Goal: Information Seeking & Learning: Compare options

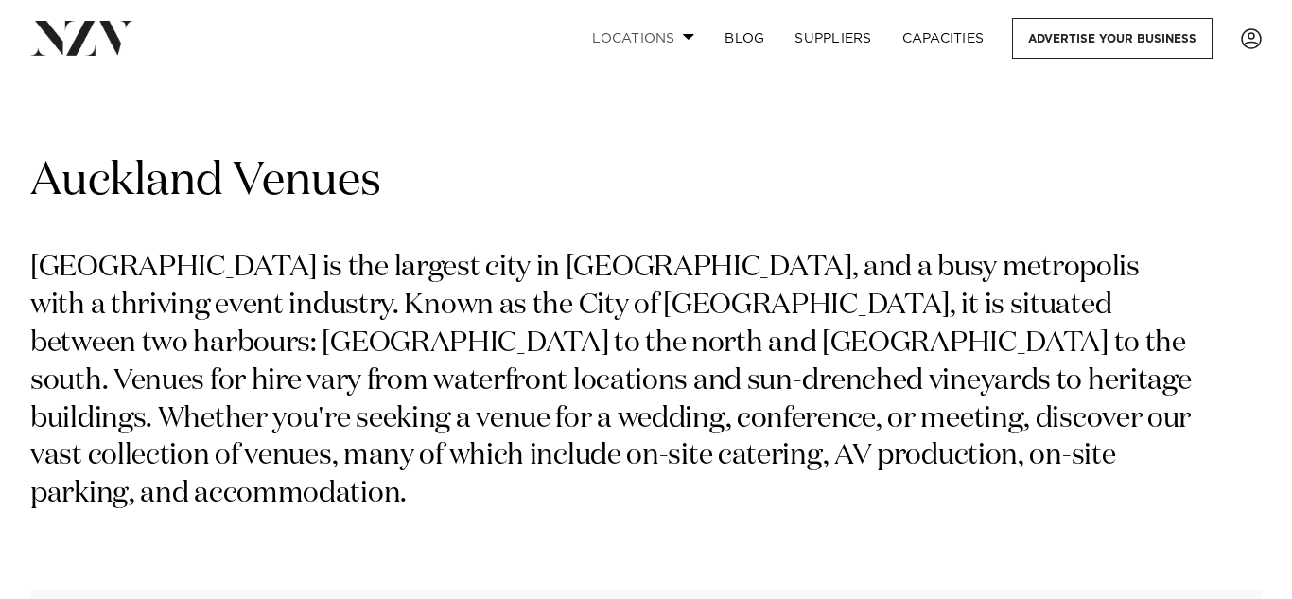
click at [642, 28] on link "Locations" at bounding box center [643, 38] width 132 height 41
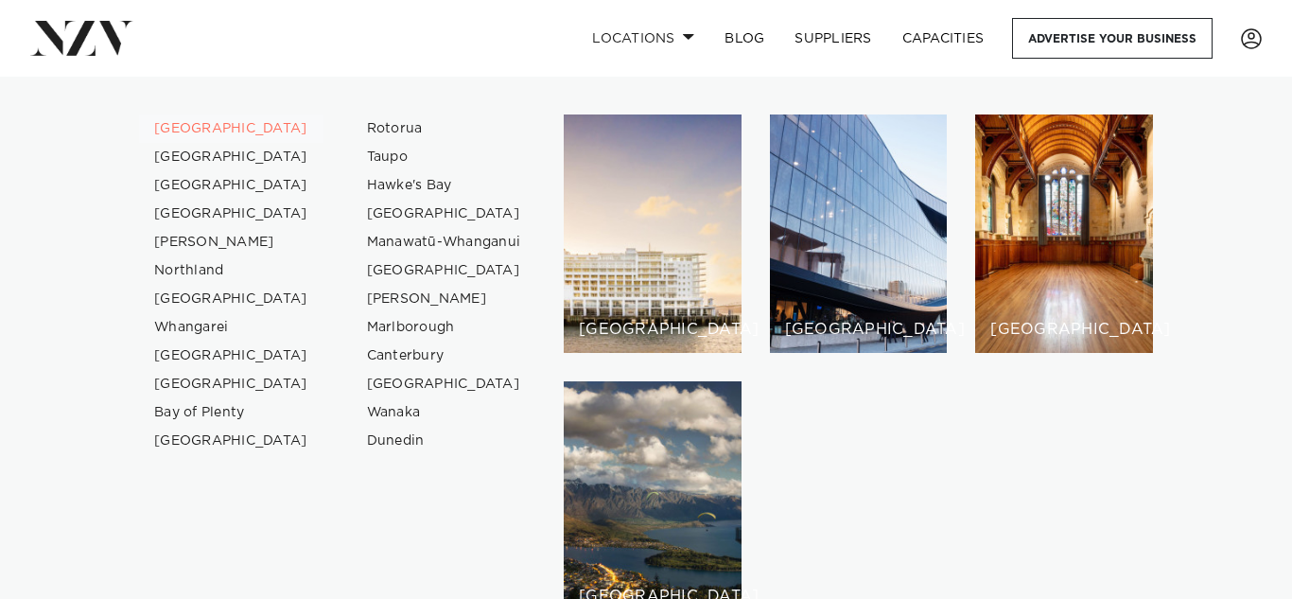
click at [200, 125] on link "[GEOGRAPHIC_DATA]" at bounding box center [231, 128] width 184 height 28
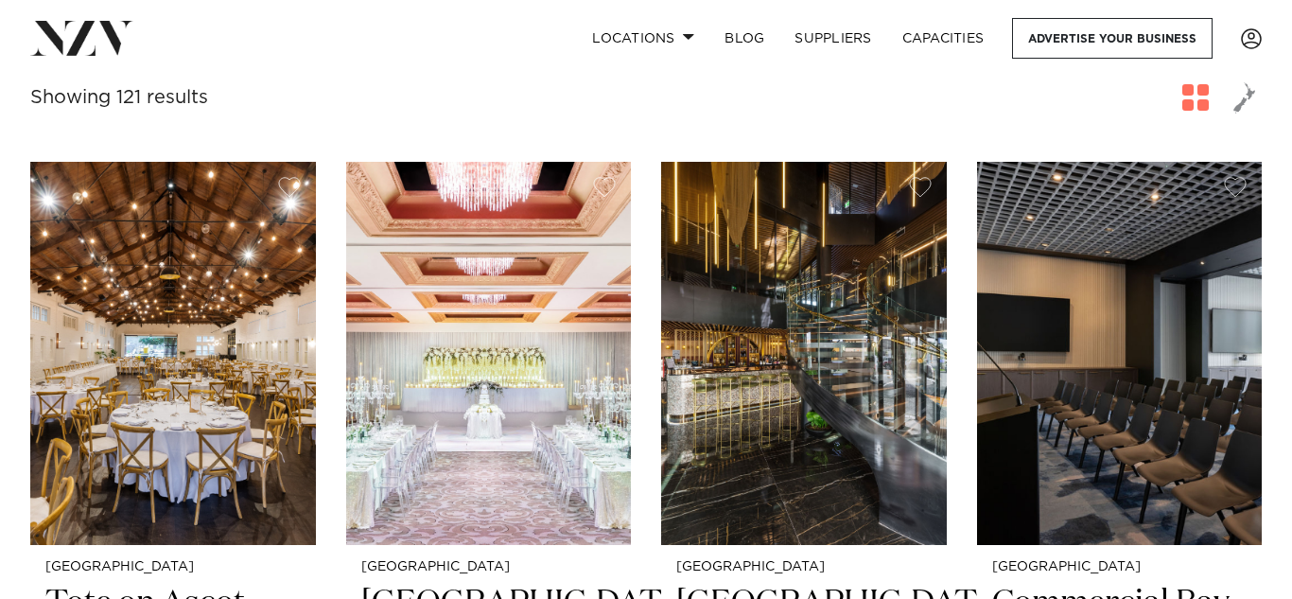
scroll to position [684, 0]
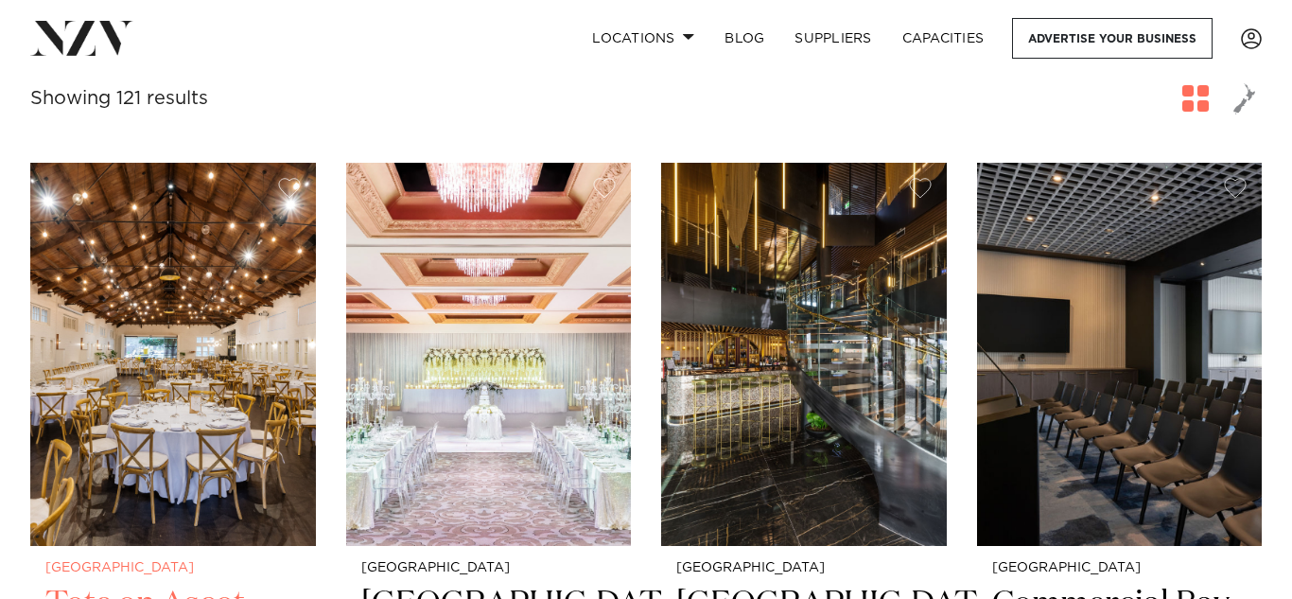
click at [164, 327] on img at bounding box center [173, 354] width 286 height 382
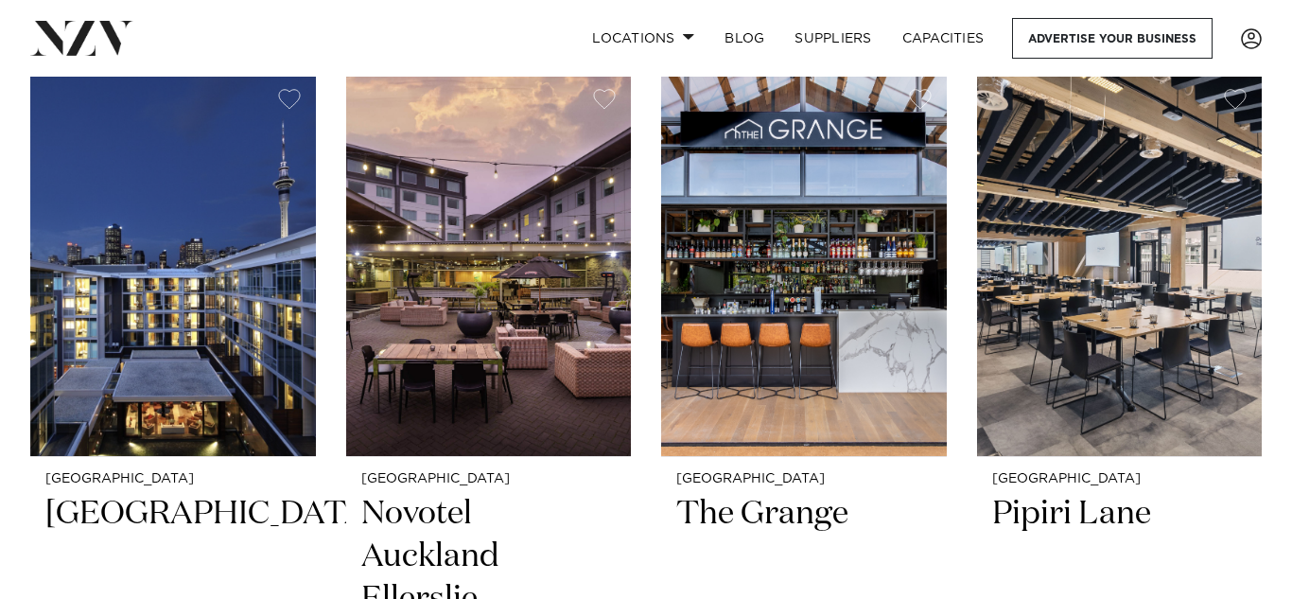
scroll to position [1569, 0]
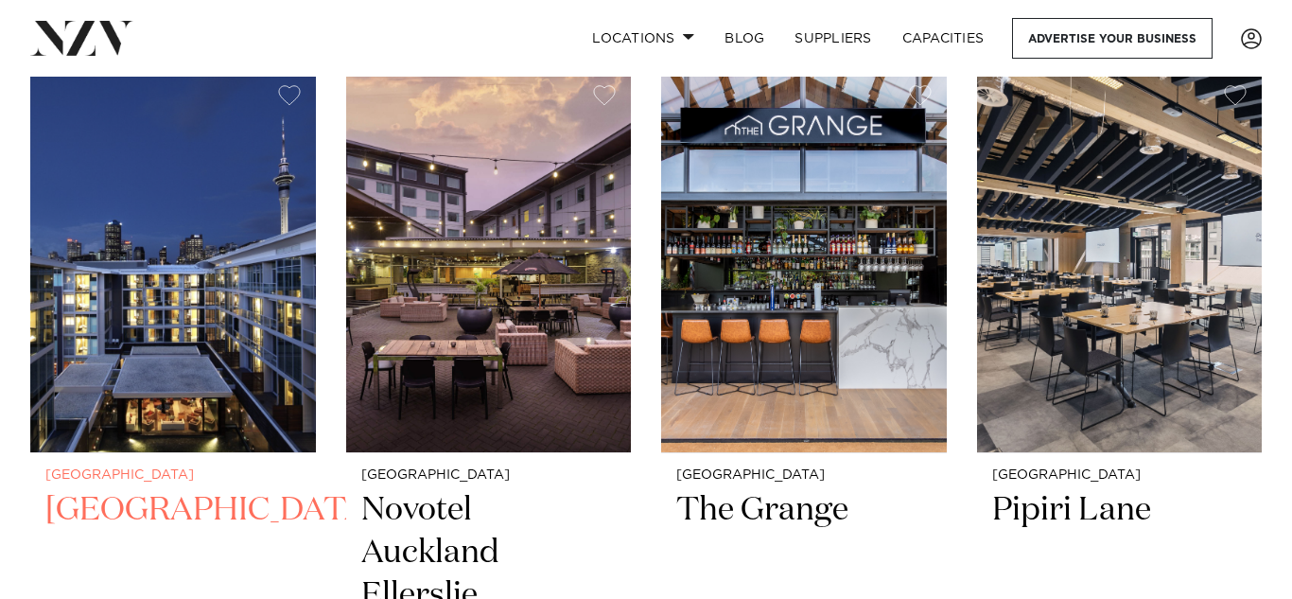
click at [245, 369] on img at bounding box center [173, 261] width 286 height 382
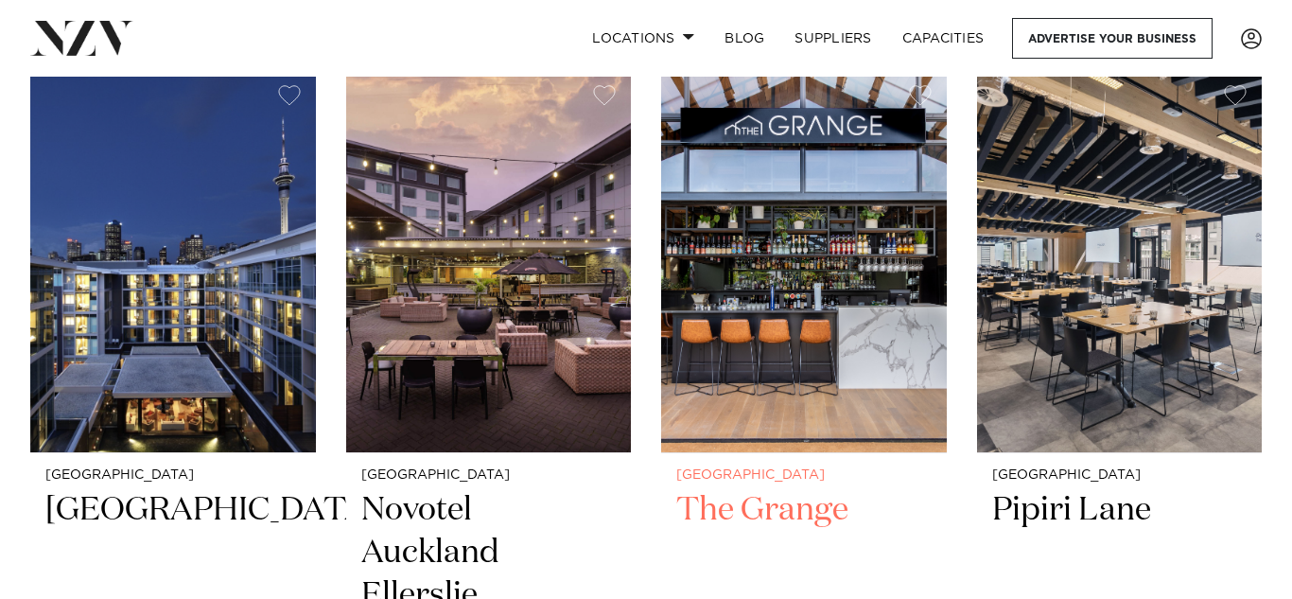
click at [801, 328] on img at bounding box center [804, 261] width 286 height 382
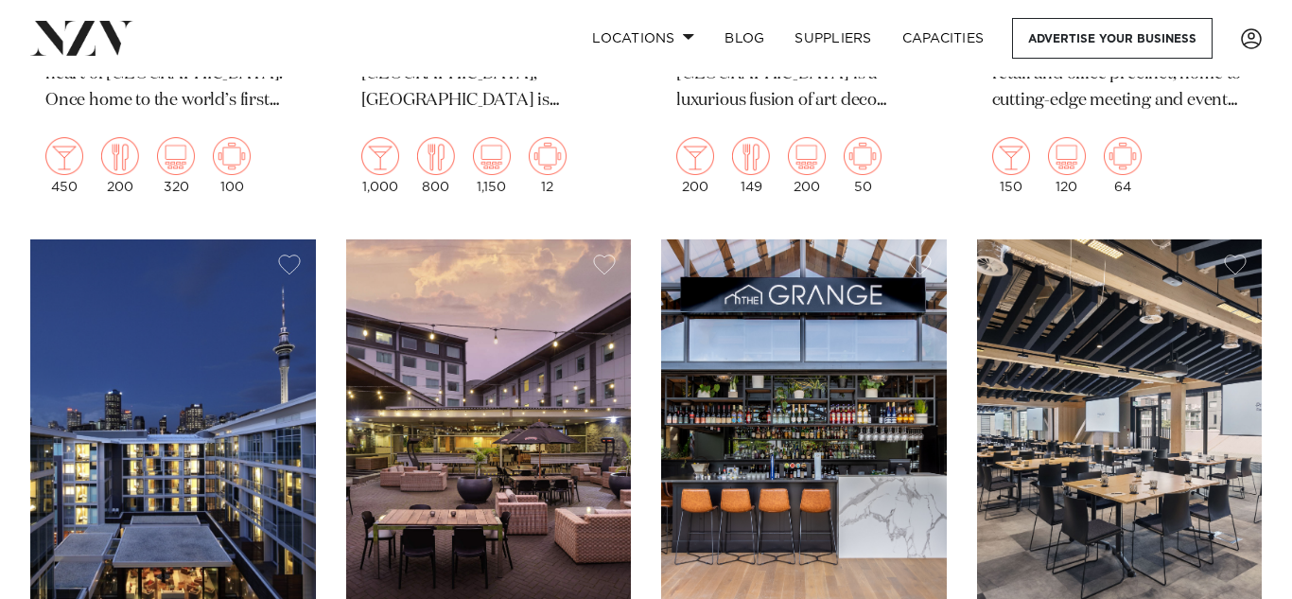
scroll to position [1394, 0]
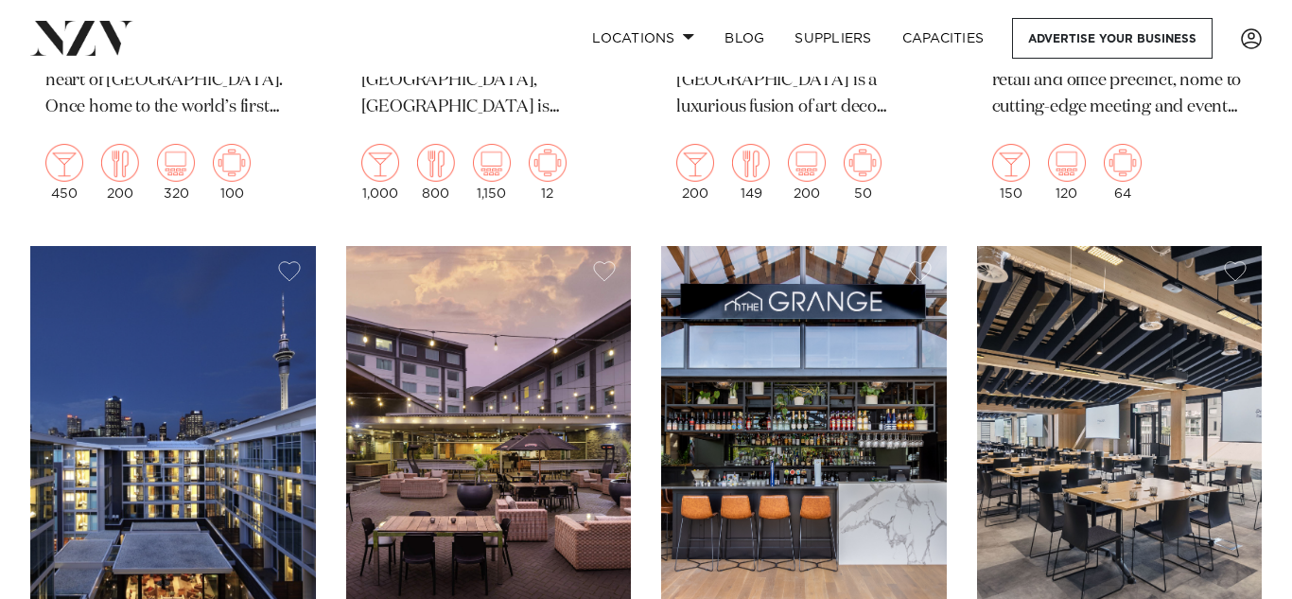
click at [480, 482] on img at bounding box center [489, 437] width 286 height 382
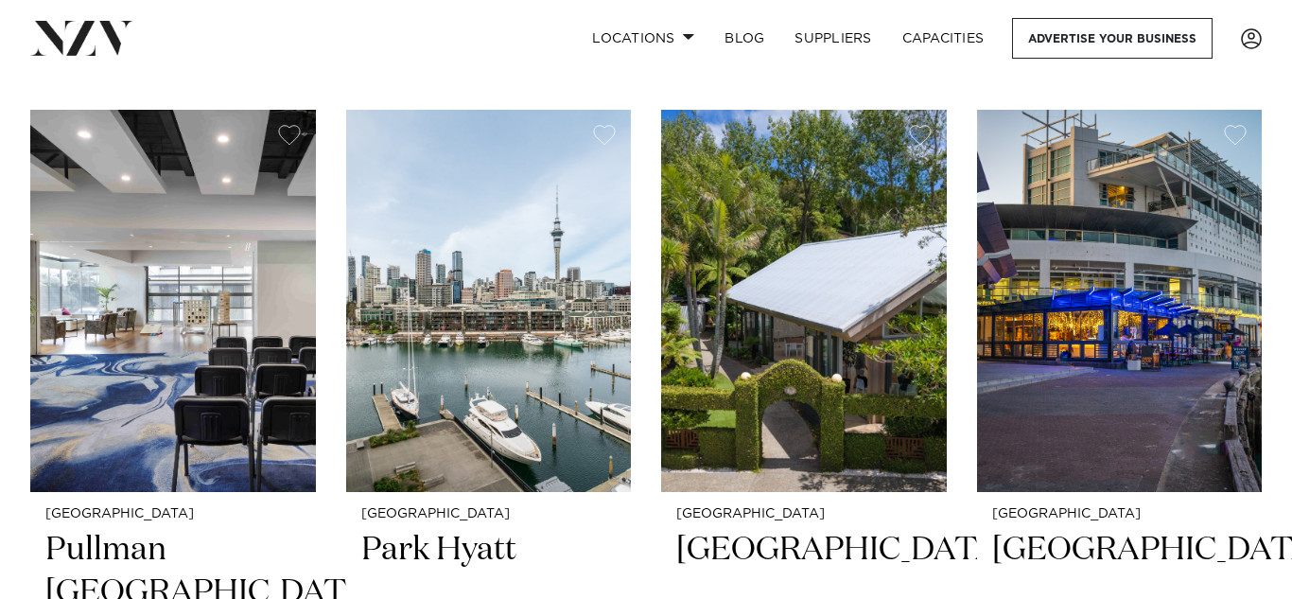
scroll to position [2323, 0]
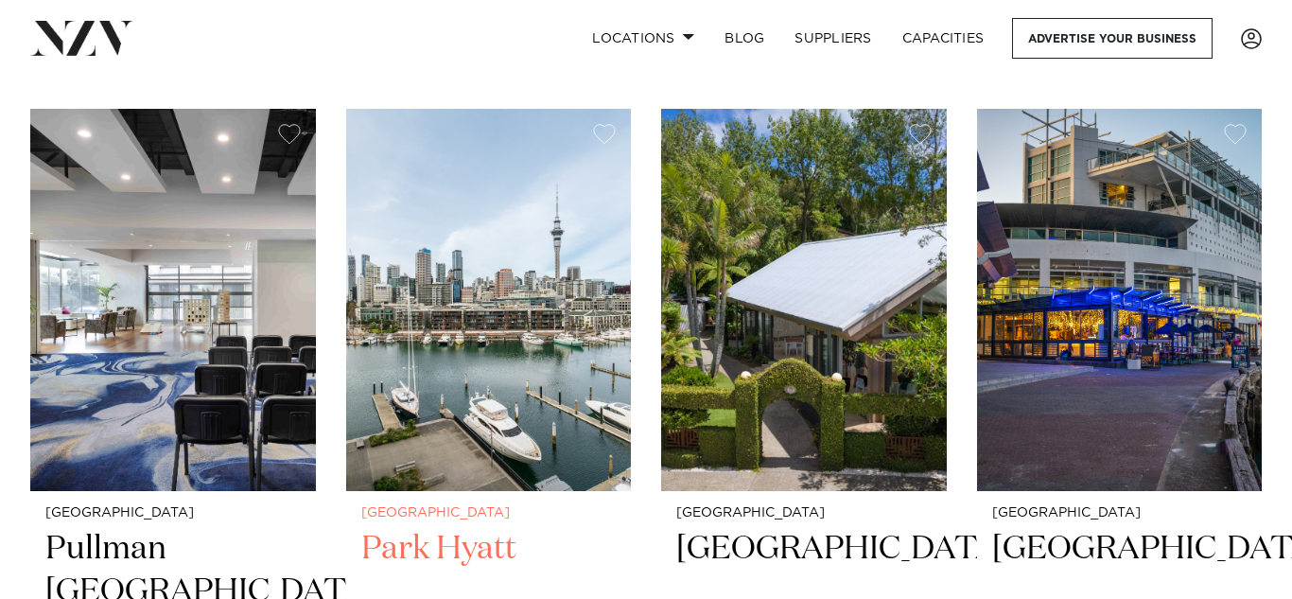
click at [450, 331] on img at bounding box center [489, 300] width 286 height 382
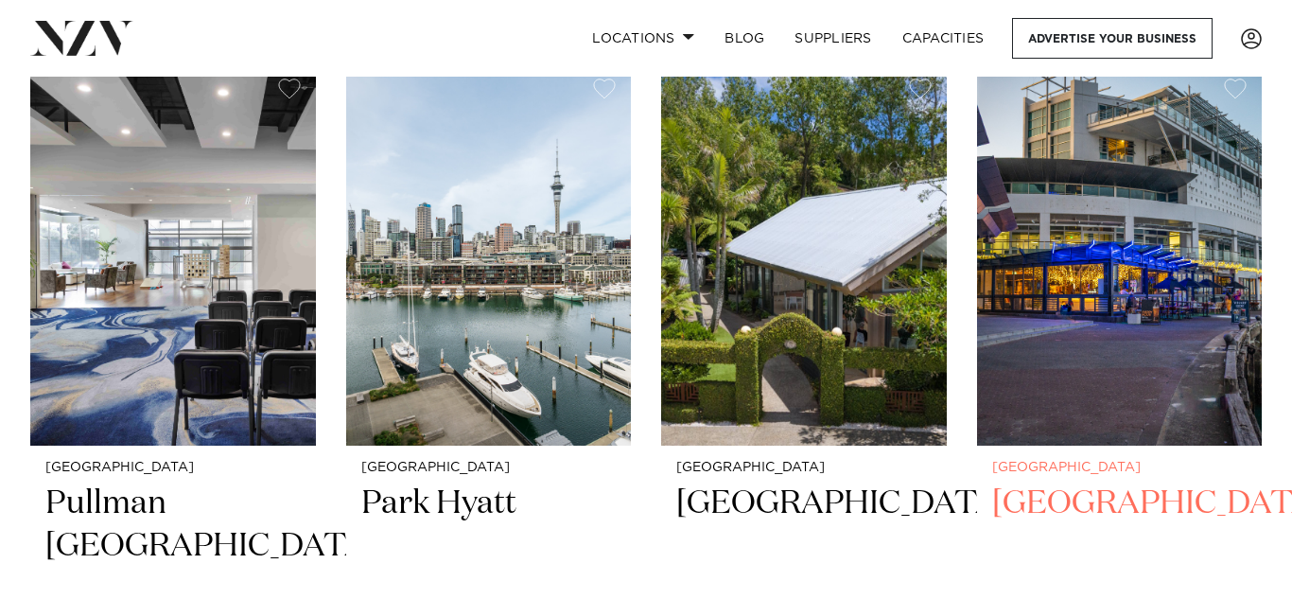
scroll to position [2370, 0]
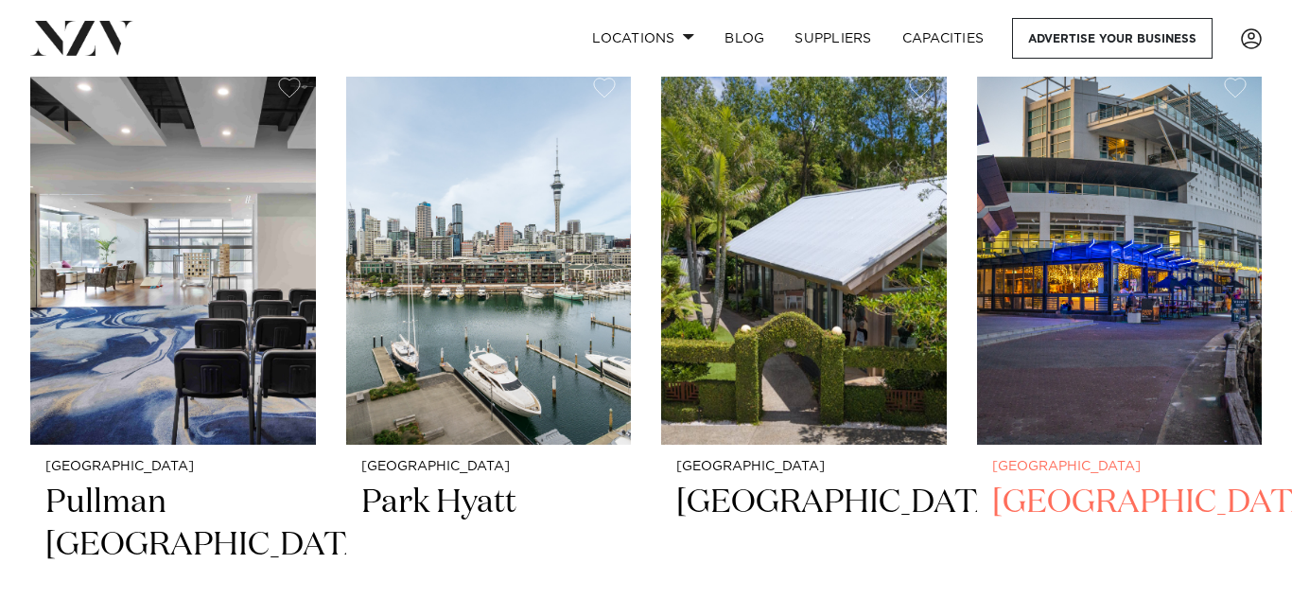
click at [1011, 490] on h2 "Wharfside Event Centre" at bounding box center [1119, 546] width 255 height 128
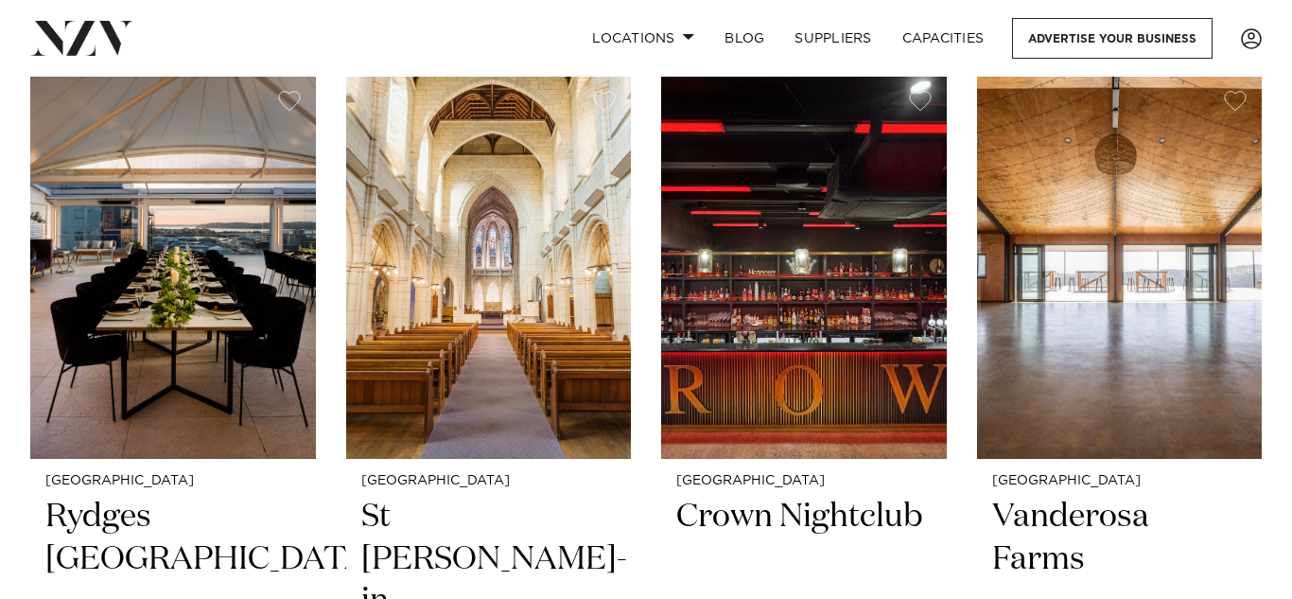
scroll to position [3147, 0]
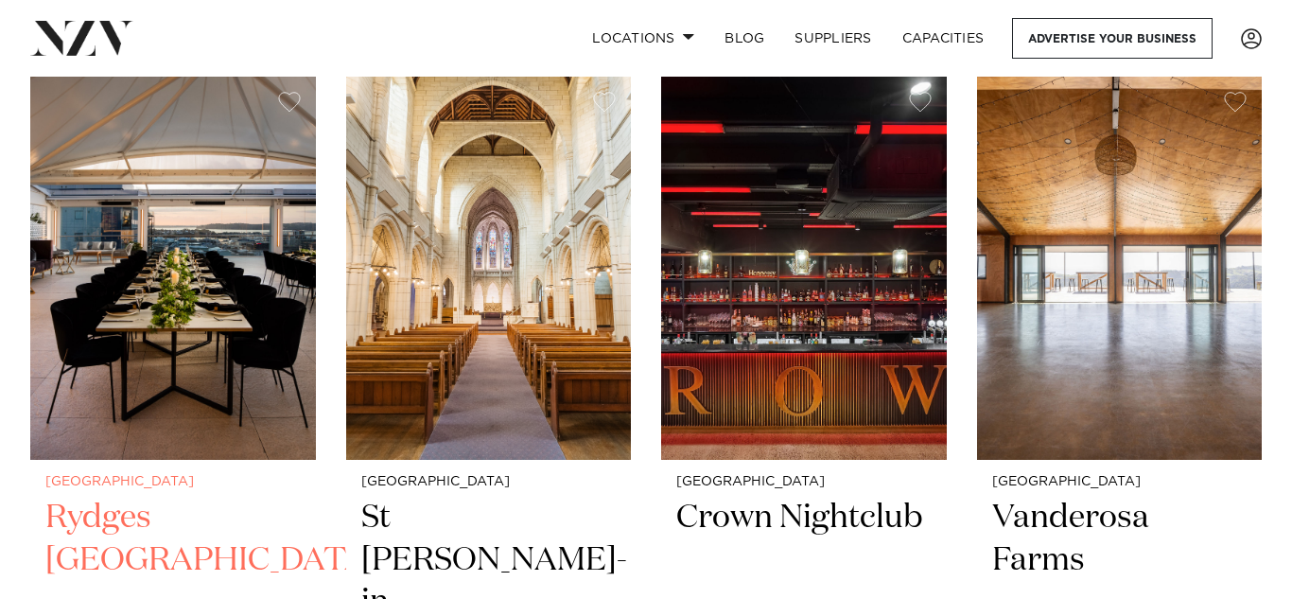
click at [214, 414] on img at bounding box center [173, 268] width 286 height 382
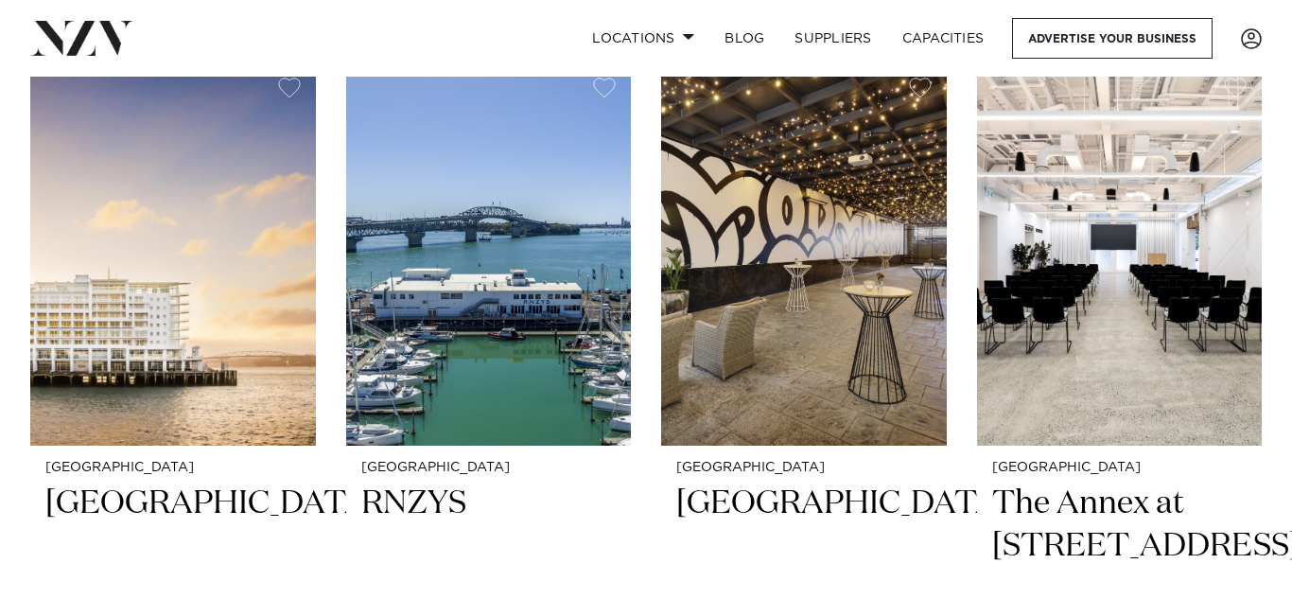
scroll to position [5584, 0]
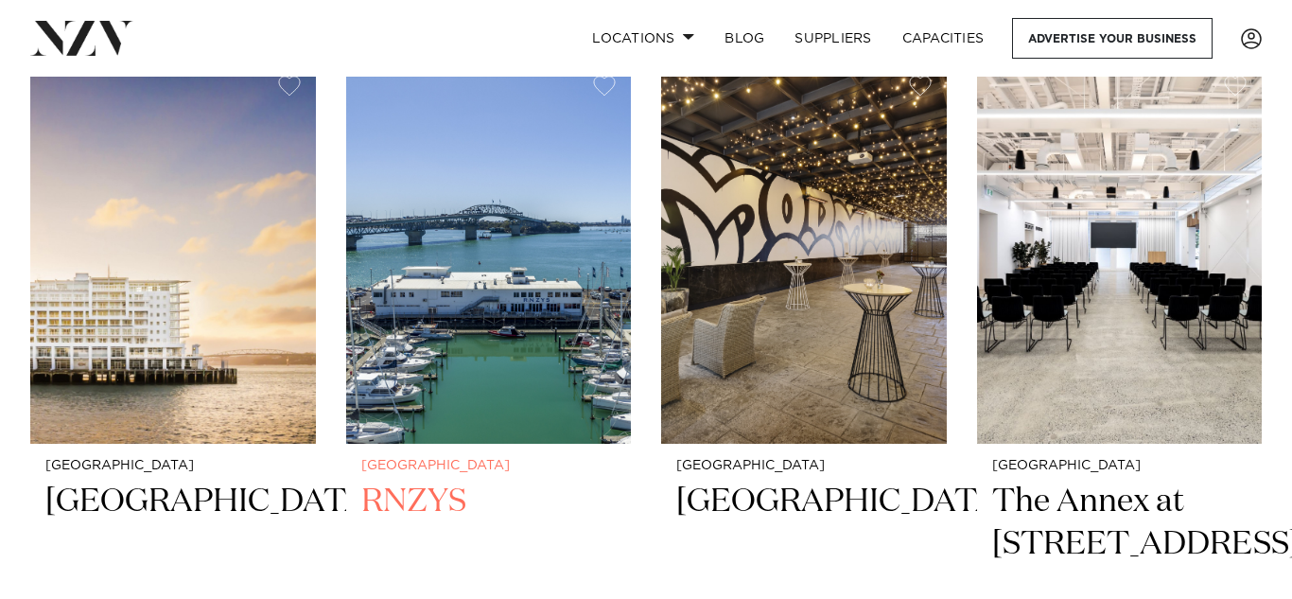
click at [395, 481] on h2 "RNZYS" at bounding box center [488, 545] width 255 height 128
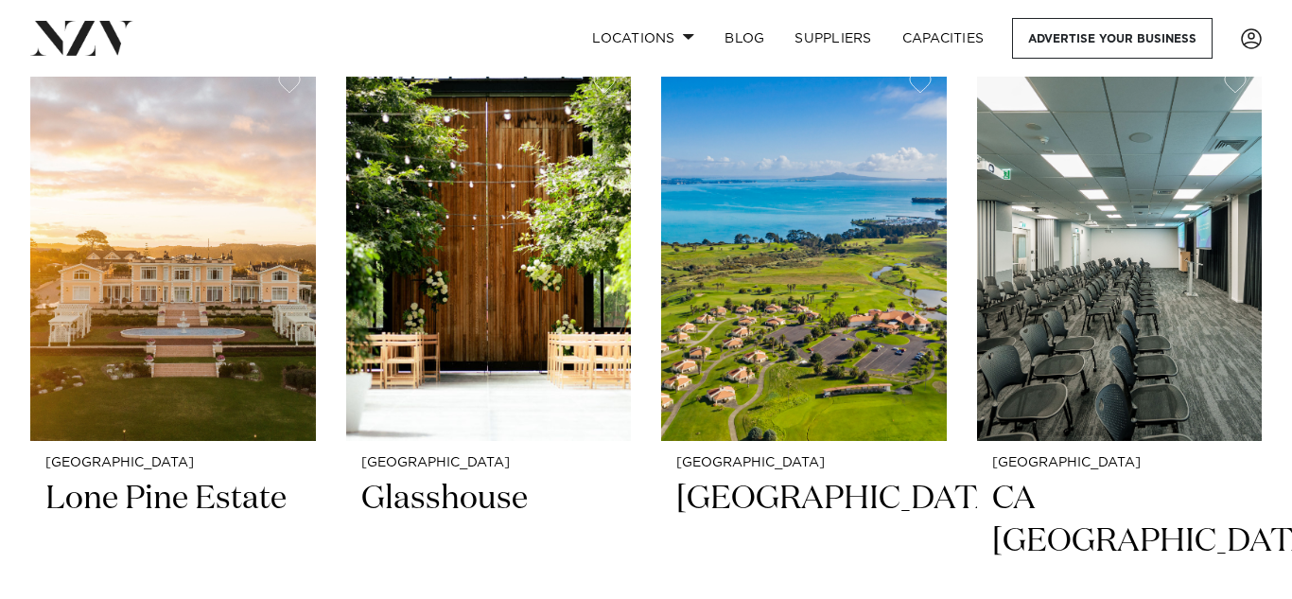
scroll to position [7175, 0]
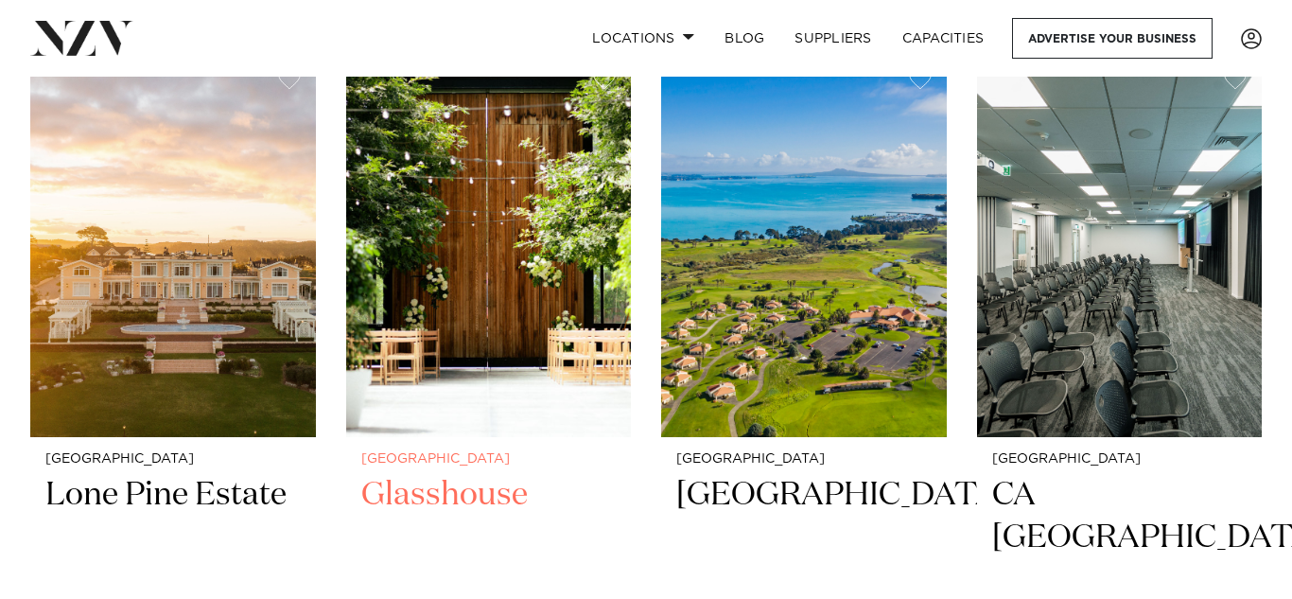
click at [381, 474] on h2 "Glasshouse" at bounding box center [488, 538] width 255 height 128
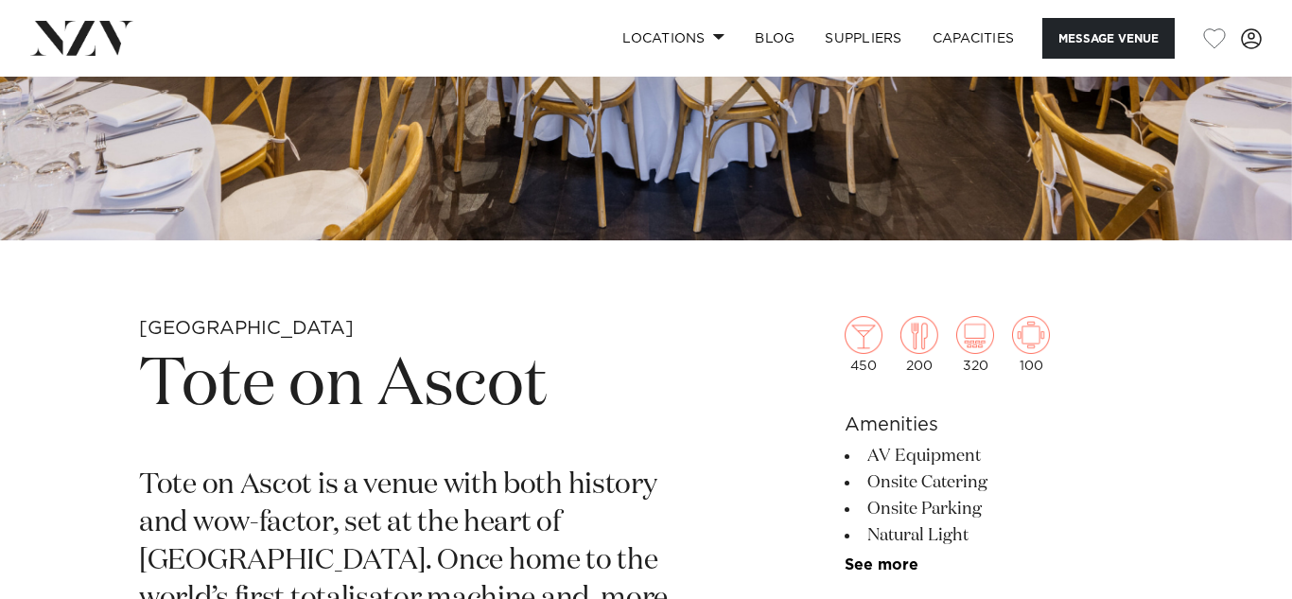
scroll to position [446, 0]
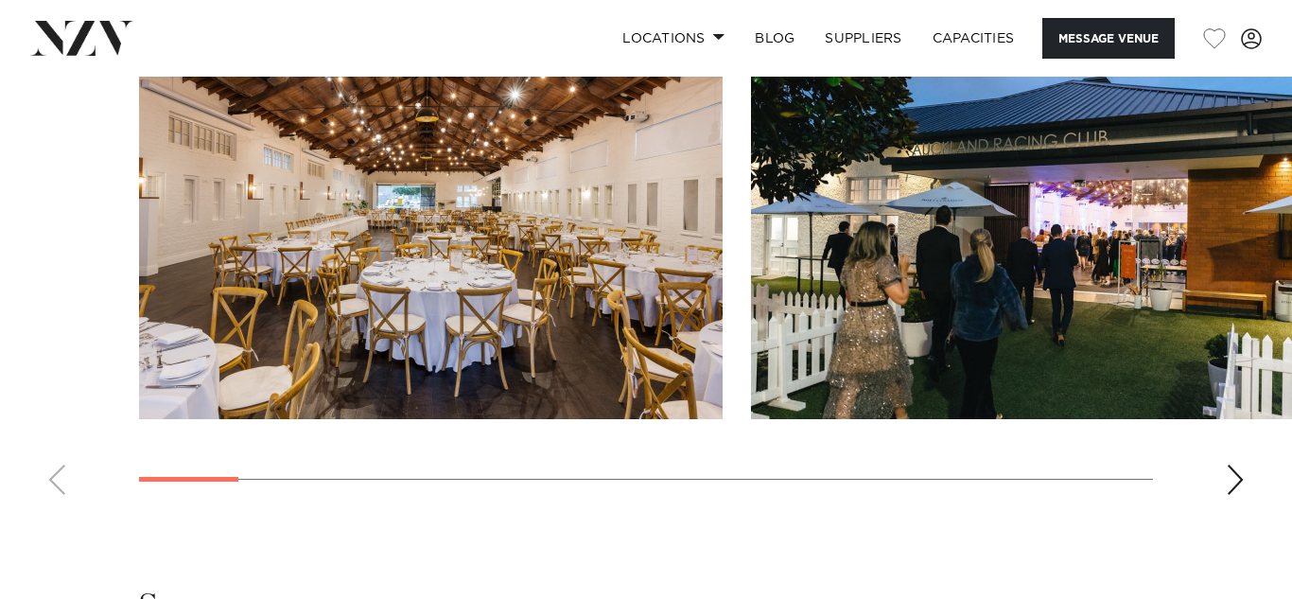
scroll to position [1949, 0]
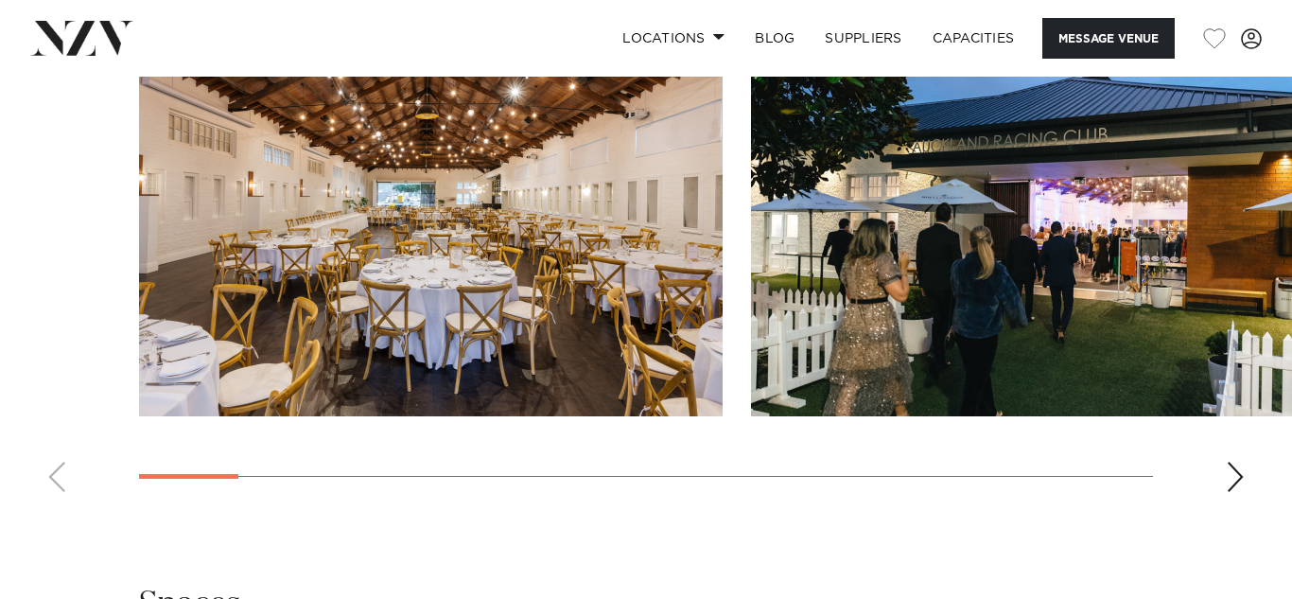
click at [1240, 486] on div "Next slide" at bounding box center [1235, 477] width 19 height 30
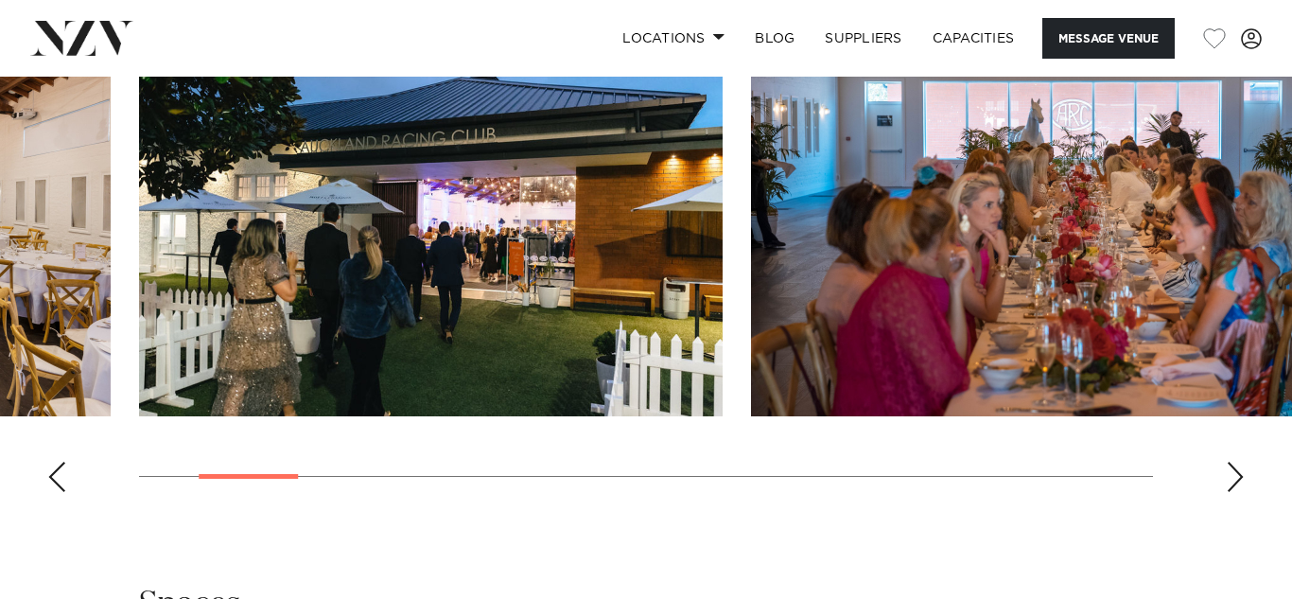
click at [1236, 486] on div "Next slide" at bounding box center [1235, 477] width 19 height 30
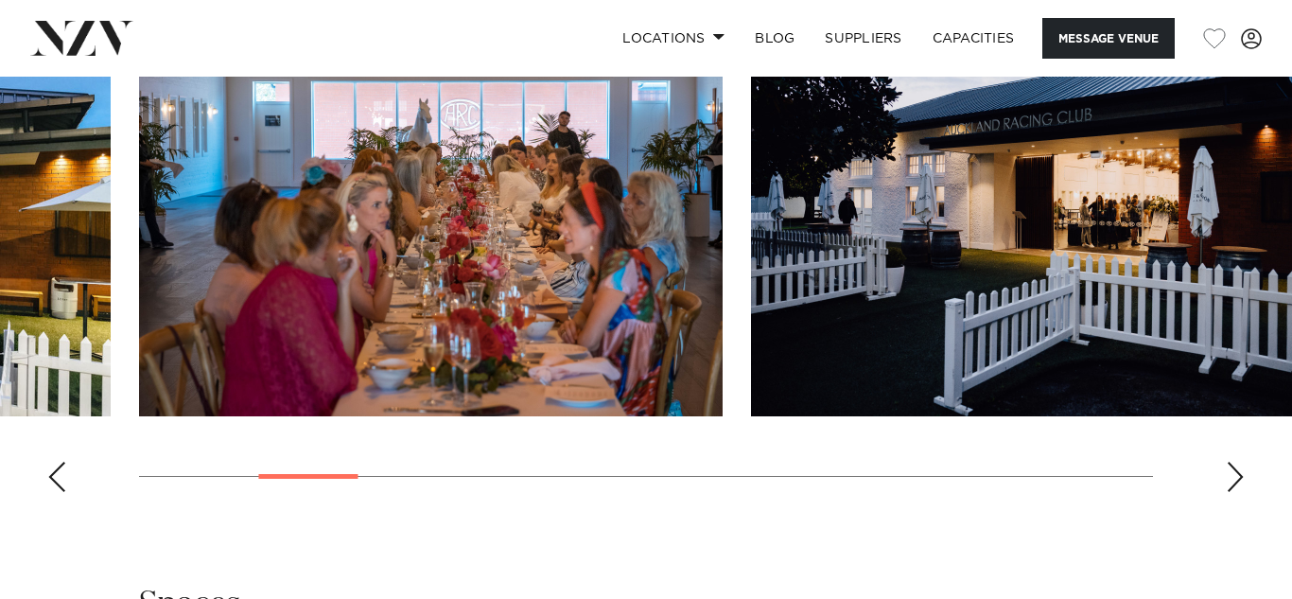
click at [1235, 486] on div "Next slide" at bounding box center [1235, 477] width 19 height 30
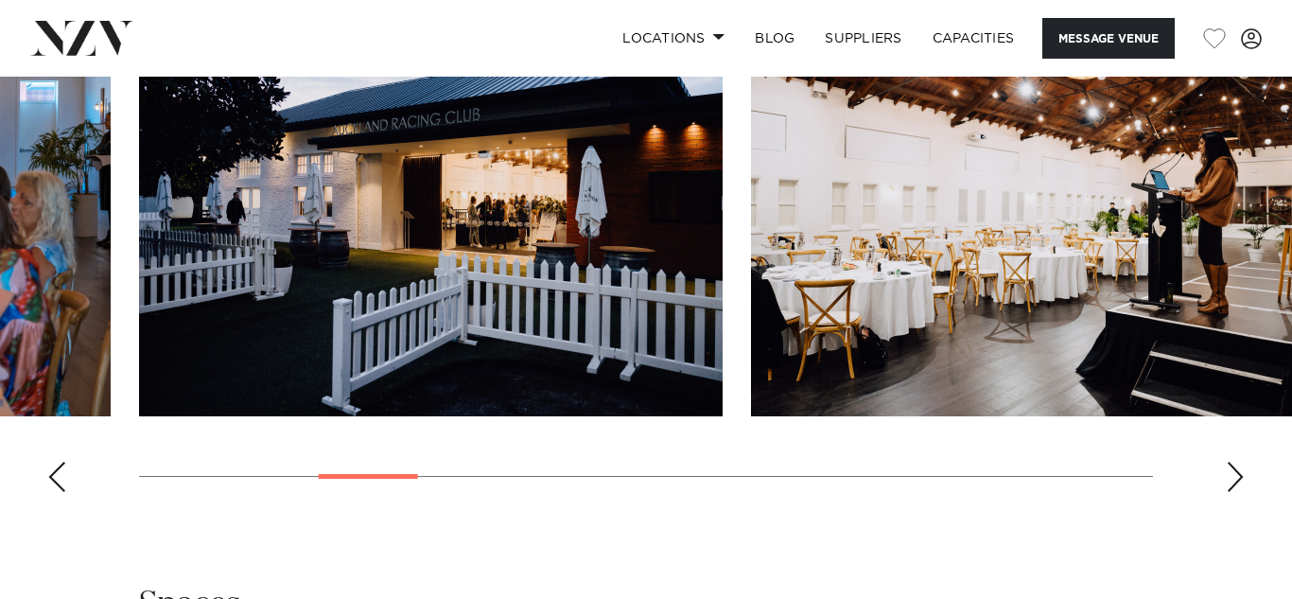
click at [1235, 486] on div "Next slide" at bounding box center [1235, 477] width 19 height 30
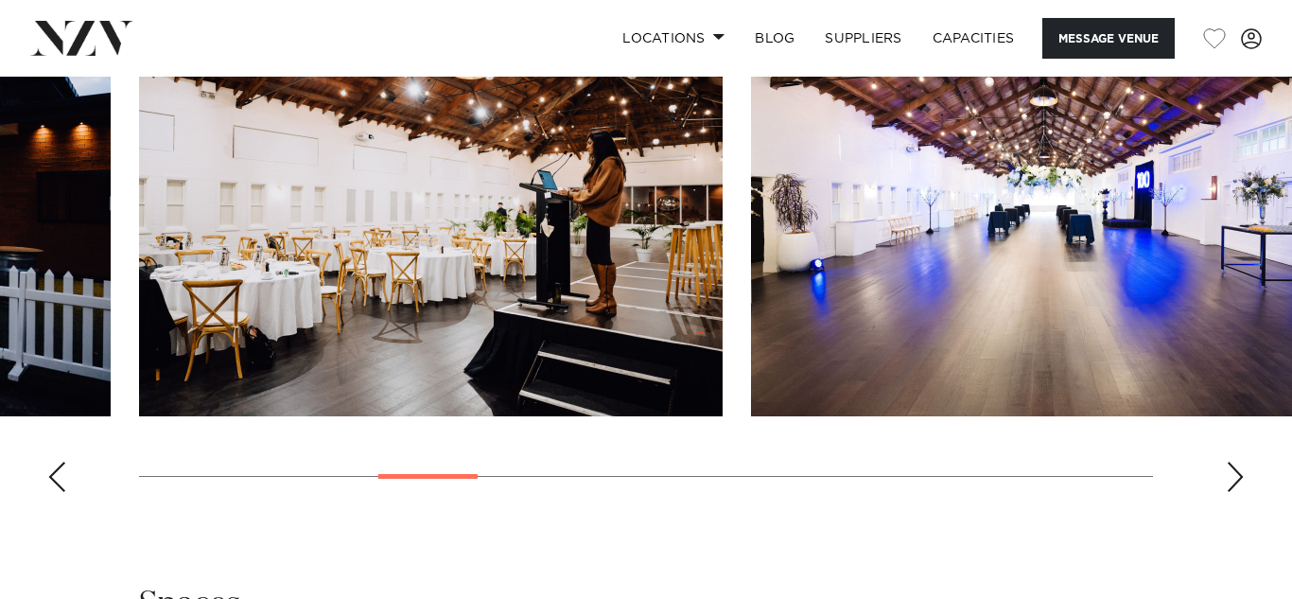
click at [1235, 486] on div "Next slide" at bounding box center [1235, 477] width 19 height 30
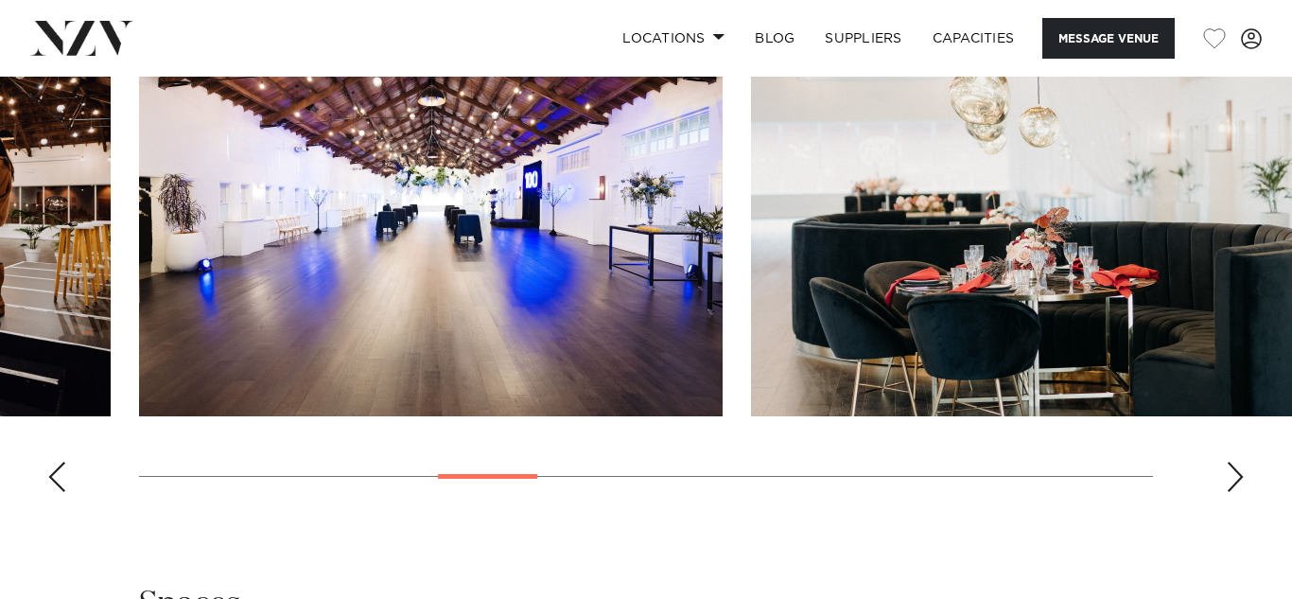
click at [1235, 486] on div "Next slide" at bounding box center [1235, 477] width 19 height 30
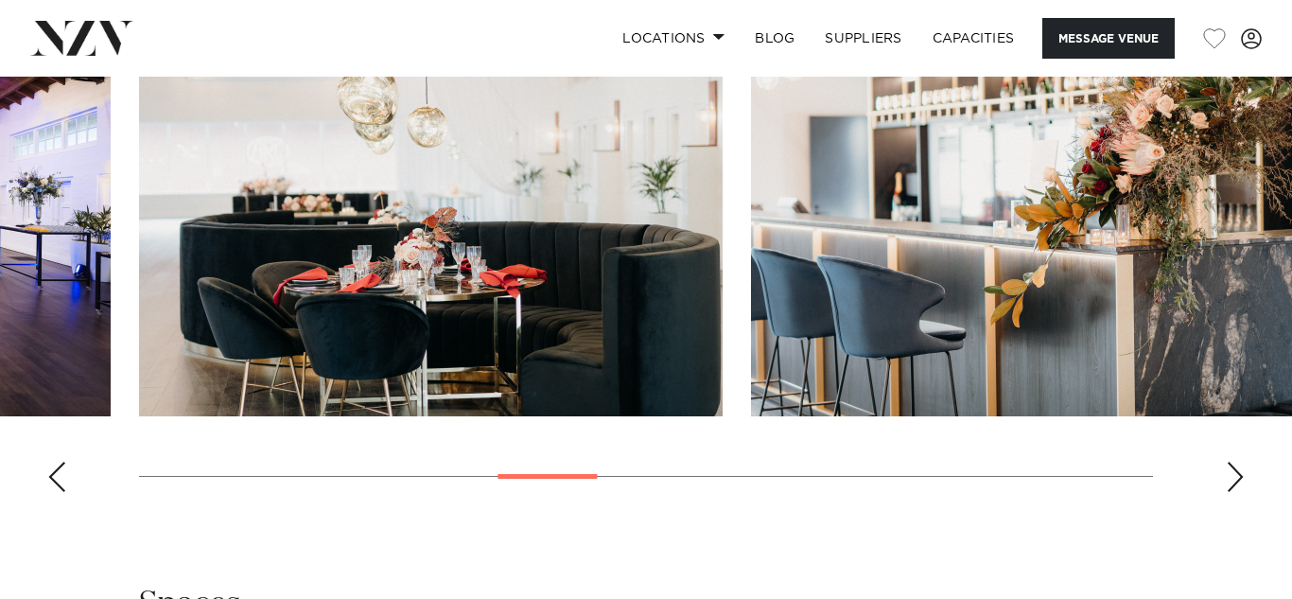
click at [1235, 486] on div "Next slide" at bounding box center [1235, 477] width 19 height 30
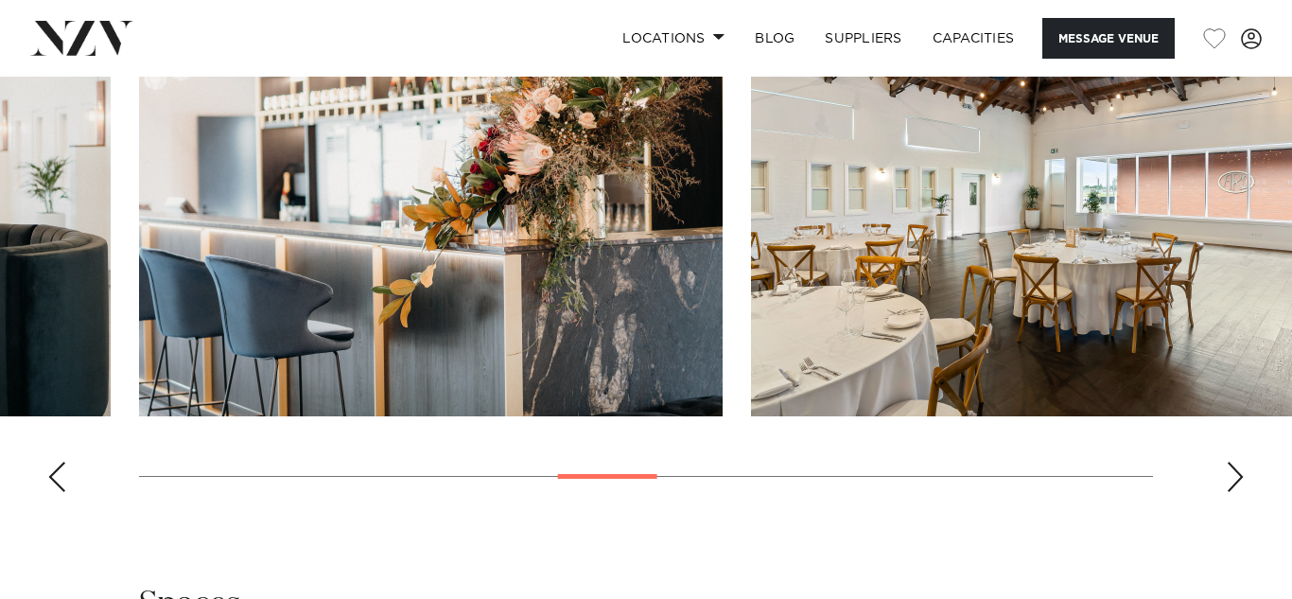
click at [1235, 486] on div "Next slide" at bounding box center [1235, 477] width 19 height 30
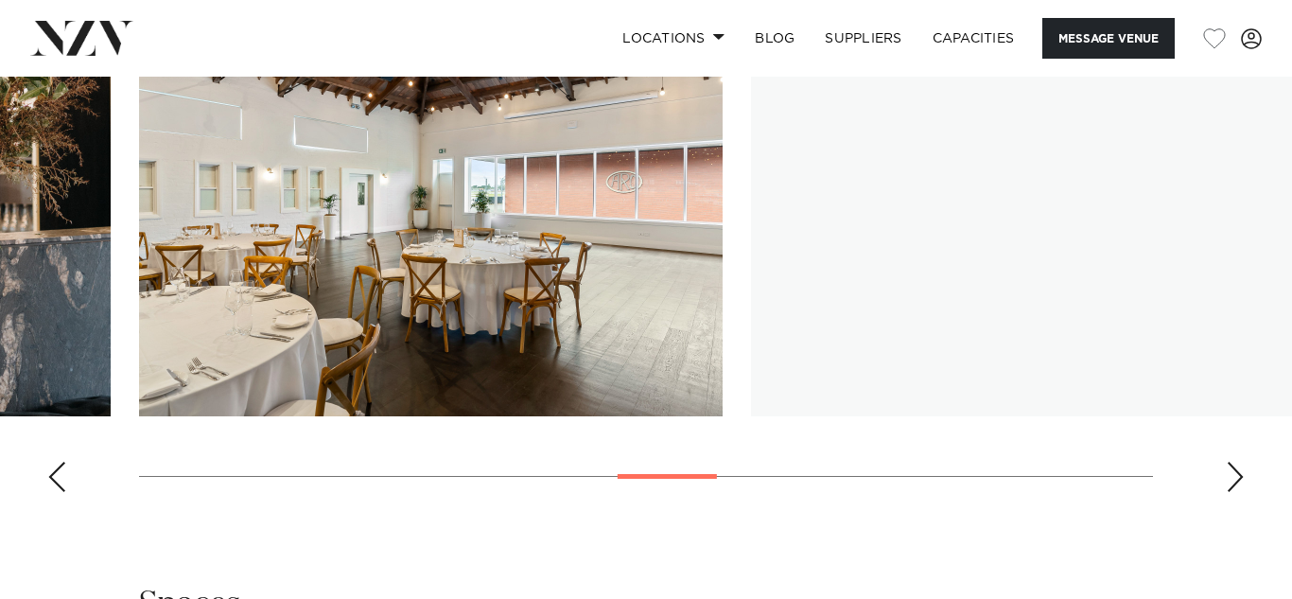
click at [1235, 486] on div "Next slide" at bounding box center [1235, 477] width 19 height 30
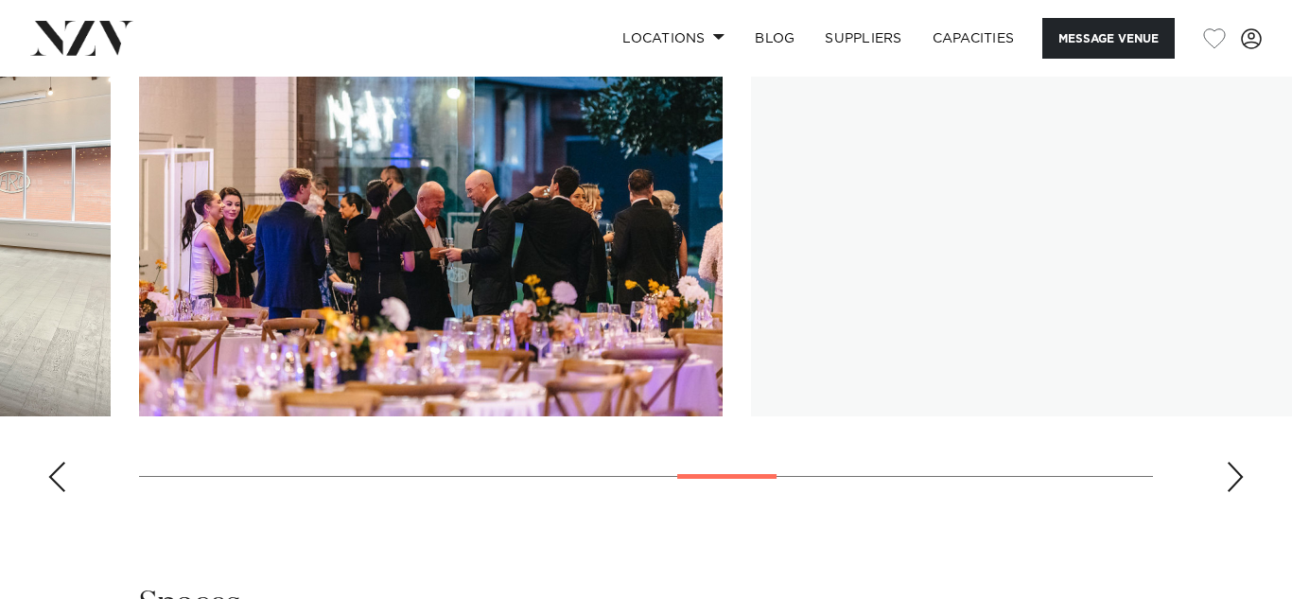
click at [1235, 486] on div "Next slide" at bounding box center [1235, 477] width 19 height 30
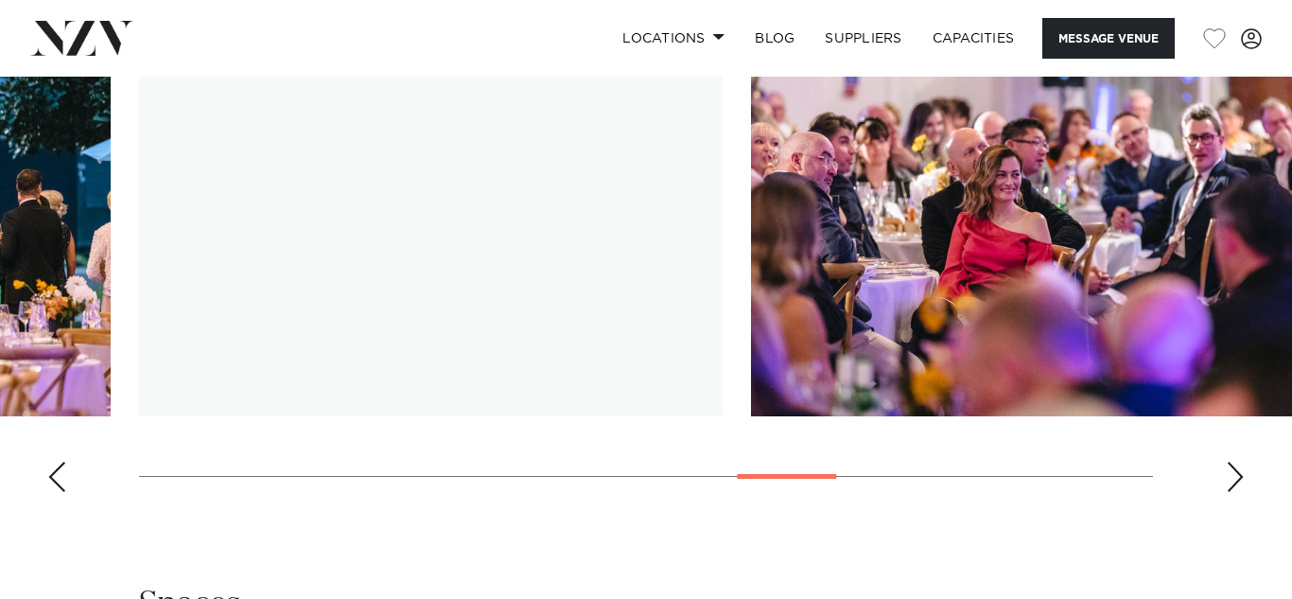
click at [1235, 486] on div "Next slide" at bounding box center [1235, 477] width 19 height 30
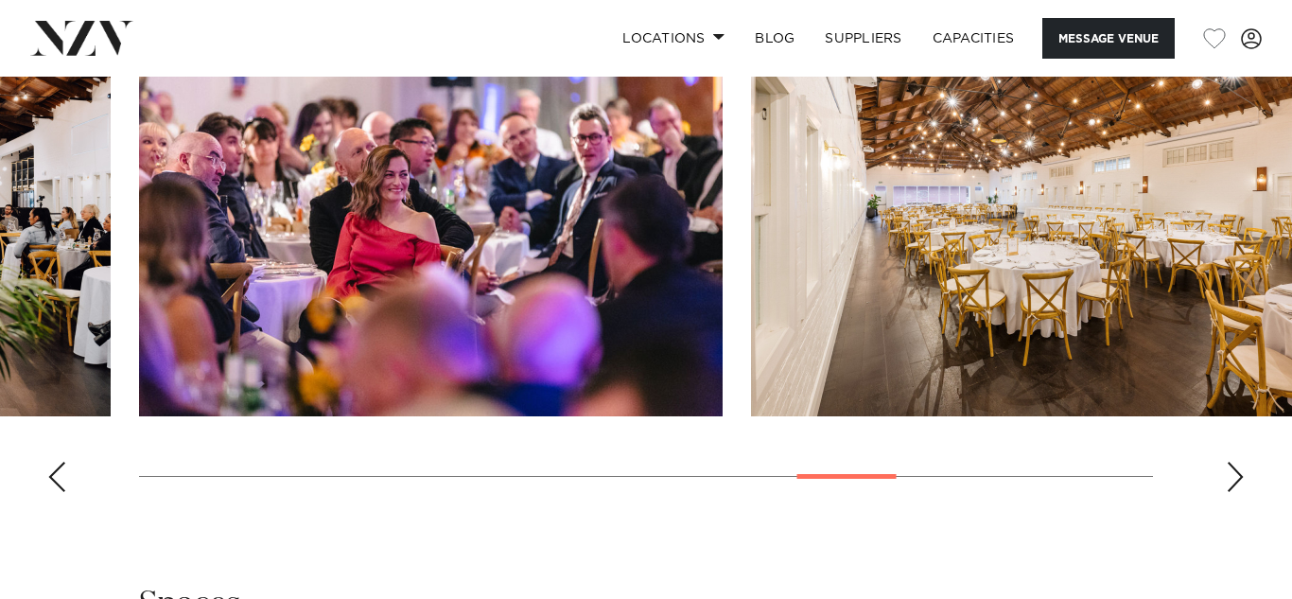
click at [1235, 486] on div "Next slide" at bounding box center [1235, 477] width 19 height 30
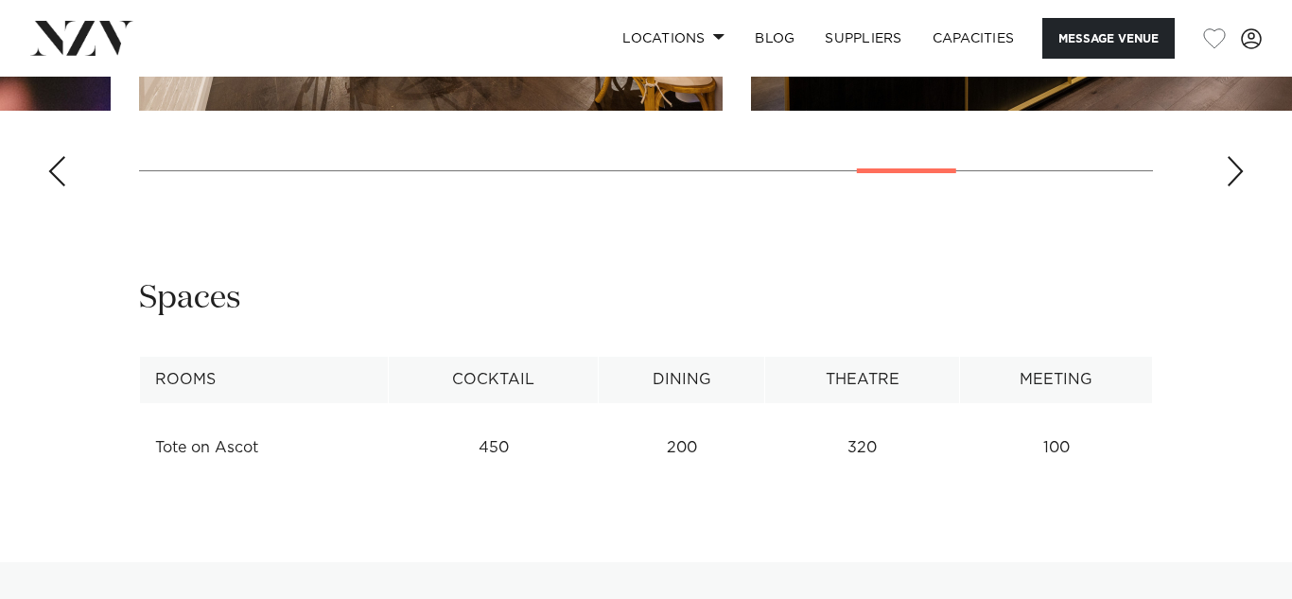
scroll to position [2280, 0]
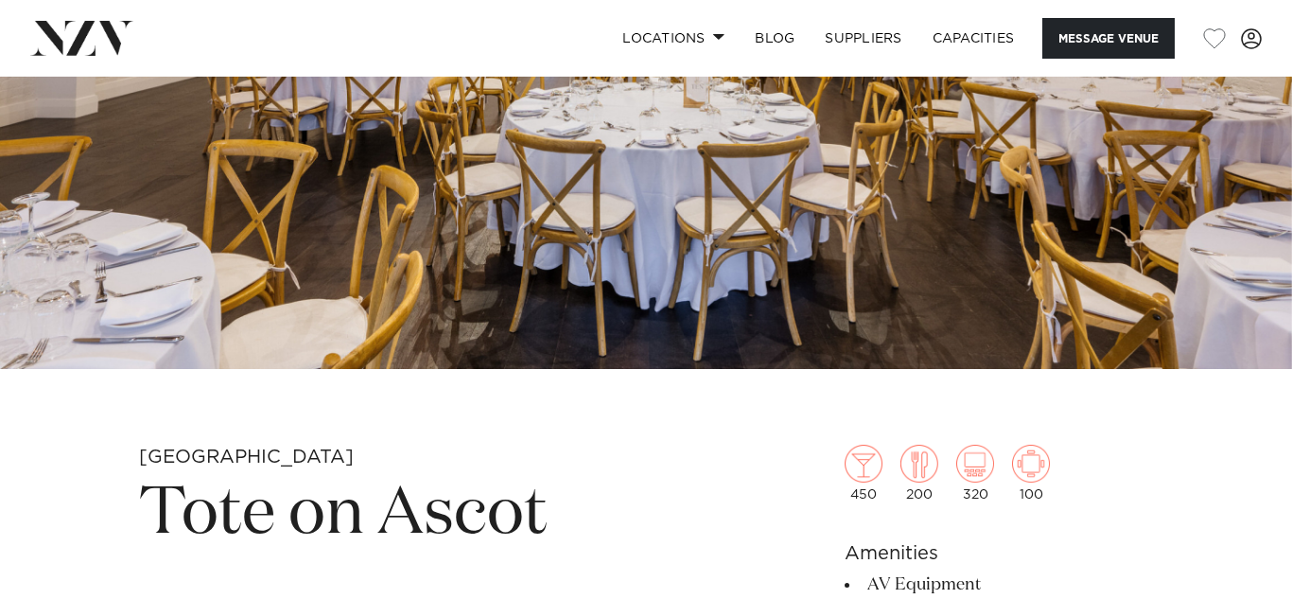
scroll to position [0, 0]
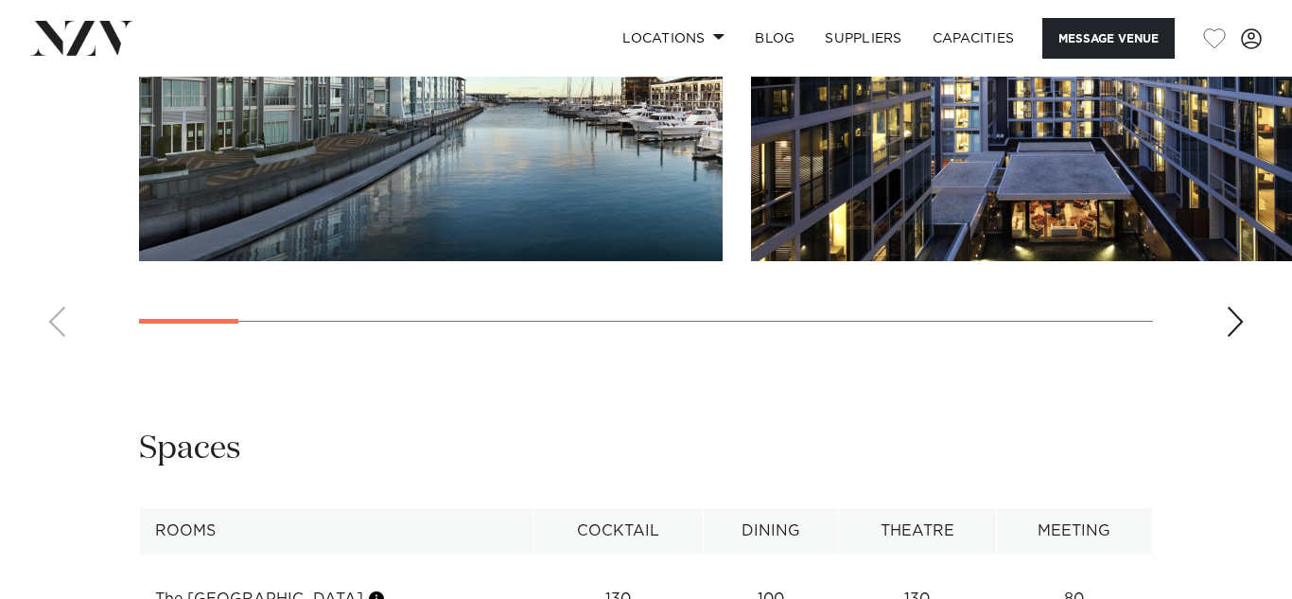
scroll to position [2262, 0]
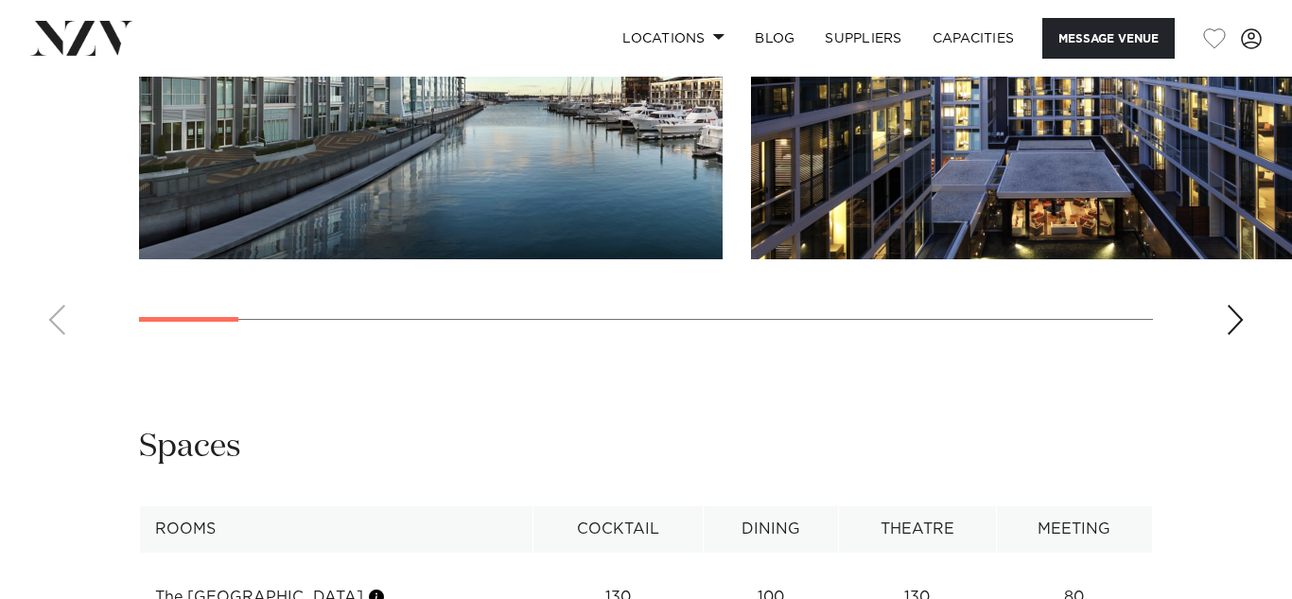
click at [1233, 335] on div "Next slide" at bounding box center [1235, 320] width 19 height 30
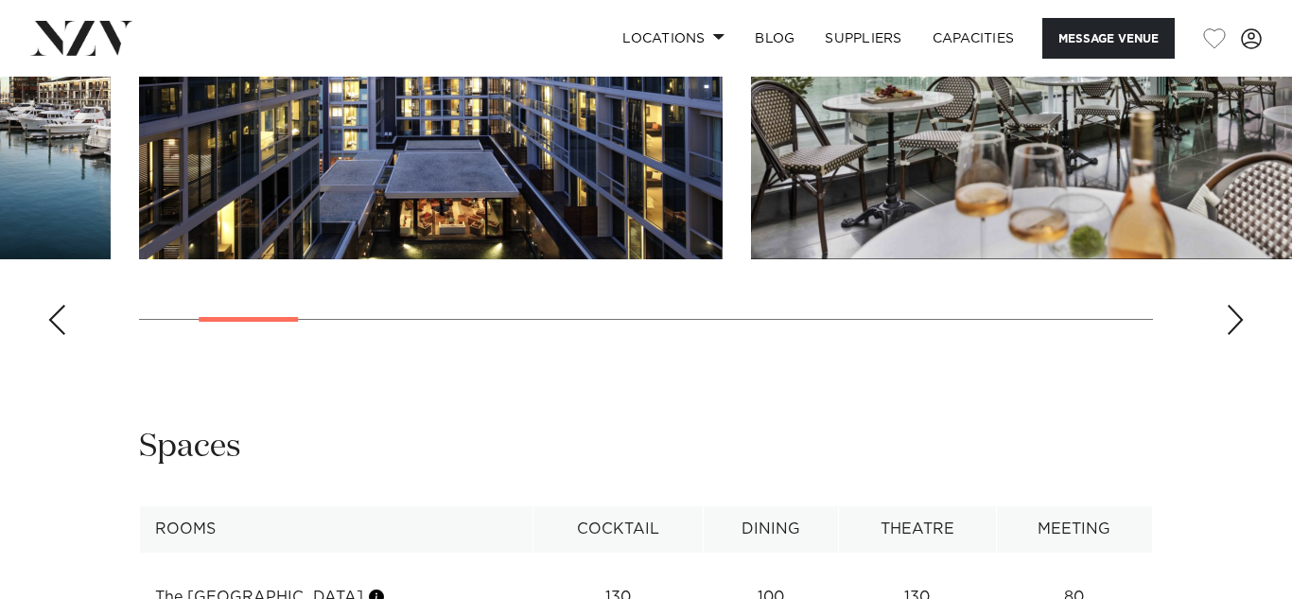
click at [1234, 335] on div "Next slide" at bounding box center [1235, 320] width 19 height 30
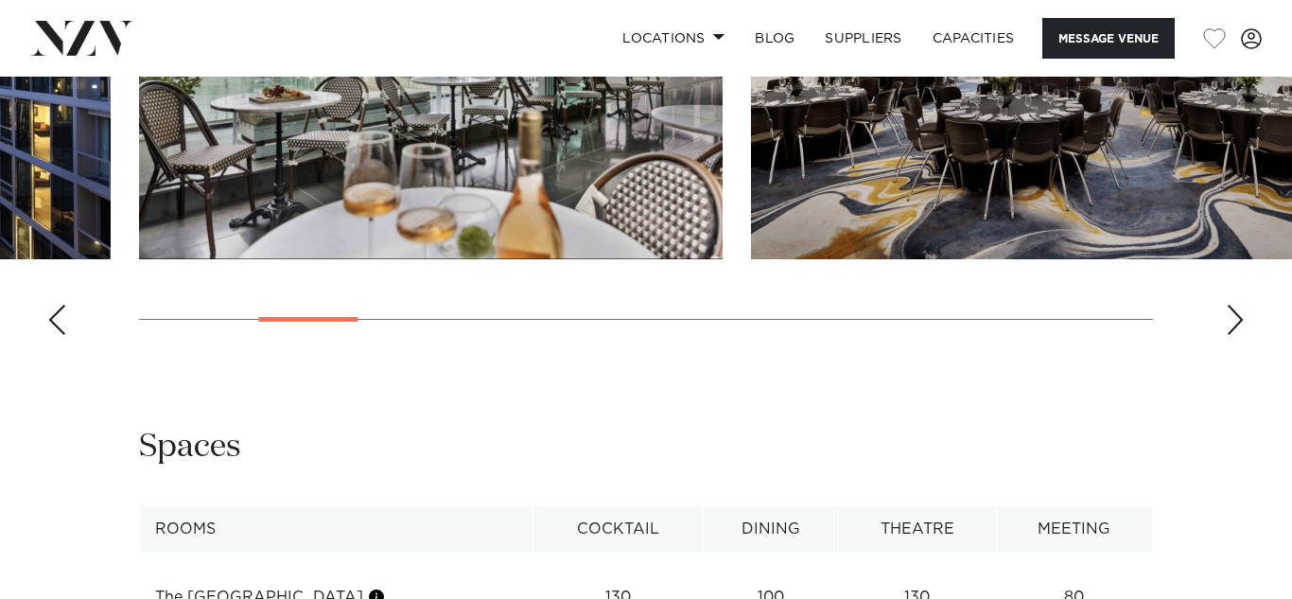
click at [1234, 335] on div "Next slide" at bounding box center [1235, 320] width 19 height 30
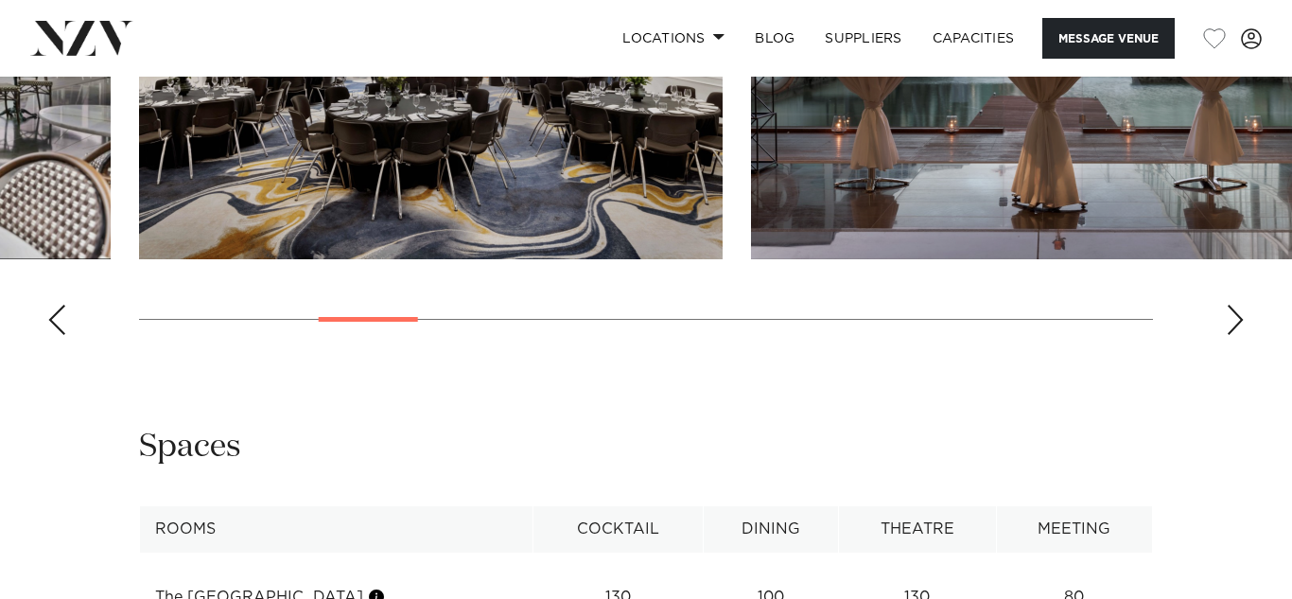
click at [1234, 335] on div "Next slide" at bounding box center [1235, 320] width 19 height 30
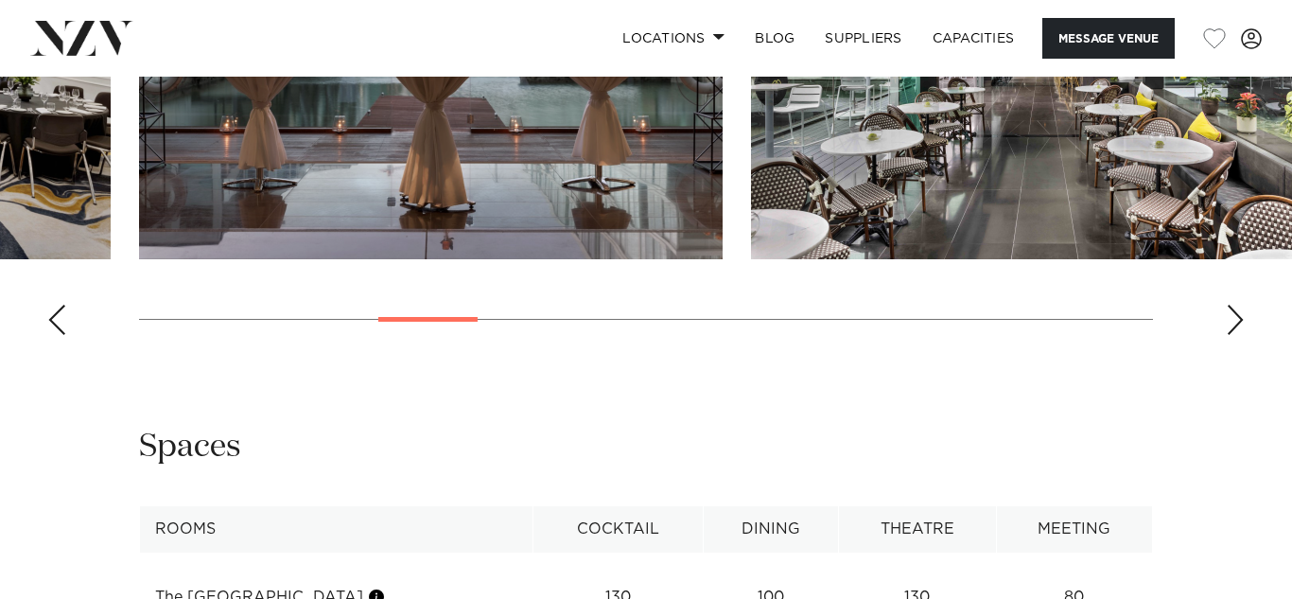
click at [1234, 335] on div "Next slide" at bounding box center [1235, 320] width 19 height 30
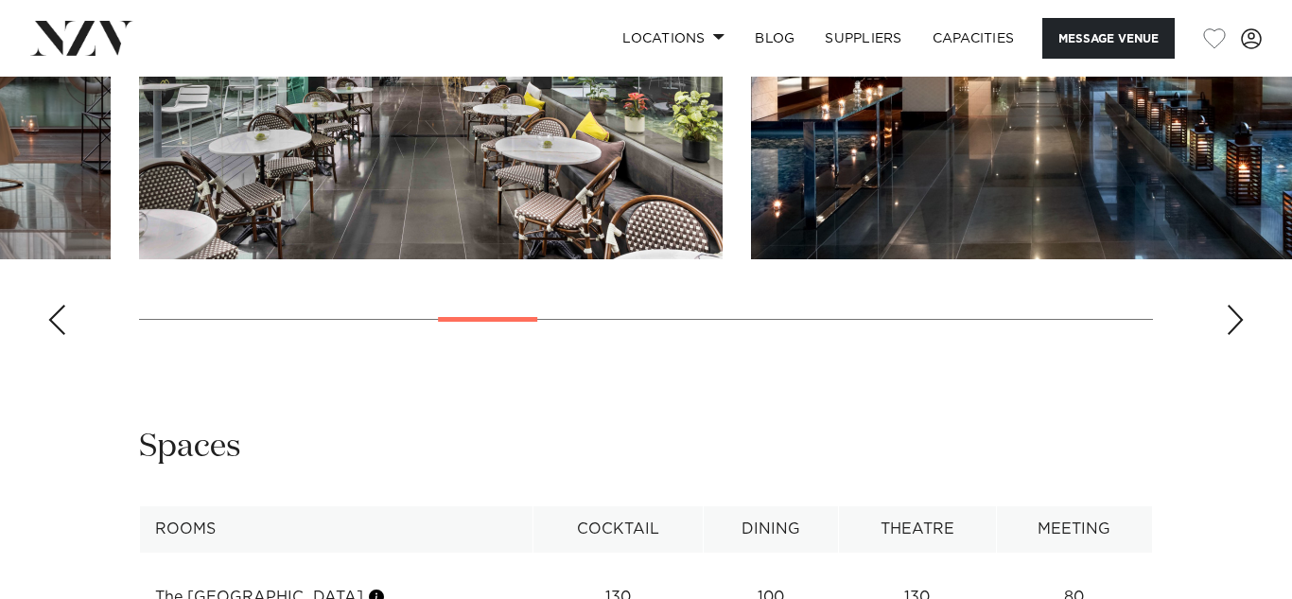
click at [1234, 335] on div "Next slide" at bounding box center [1235, 320] width 19 height 30
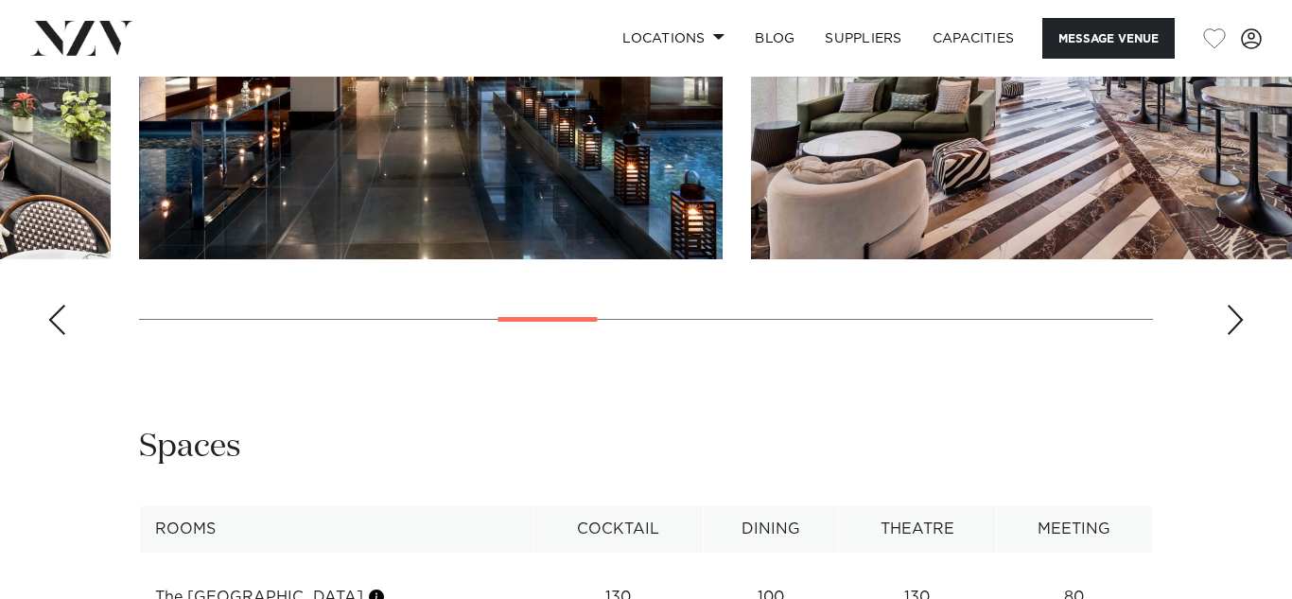
click at [1234, 335] on div "Next slide" at bounding box center [1235, 320] width 19 height 30
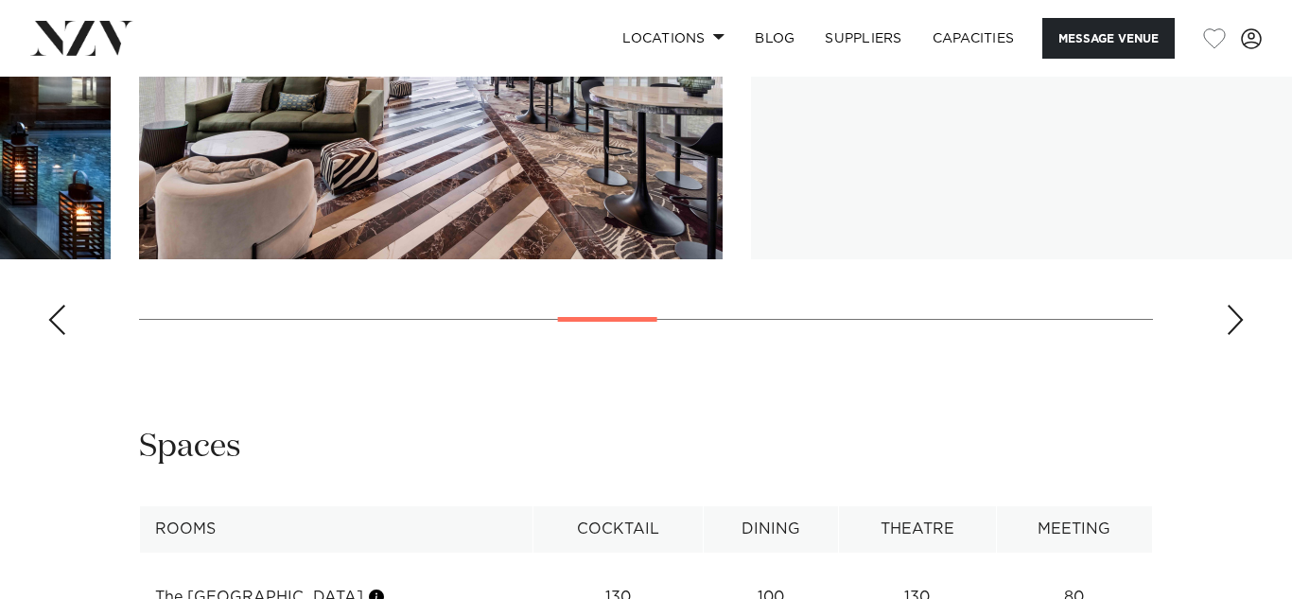
click at [1234, 335] on div "Next slide" at bounding box center [1235, 320] width 19 height 30
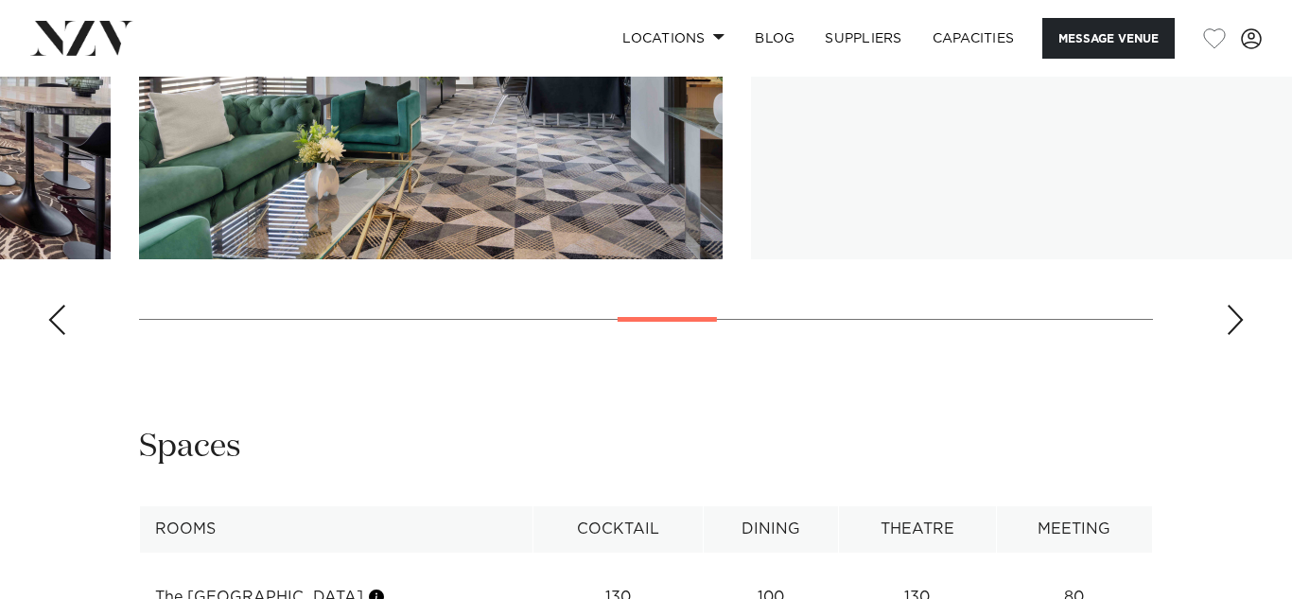
click at [1234, 335] on div "Next slide" at bounding box center [1235, 320] width 19 height 30
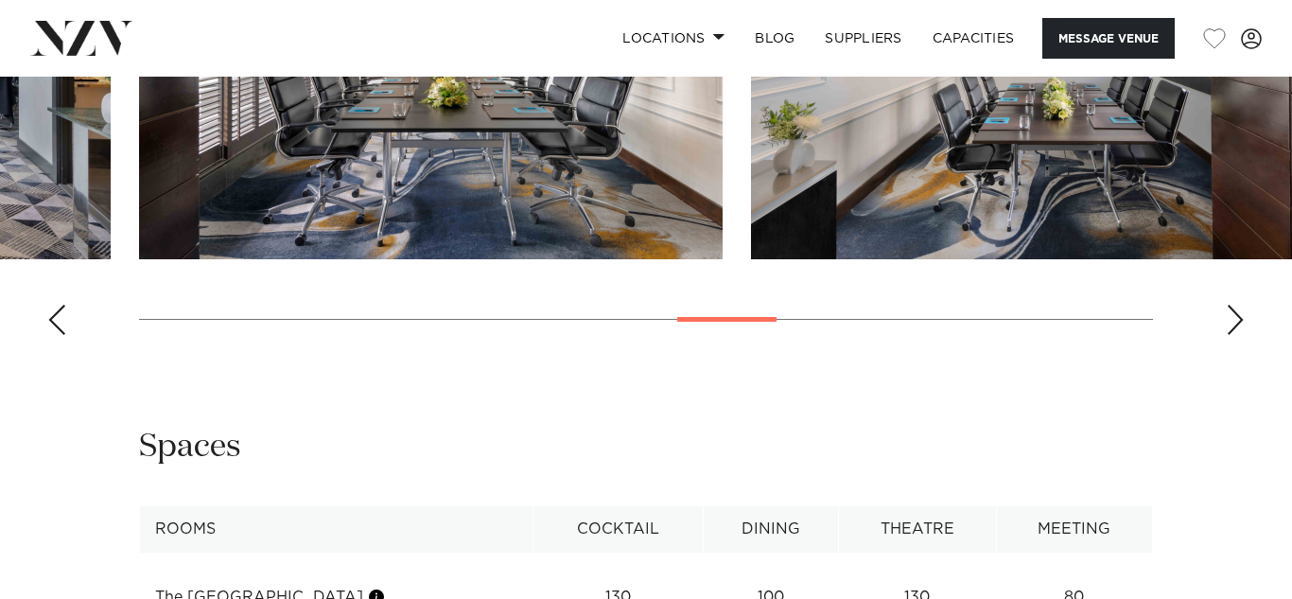
click at [1234, 335] on div "Next slide" at bounding box center [1235, 320] width 19 height 30
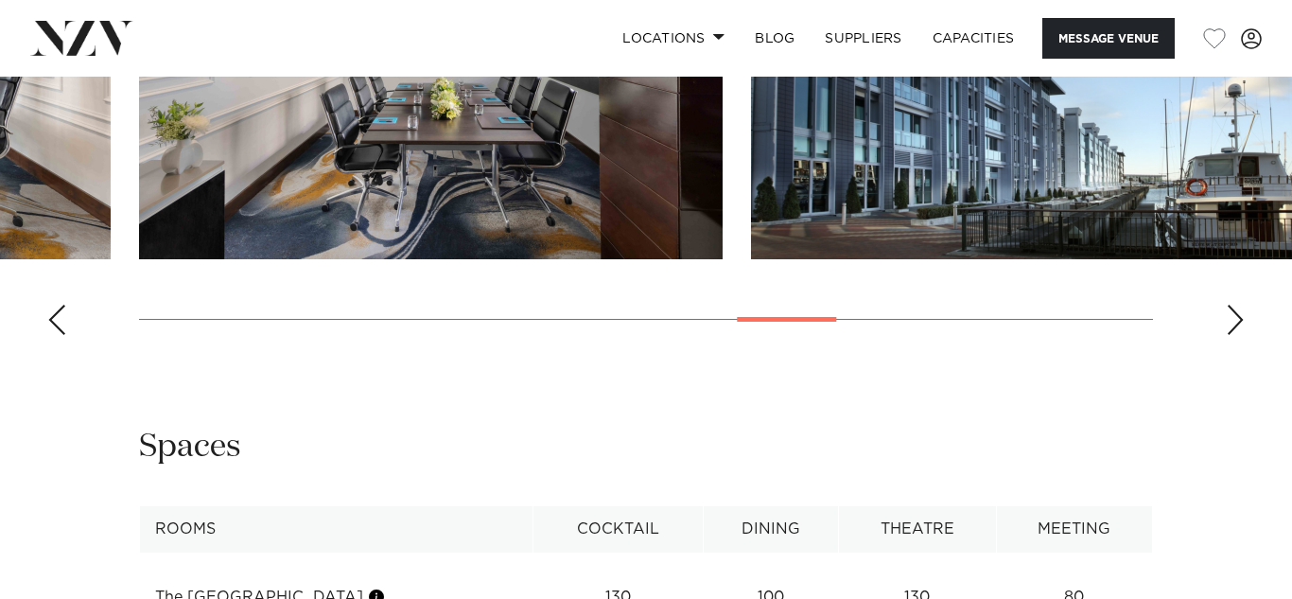
click at [1233, 335] on div "Next slide" at bounding box center [1235, 320] width 19 height 30
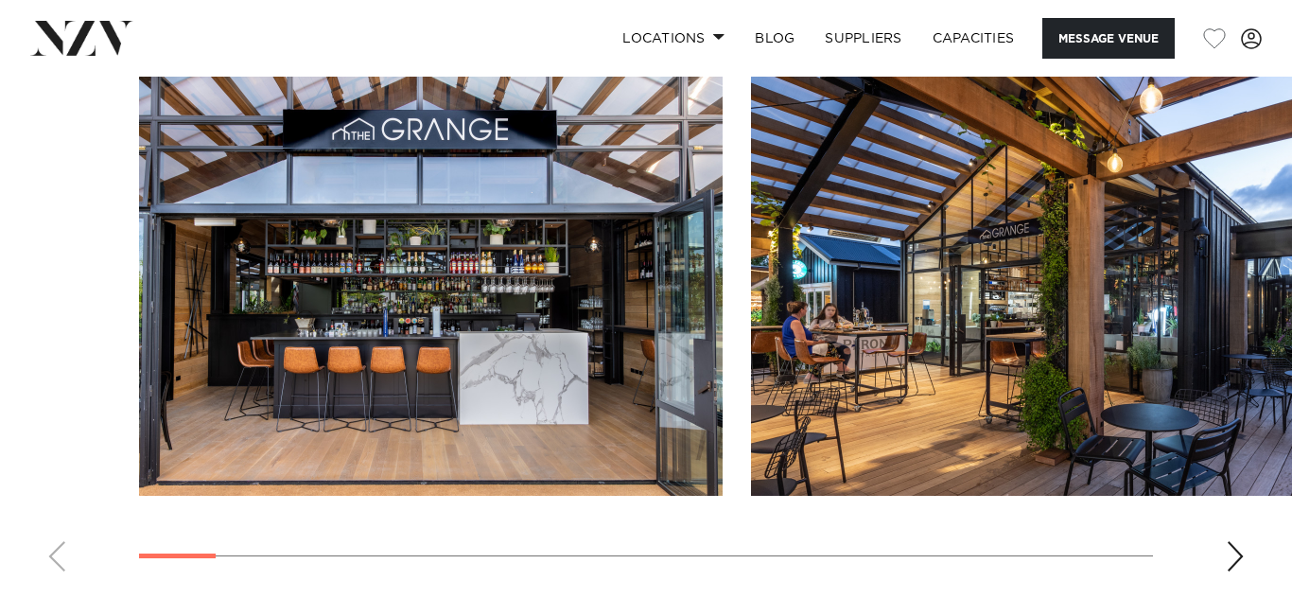
scroll to position [1914, 0]
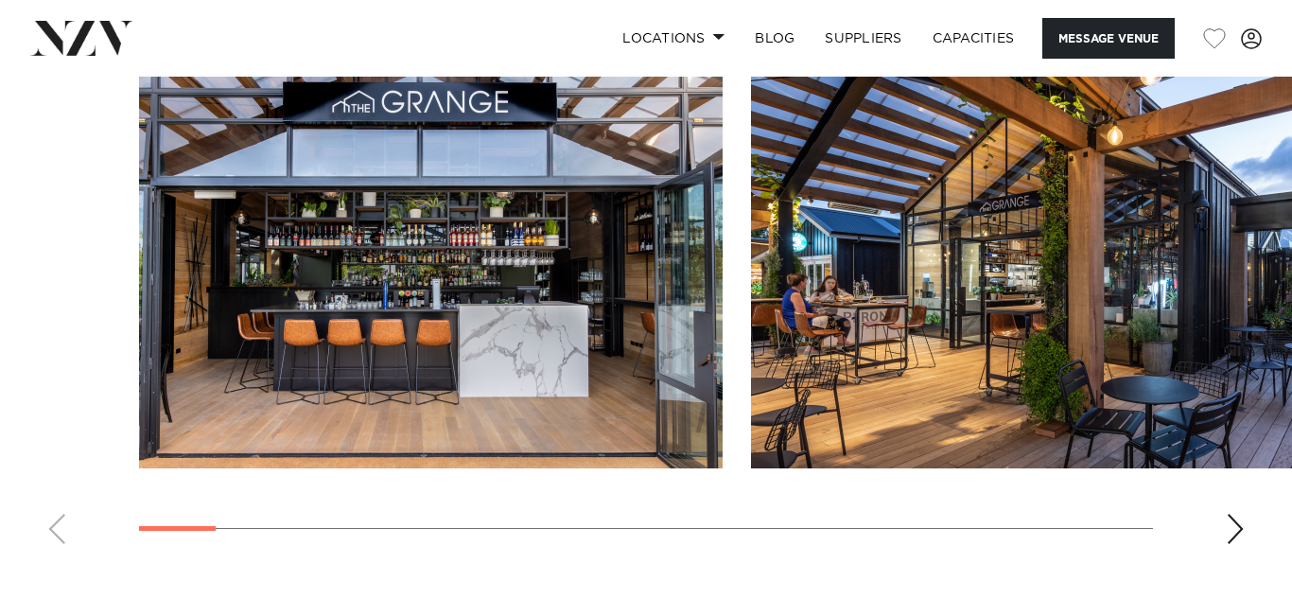
click at [1227, 514] on div "Next slide" at bounding box center [1235, 529] width 19 height 30
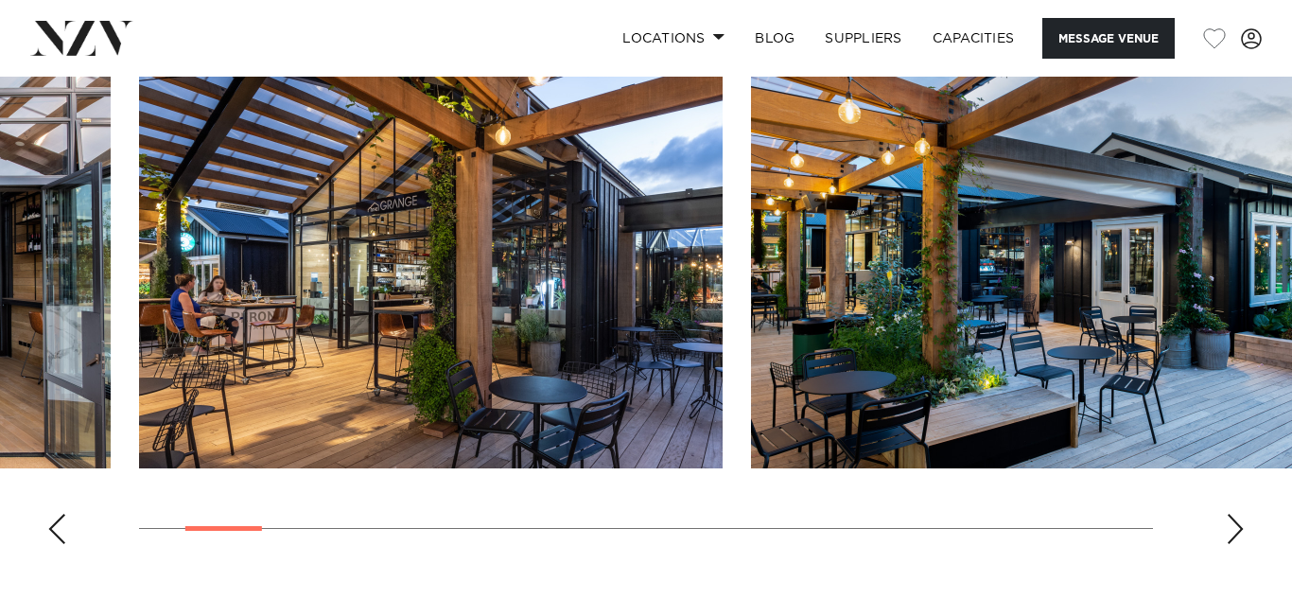
click at [1226, 514] on div "Next slide" at bounding box center [1235, 529] width 19 height 30
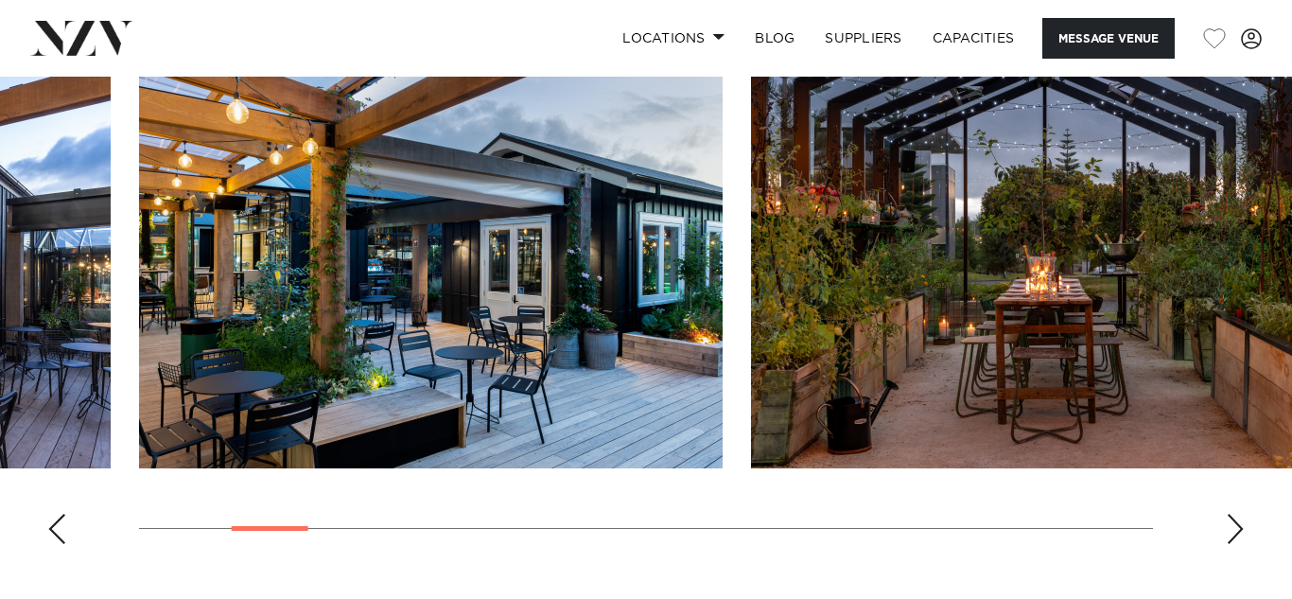
click at [1226, 514] on div "Next slide" at bounding box center [1235, 529] width 19 height 30
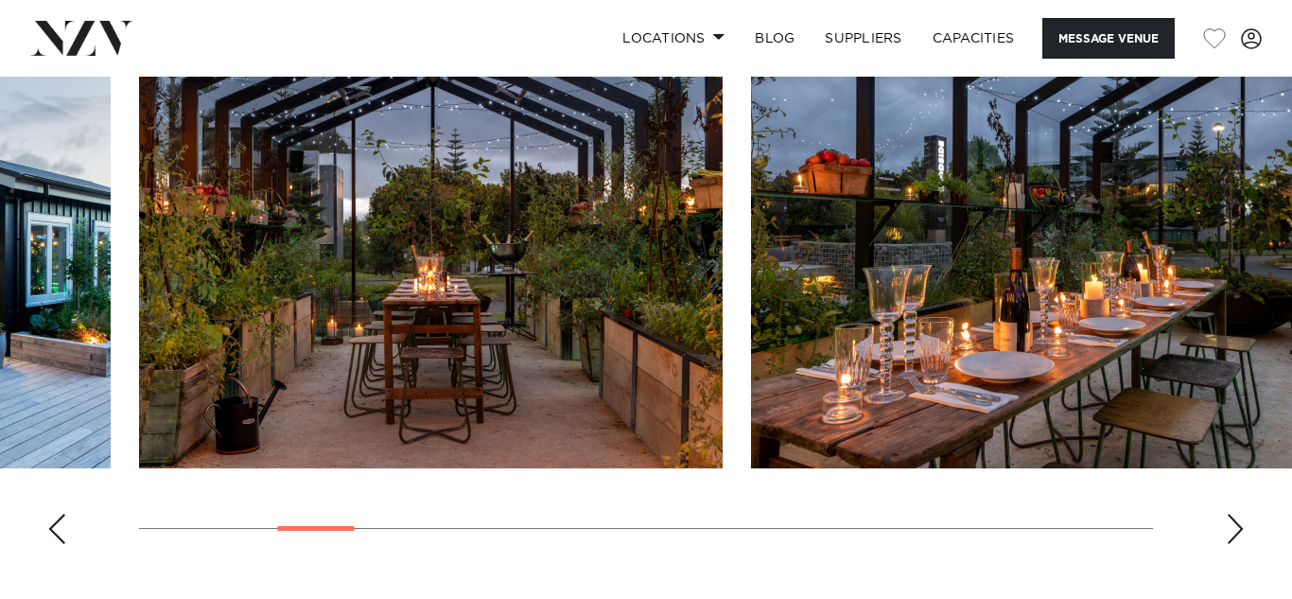
click at [1226, 514] on div "Next slide" at bounding box center [1235, 529] width 19 height 30
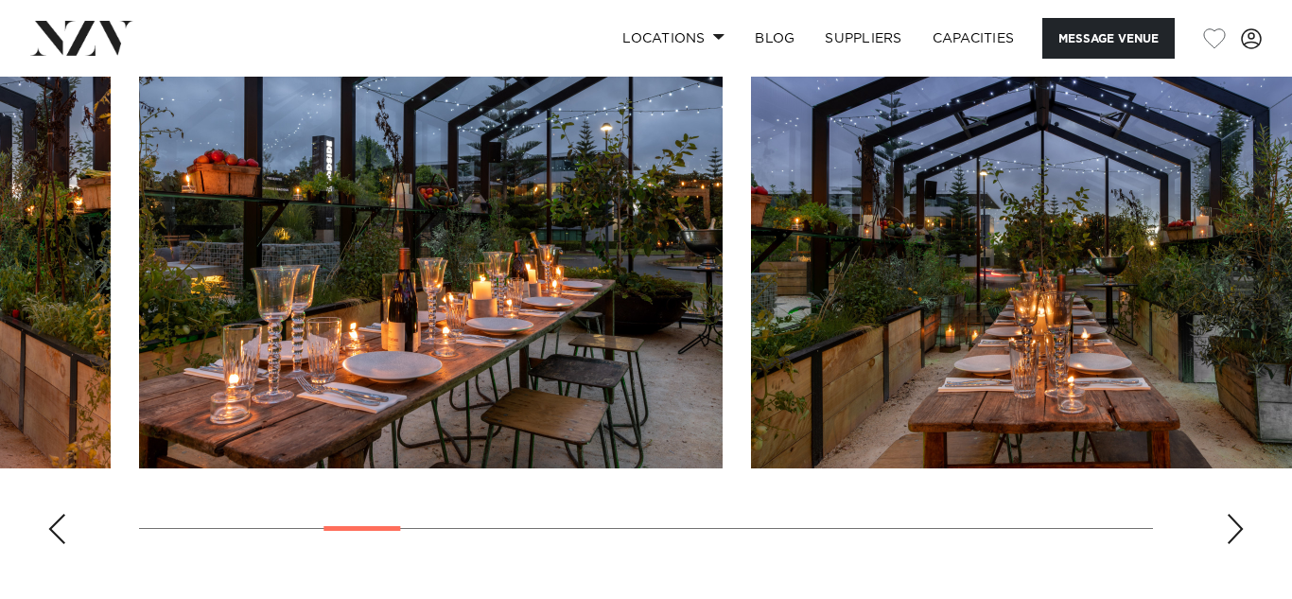
click at [1226, 514] on div "Next slide" at bounding box center [1235, 529] width 19 height 30
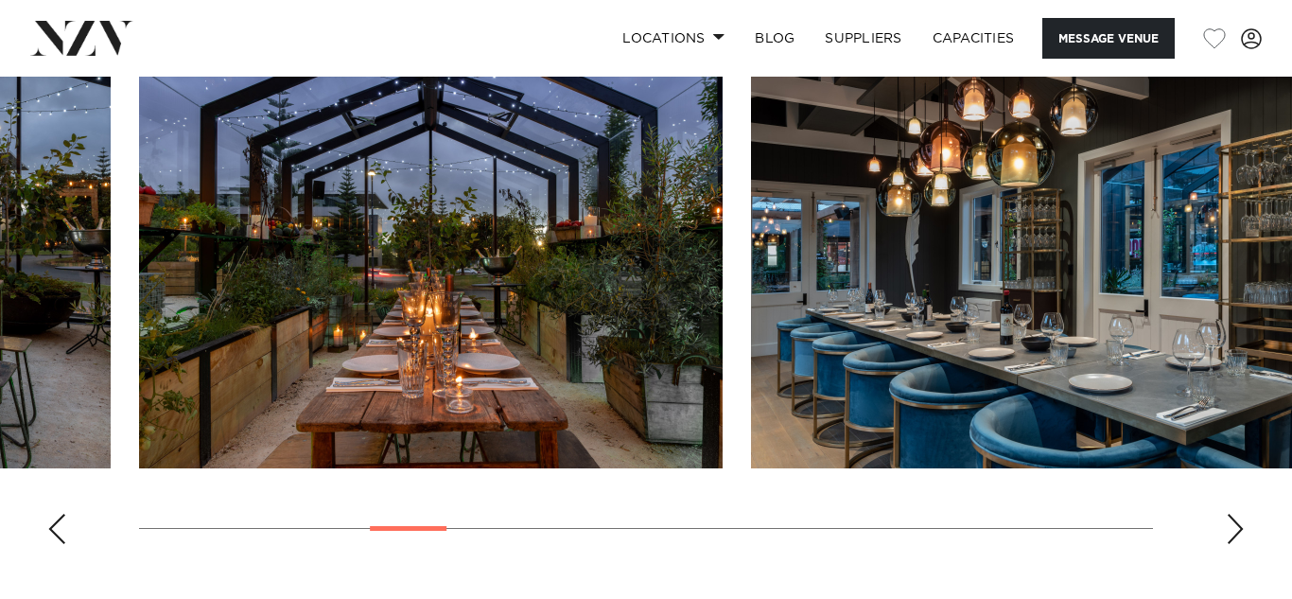
click at [1226, 514] on div "Next slide" at bounding box center [1235, 529] width 19 height 30
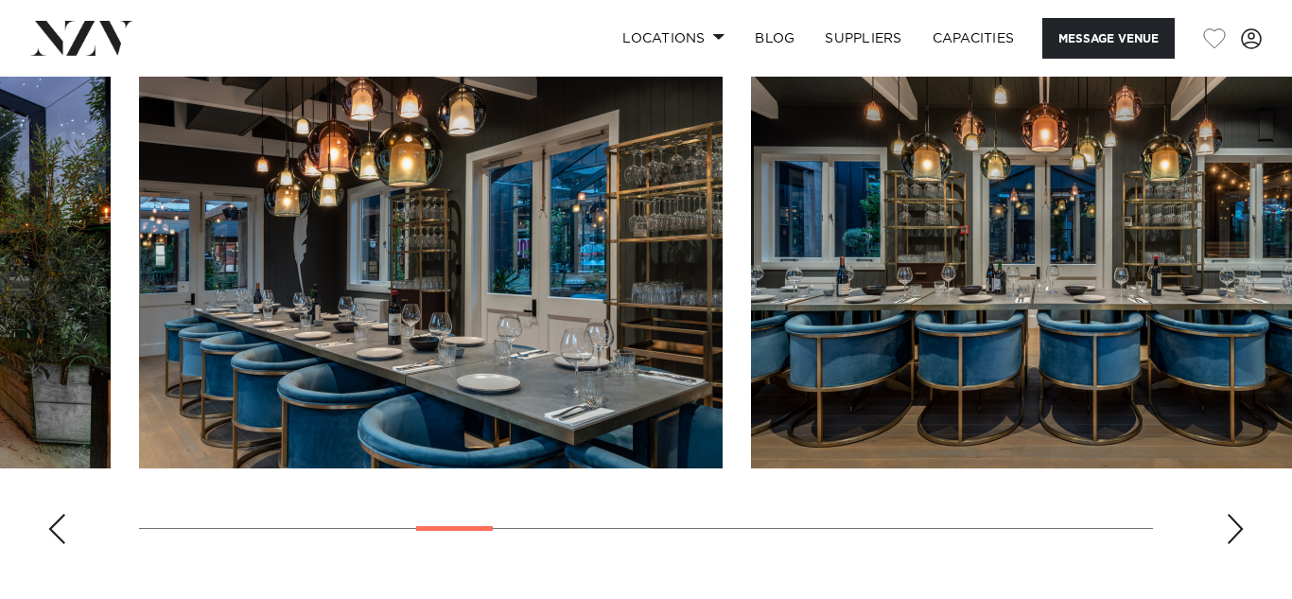
click at [1226, 514] on div "Next slide" at bounding box center [1235, 529] width 19 height 30
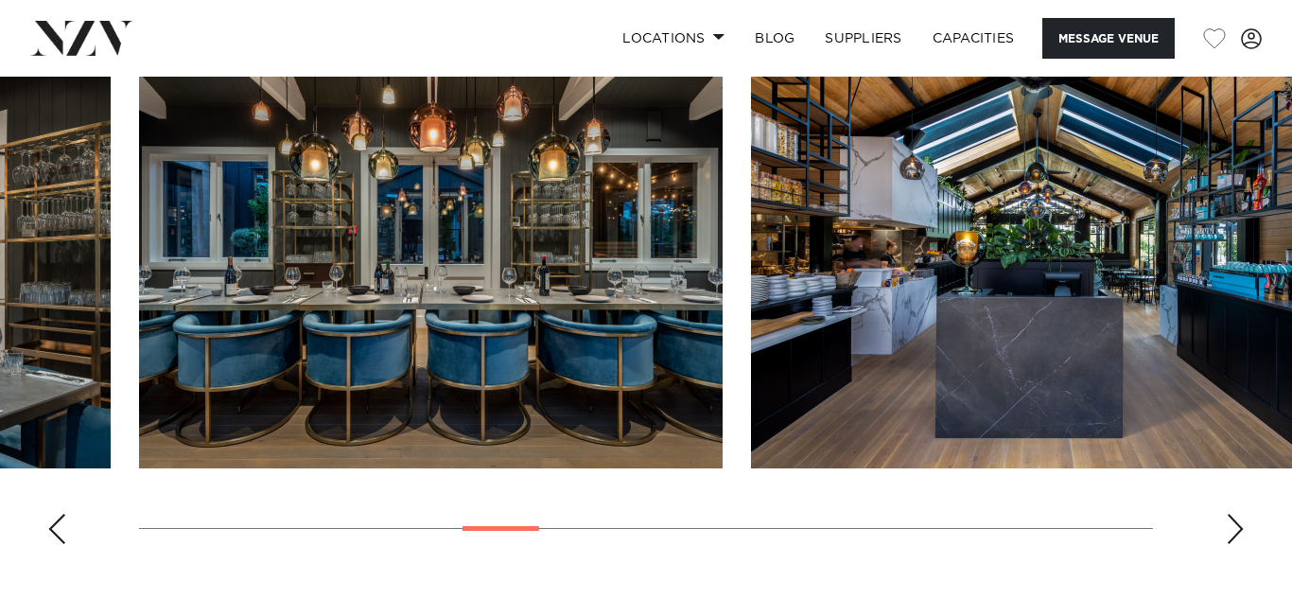
click at [1226, 514] on div "Next slide" at bounding box center [1235, 529] width 19 height 30
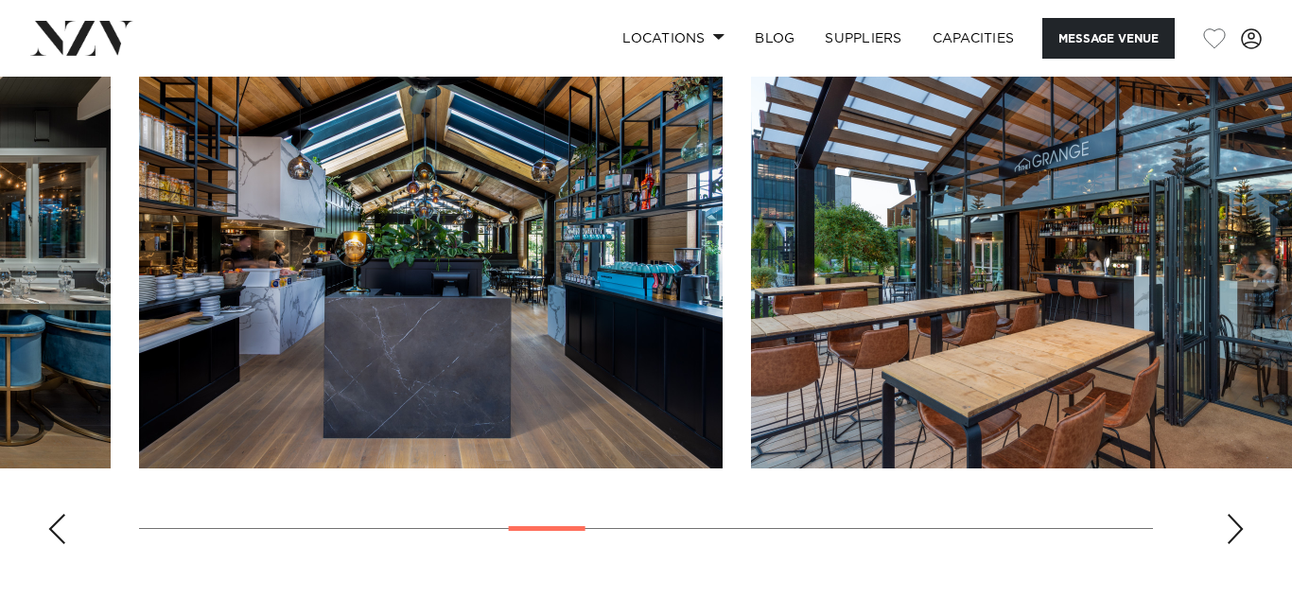
click at [1226, 514] on div "Next slide" at bounding box center [1235, 529] width 19 height 30
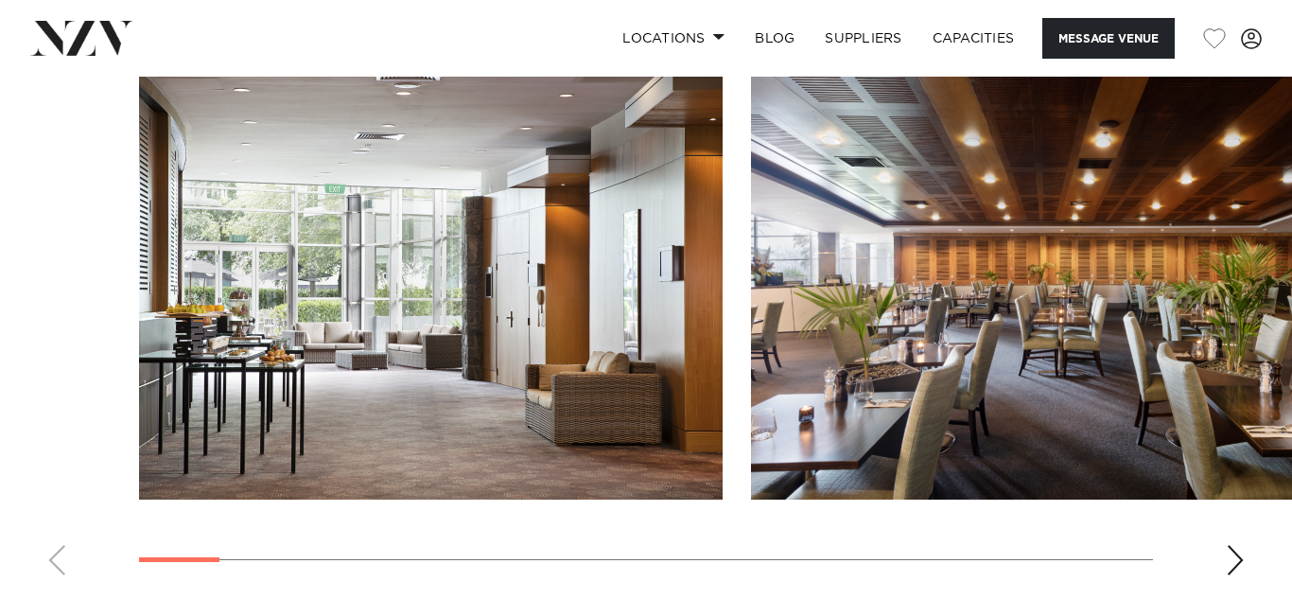
scroll to position [1961, 0]
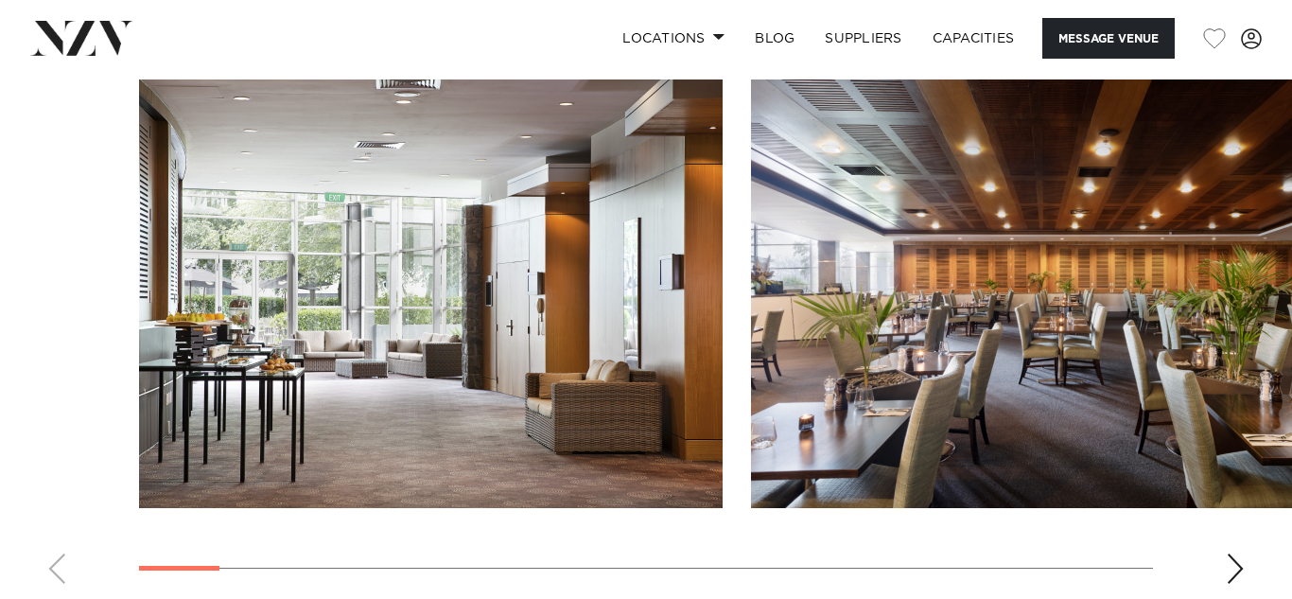
click at [1237, 571] on div "Next slide" at bounding box center [1235, 568] width 19 height 30
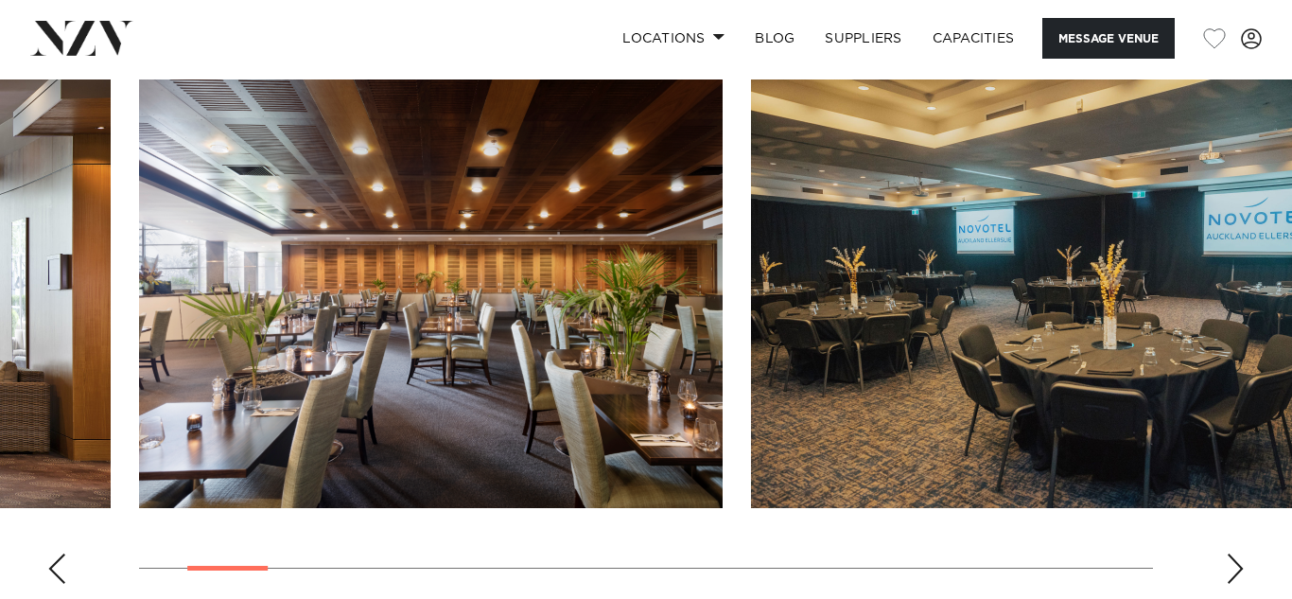
click at [1235, 571] on div "Next slide" at bounding box center [1235, 568] width 19 height 30
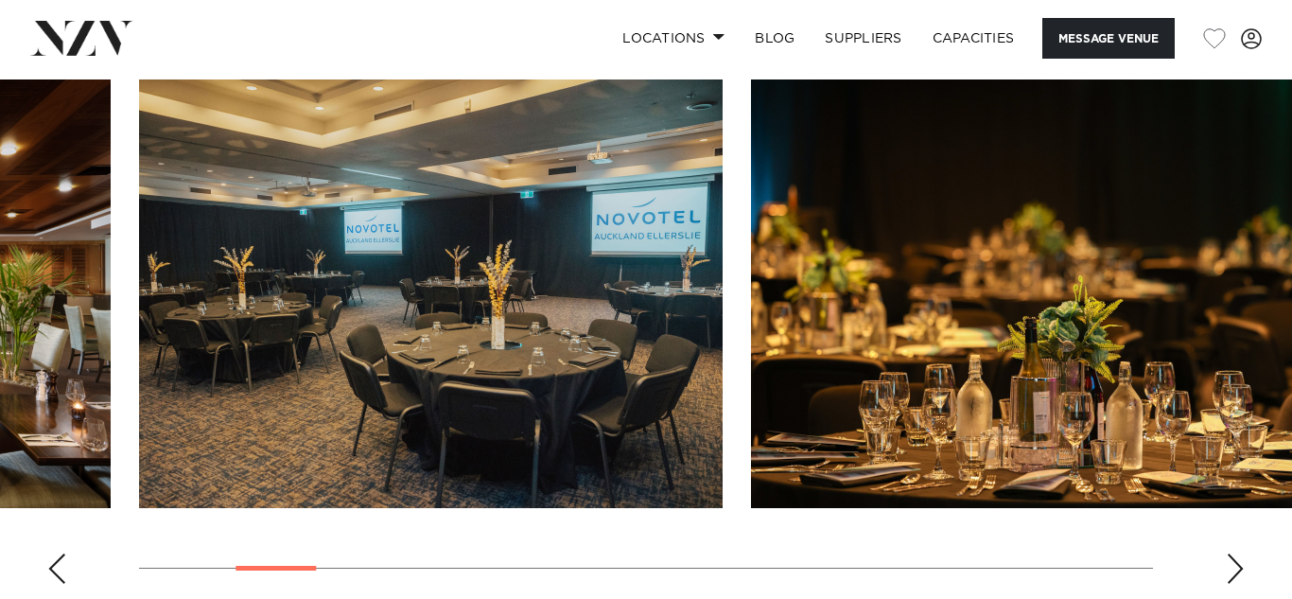
click at [1235, 571] on div "Next slide" at bounding box center [1235, 568] width 19 height 30
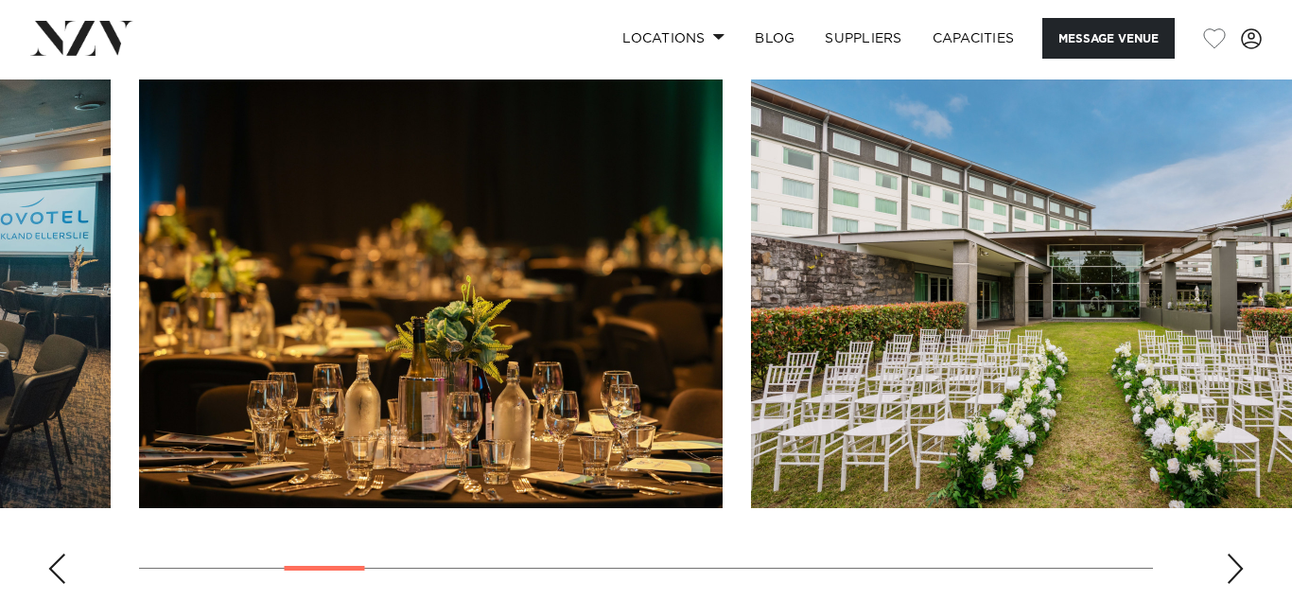
click at [1235, 571] on div "Next slide" at bounding box center [1235, 568] width 19 height 30
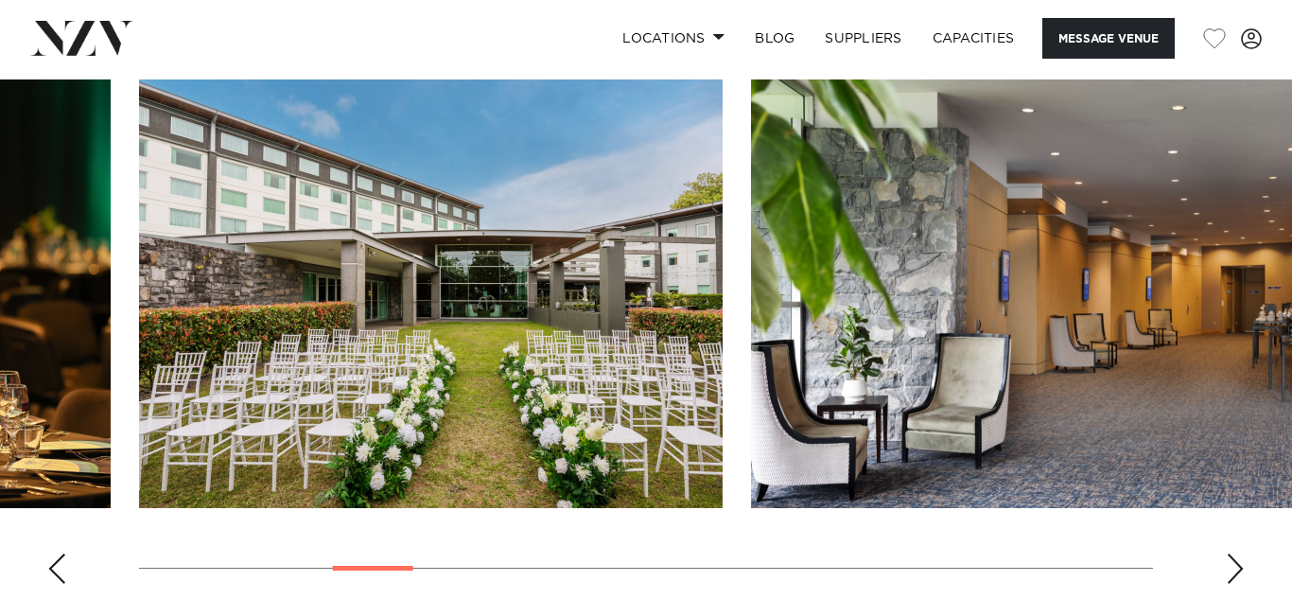
click at [1235, 571] on div "Next slide" at bounding box center [1235, 568] width 19 height 30
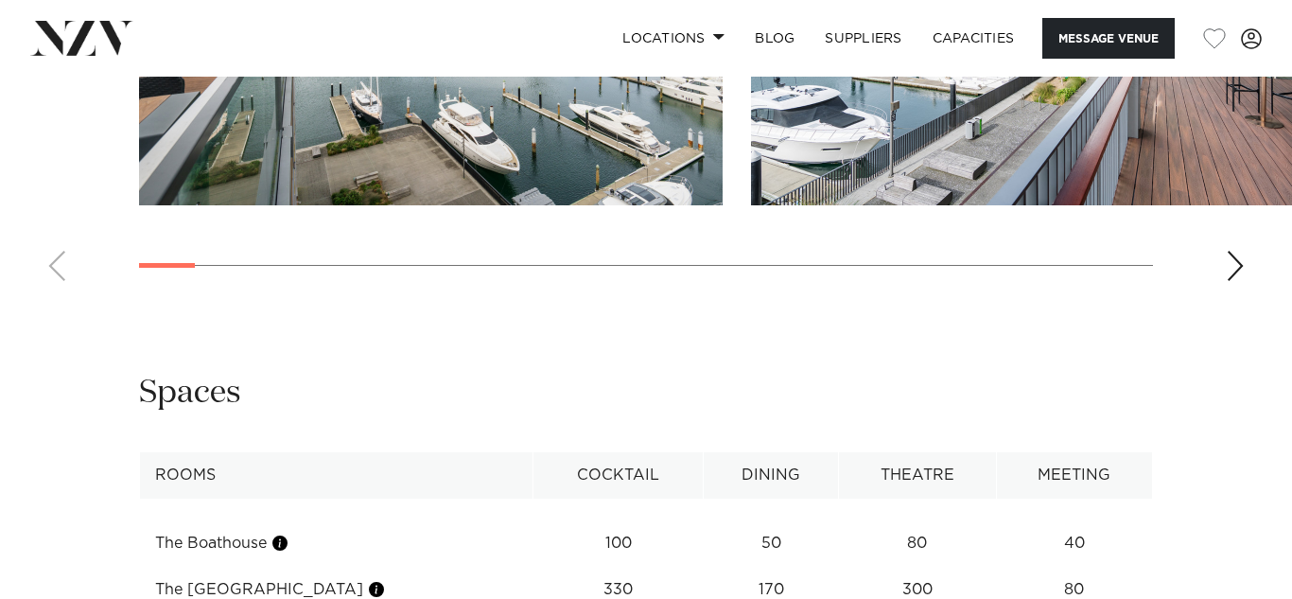
scroll to position [2582, 0]
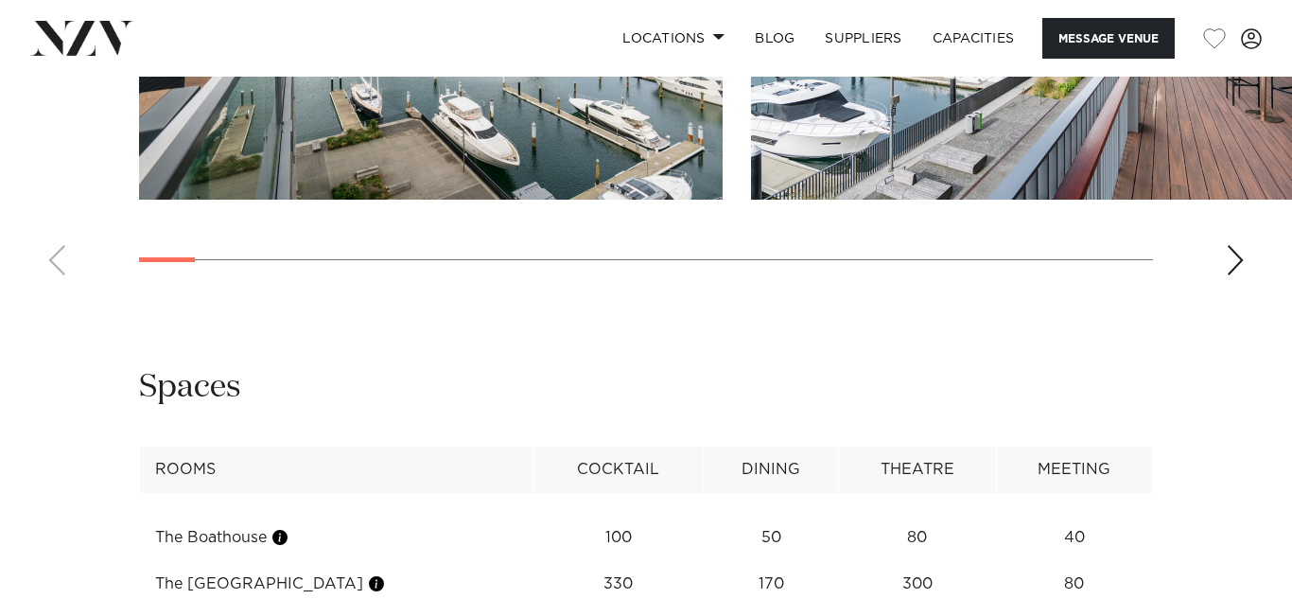
click at [1214, 290] on swiper-container at bounding box center [646, 30] width 1292 height 519
click at [1219, 290] on swiper-container at bounding box center [646, 30] width 1292 height 519
click at [1230, 275] on div "Next slide" at bounding box center [1235, 260] width 19 height 30
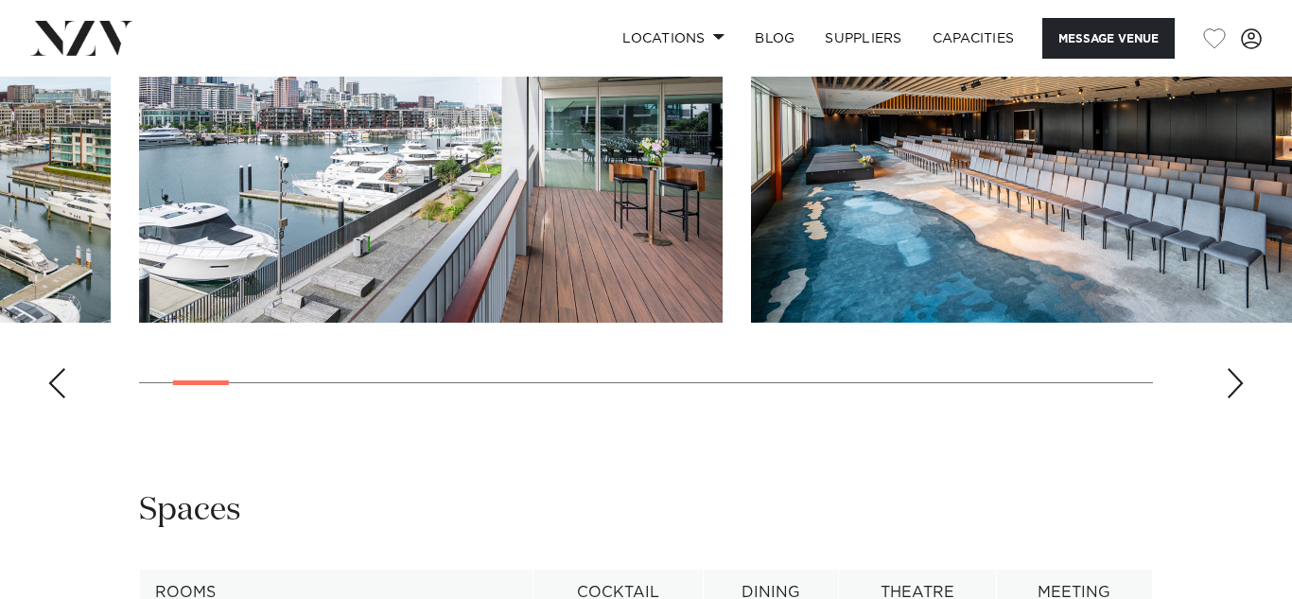
scroll to position [2448, 0]
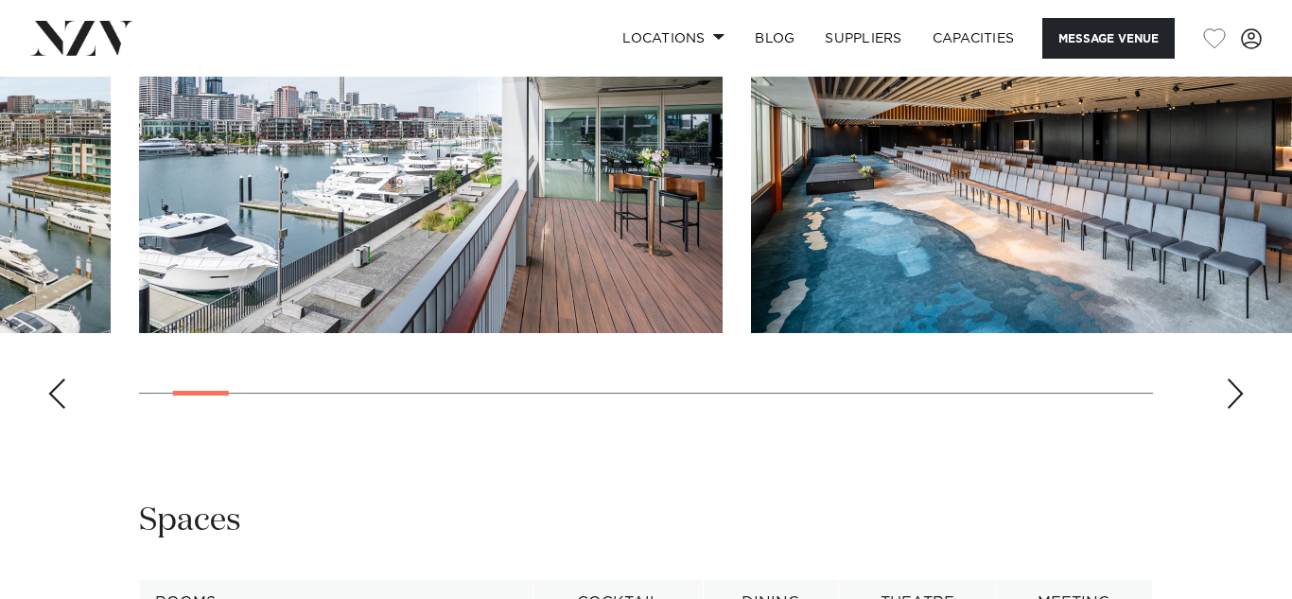
click at [1221, 424] on swiper-container at bounding box center [646, 163] width 1292 height 519
click at [1229, 409] on div "Next slide" at bounding box center [1235, 393] width 19 height 30
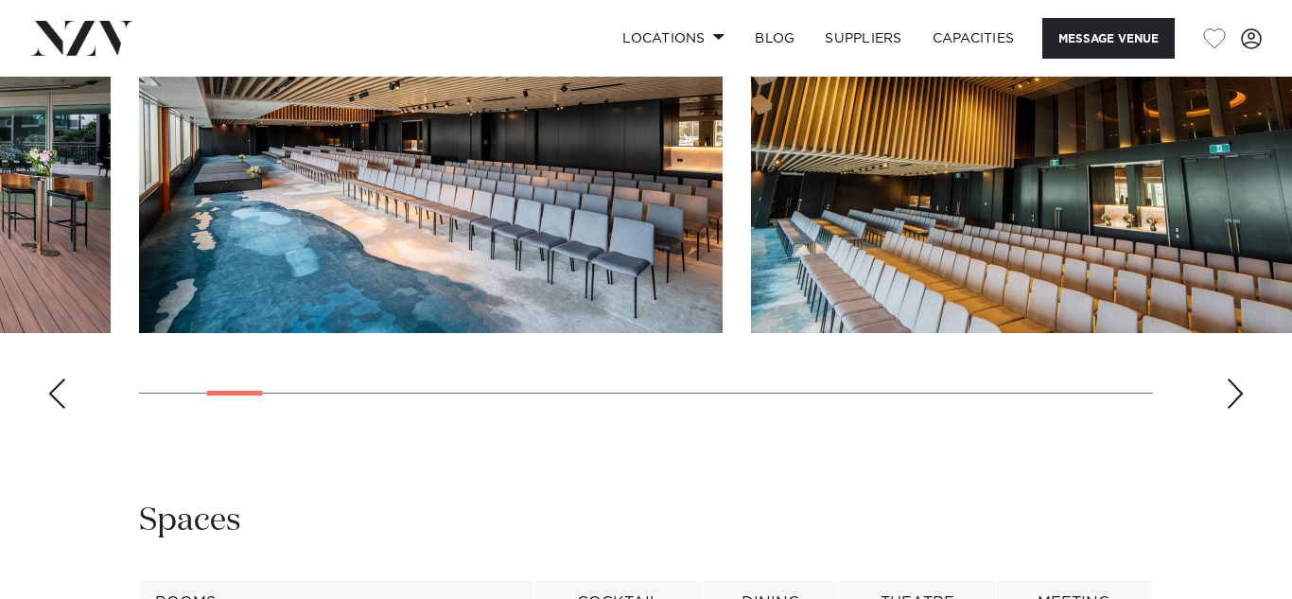
click at [1232, 409] on div "Next slide" at bounding box center [1235, 393] width 19 height 30
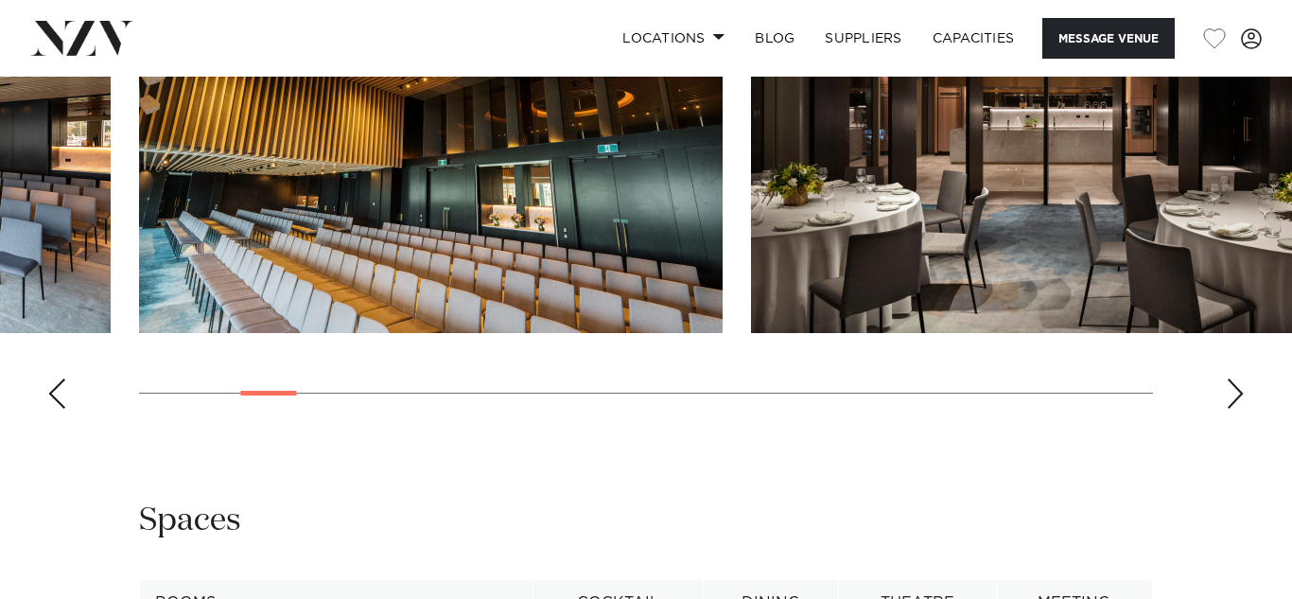
click at [1232, 409] on div "Next slide" at bounding box center [1235, 393] width 19 height 30
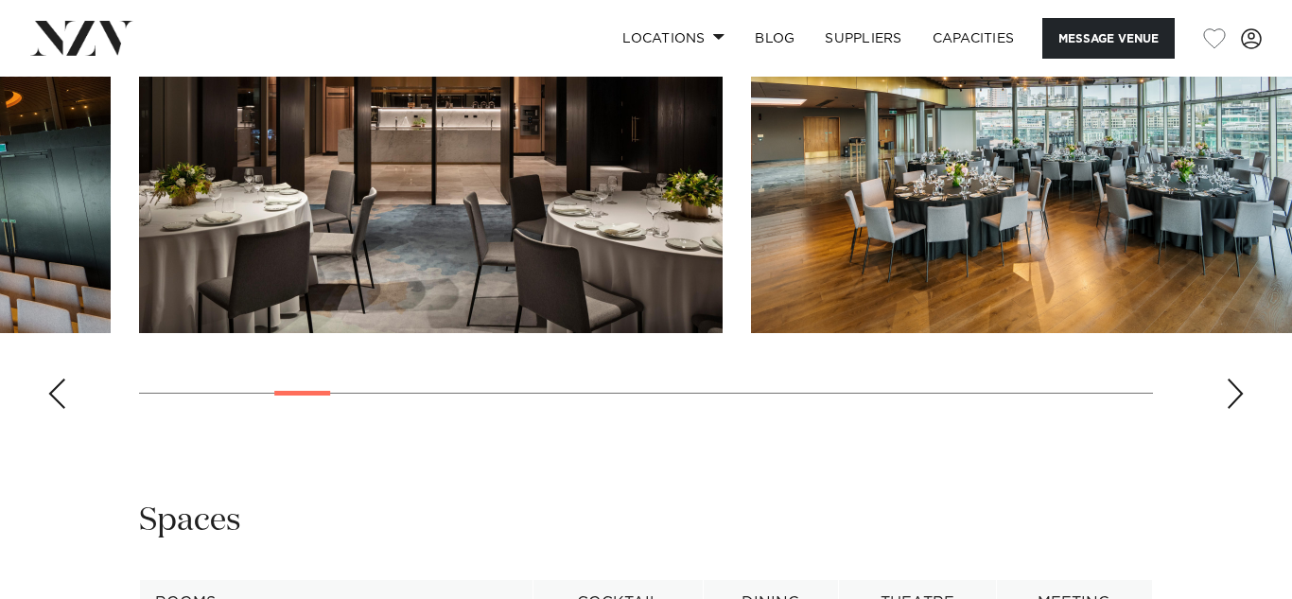
click at [1231, 409] on div "Next slide" at bounding box center [1235, 393] width 19 height 30
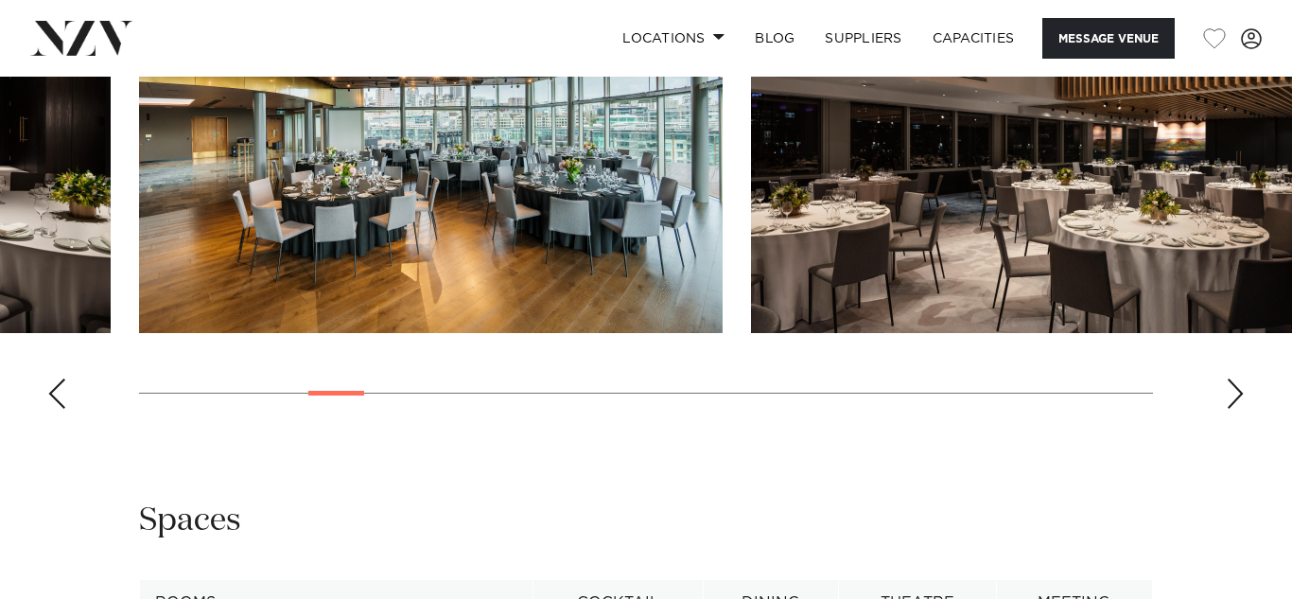
click at [1231, 409] on div "Next slide" at bounding box center [1235, 393] width 19 height 30
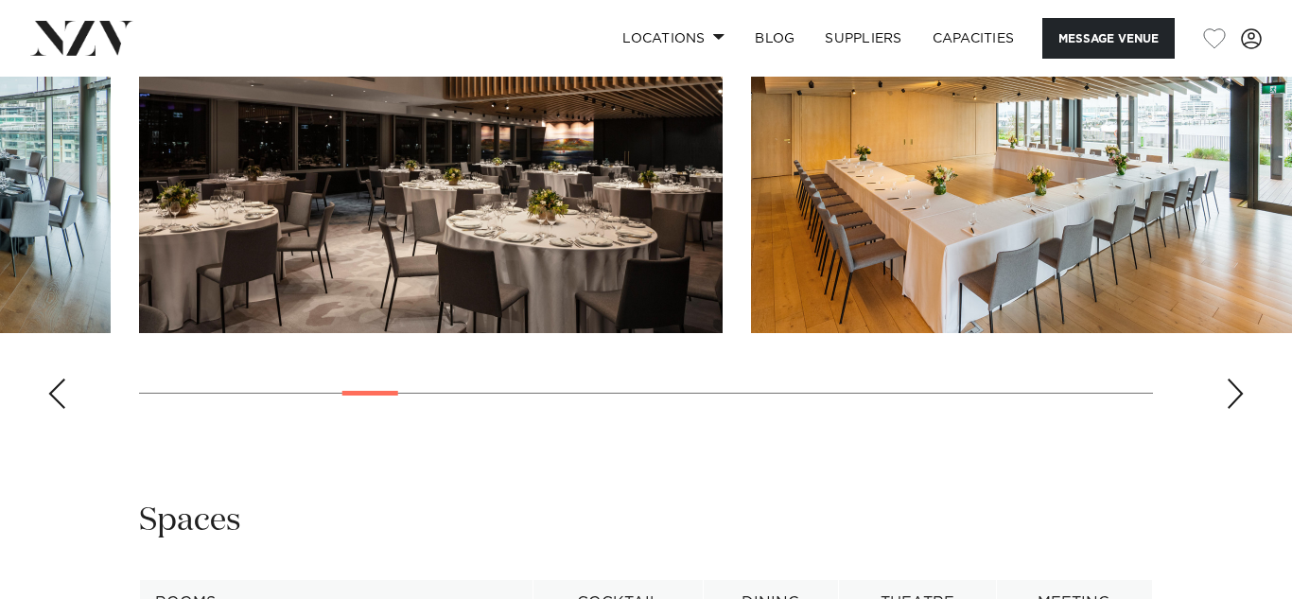
click at [1231, 409] on div "Next slide" at bounding box center [1235, 393] width 19 height 30
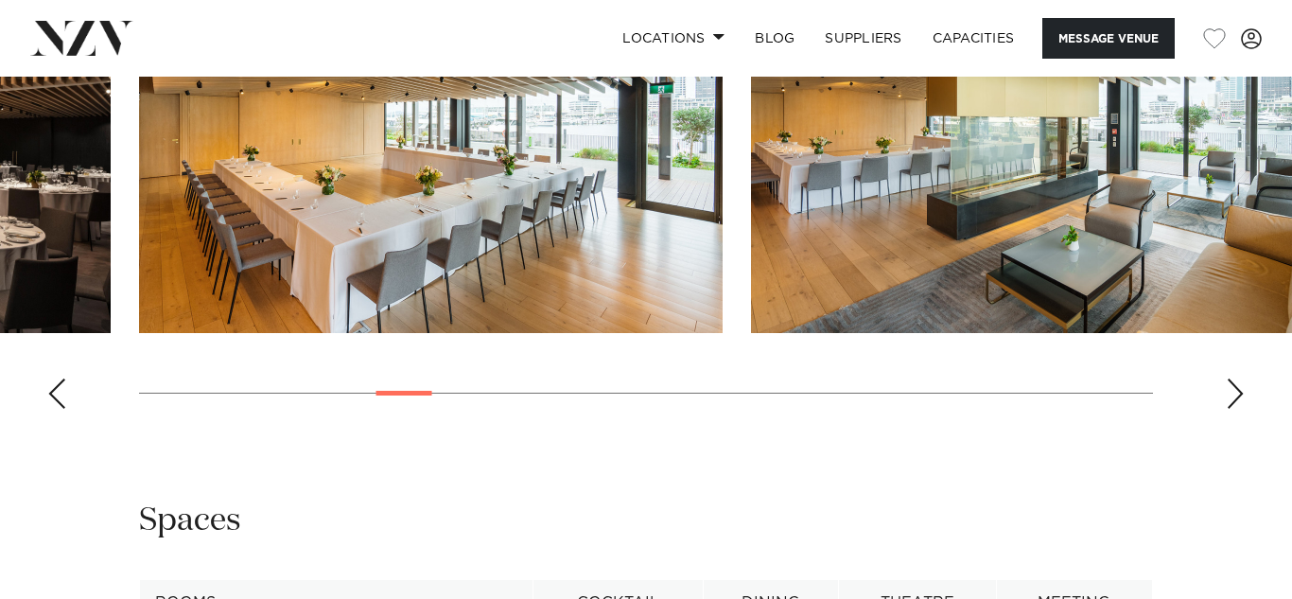
click at [1231, 409] on div "Next slide" at bounding box center [1235, 393] width 19 height 30
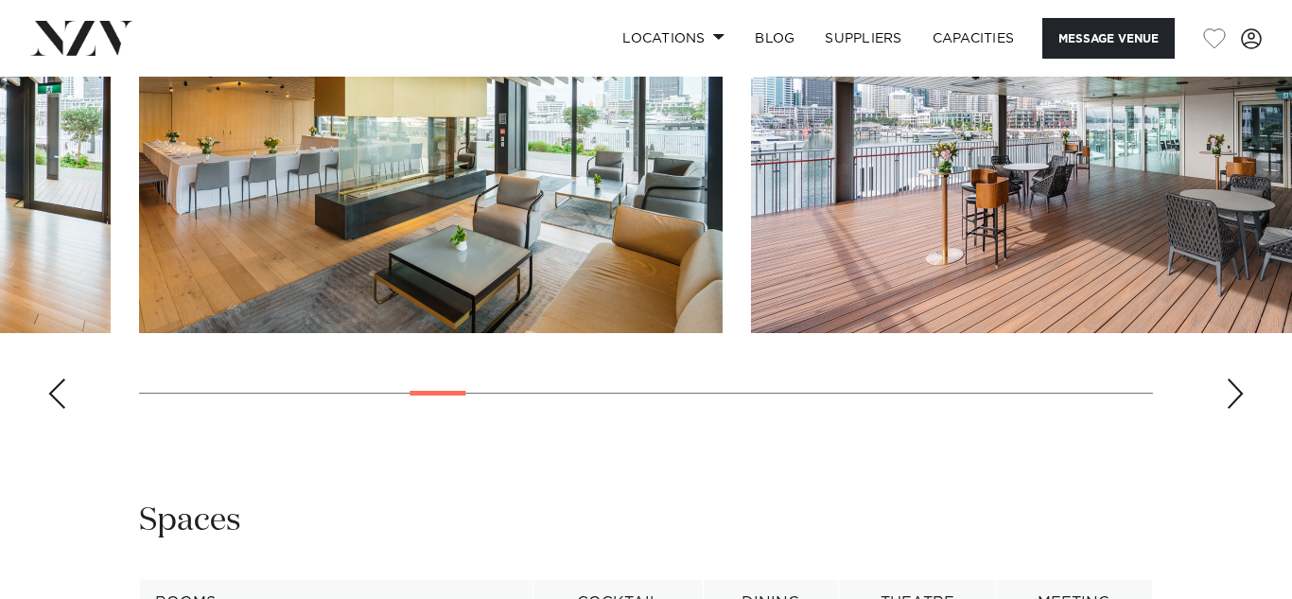
click at [1231, 409] on div "Next slide" at bounding box center [1235, 393] width 19 height 30
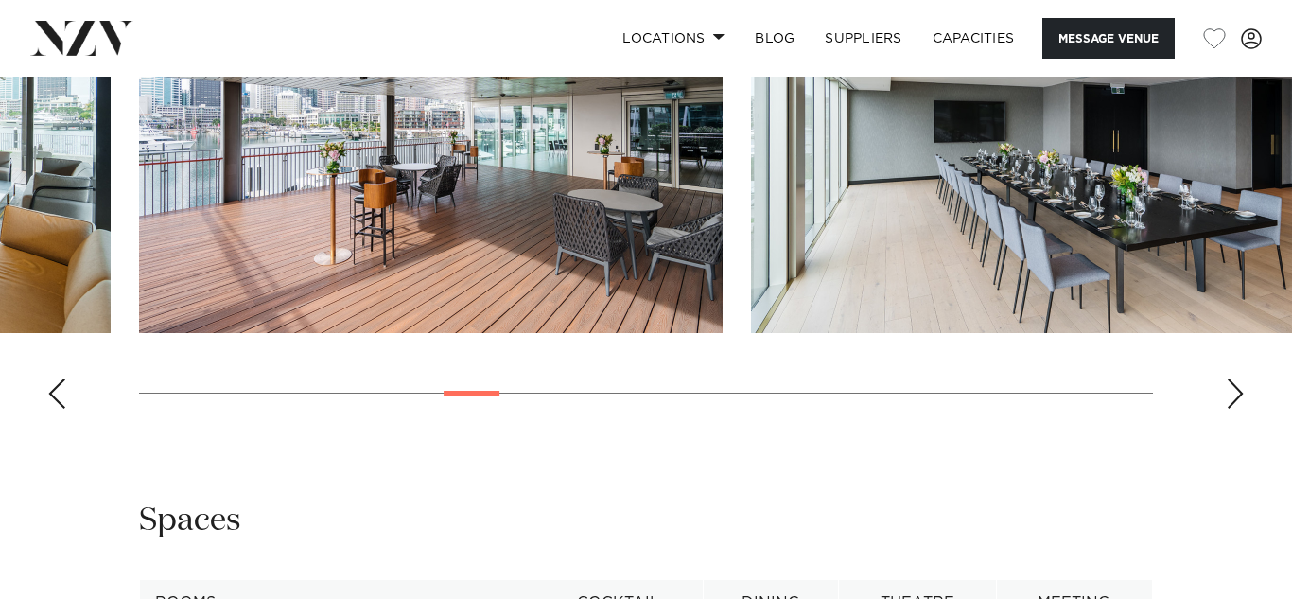
click at [1231, 409] on div "Next slide" at bounding box center [1235, 393] width 19 height 30
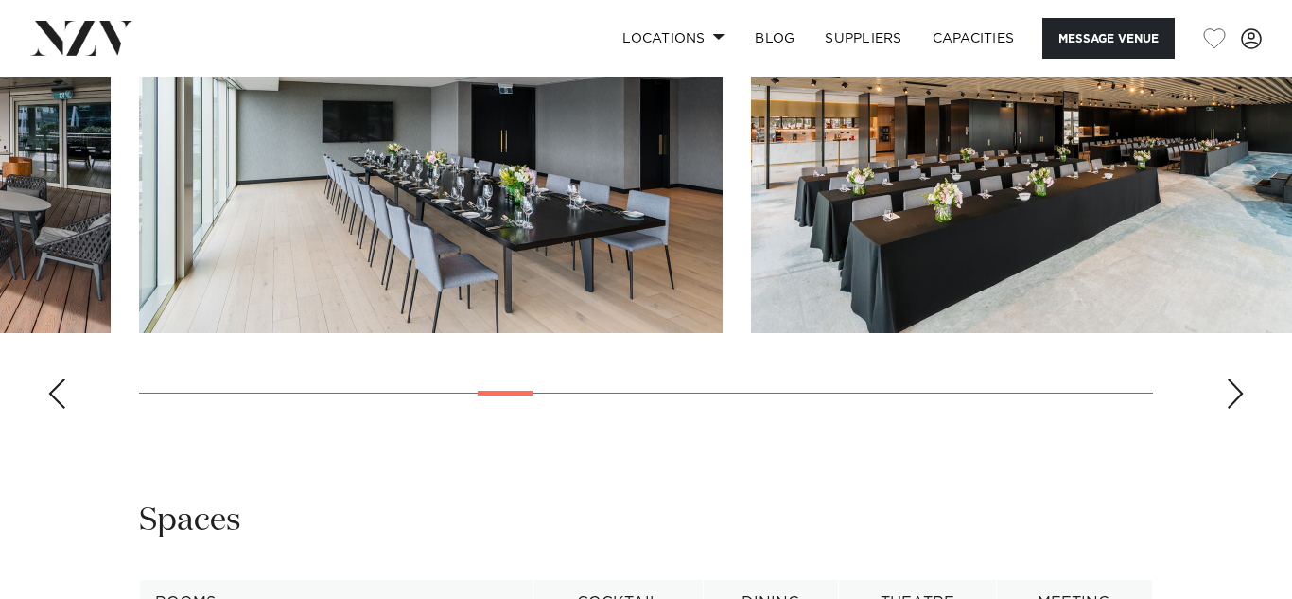
click at [1231, 409] on div "Next slide" at bounding box center [1235, 393] width 19 height 30
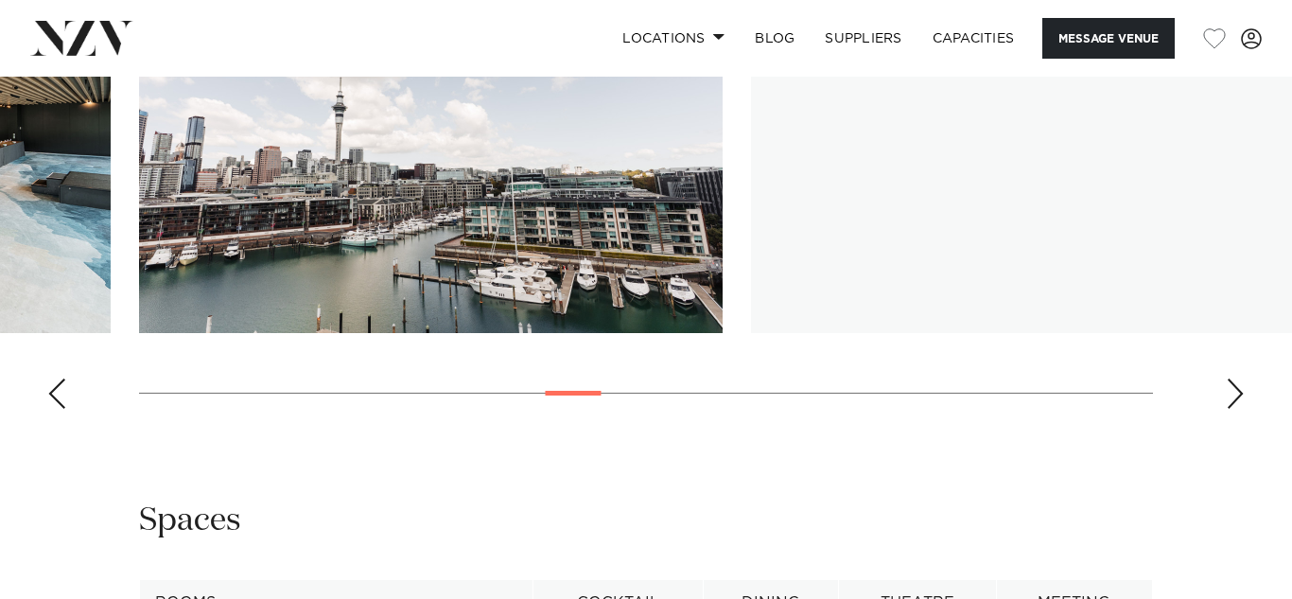
click at [1231, 409] on div "Next slide" at bounding box center [1235, 393] width 19 height 30
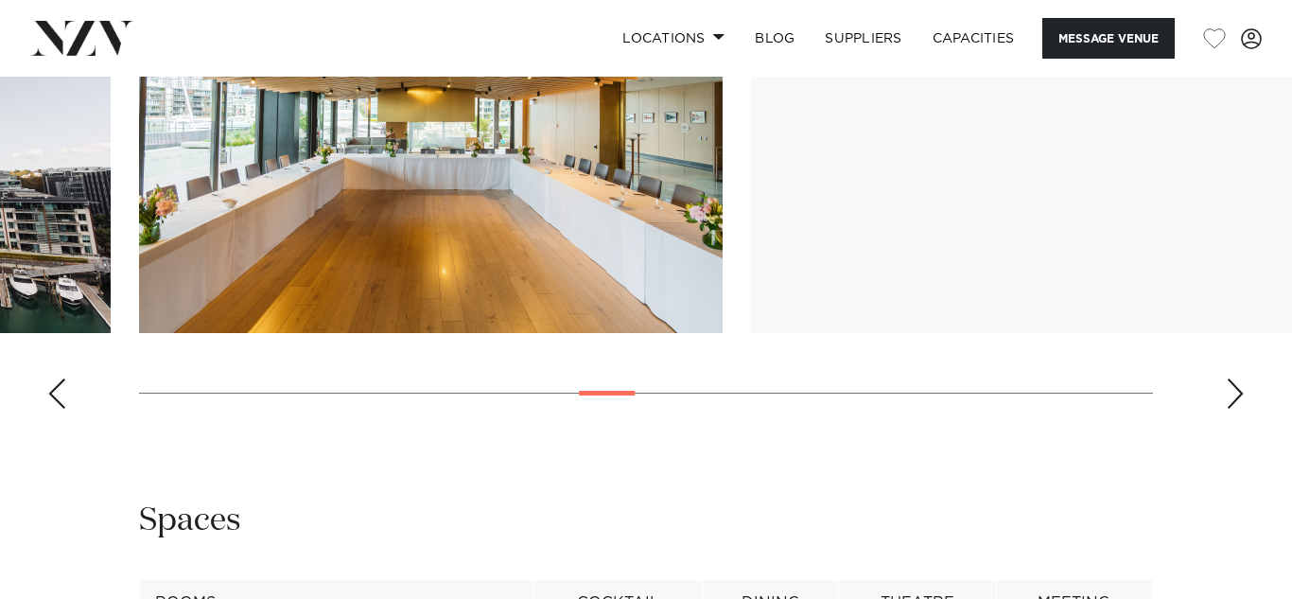
click at [1231, 409] on div "Next slide" at bounding box center [1235, 393] width 19 height 30
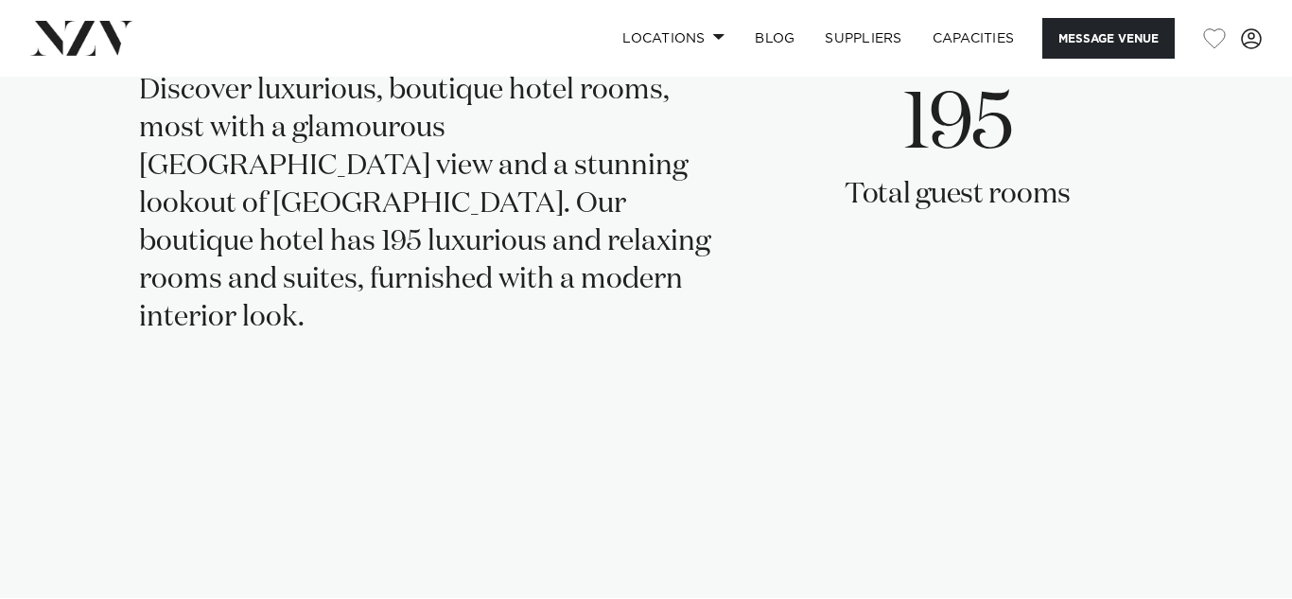
scroll to position [3539, 0]
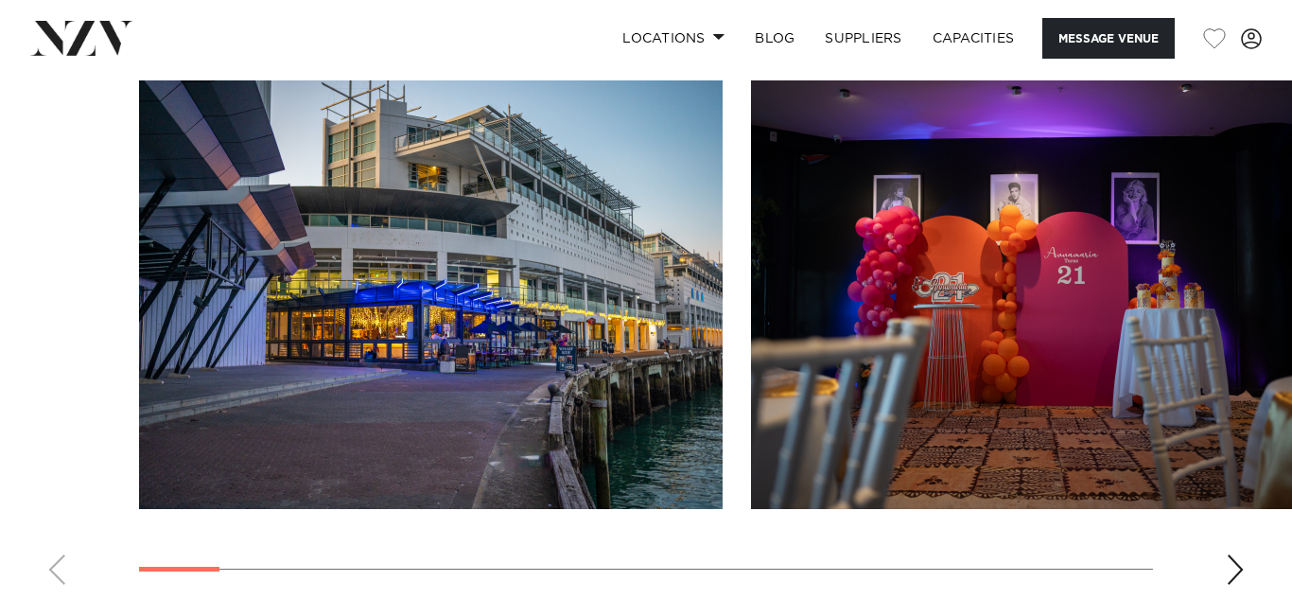
scroll to position [1724, 0]
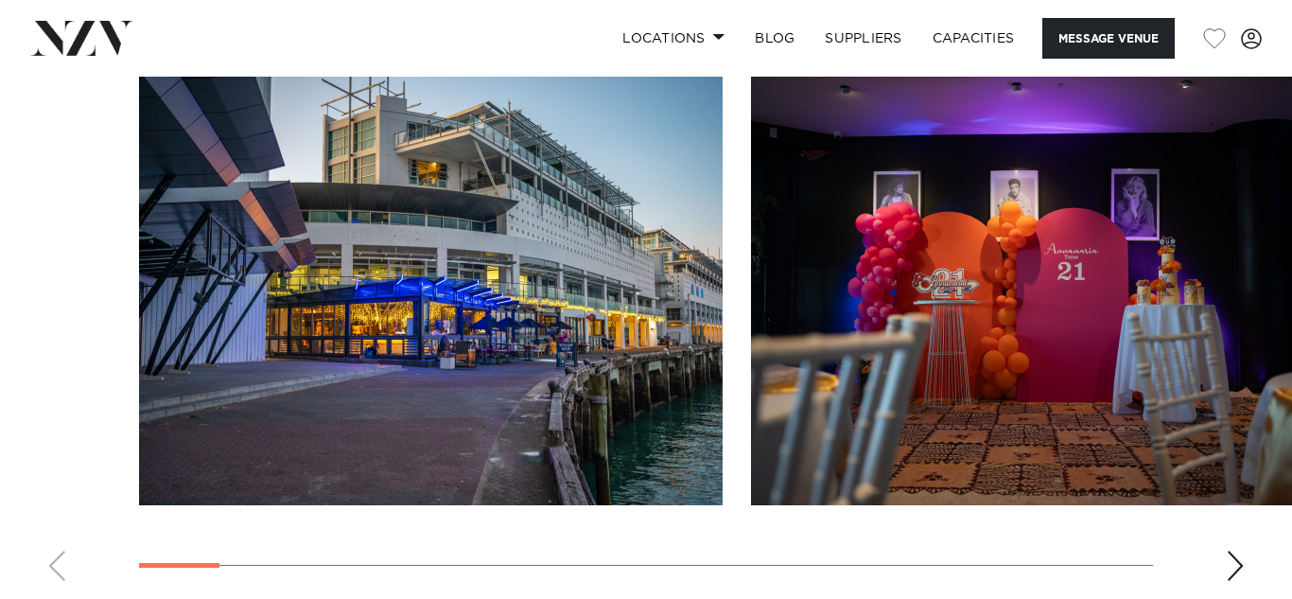
click at [1227, 570] on div "Next slide" at bounding box center [1235, 566] width 19 height 30
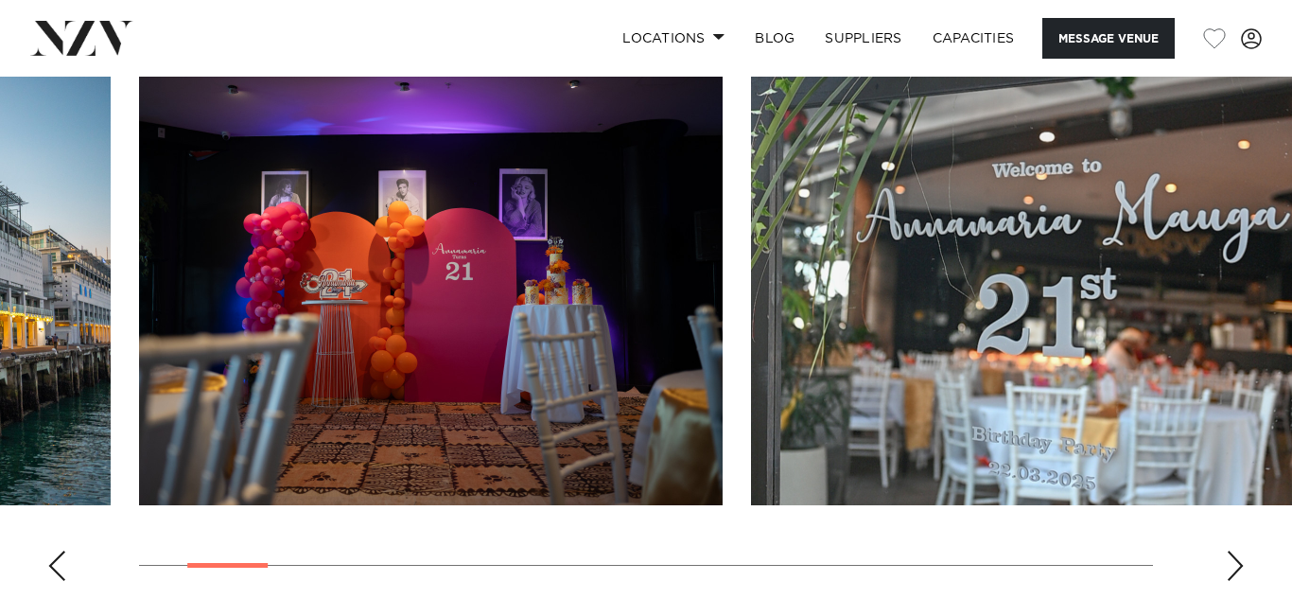
click at [1227, 570] on div "Next slide" at bounding box center [1235, 566] width 19 height 30
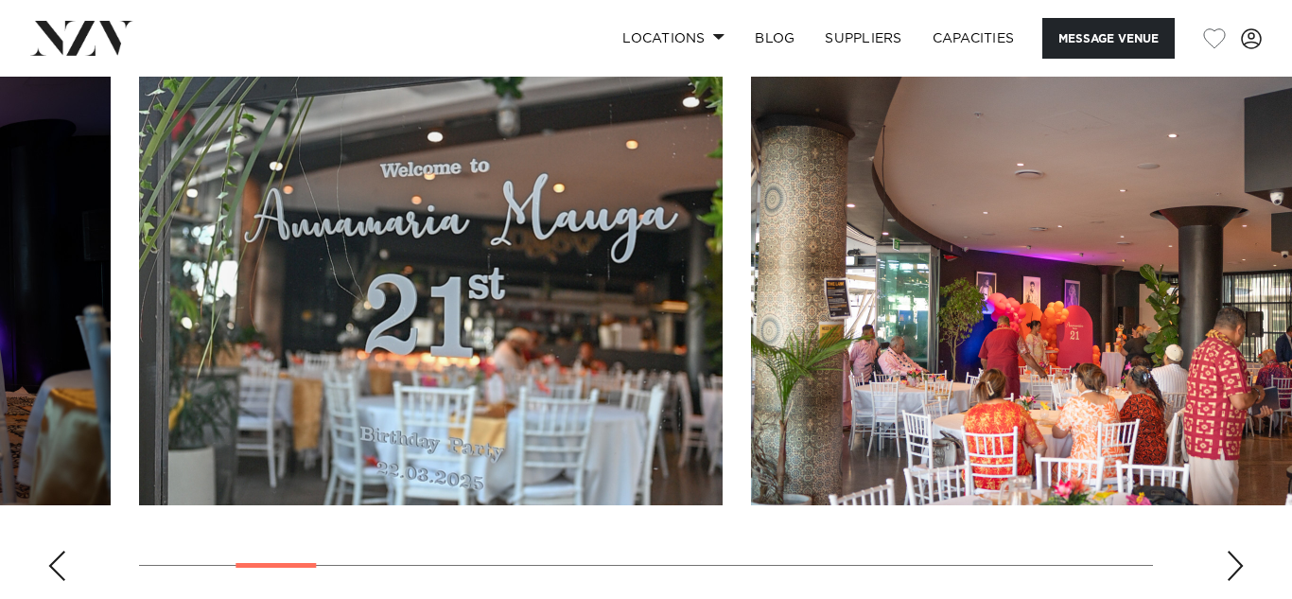
click at [1227, 570] on div "Next slide" at bounding box center [1235, 566] width 19 height 30
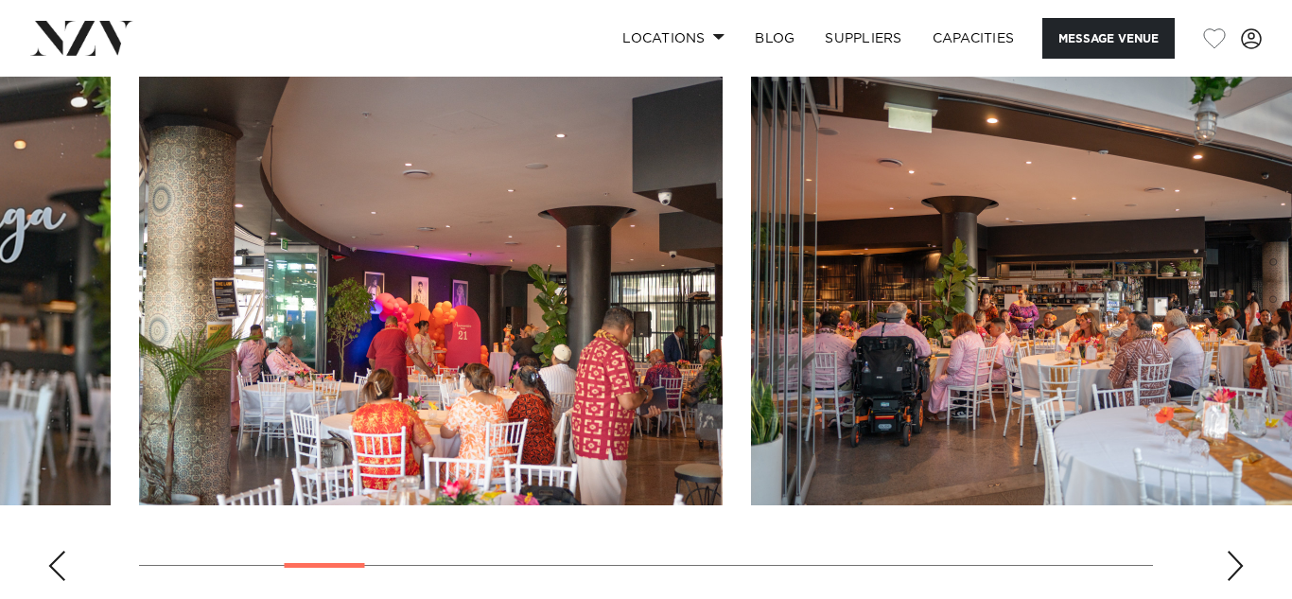
click at [1227, 570] on div "Next slide" at bounding box center [1235, 566] width 19 height 30
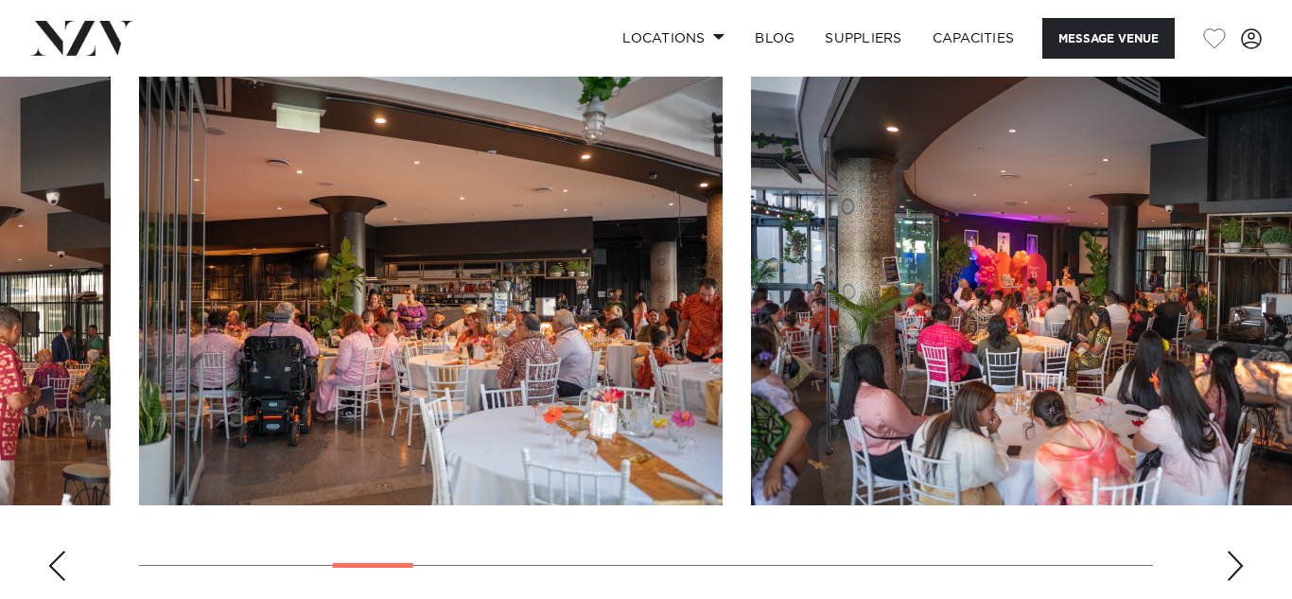
click at [1228, 560] on div "Next slide" at bounding box center [1235, 566] width 19 height 30
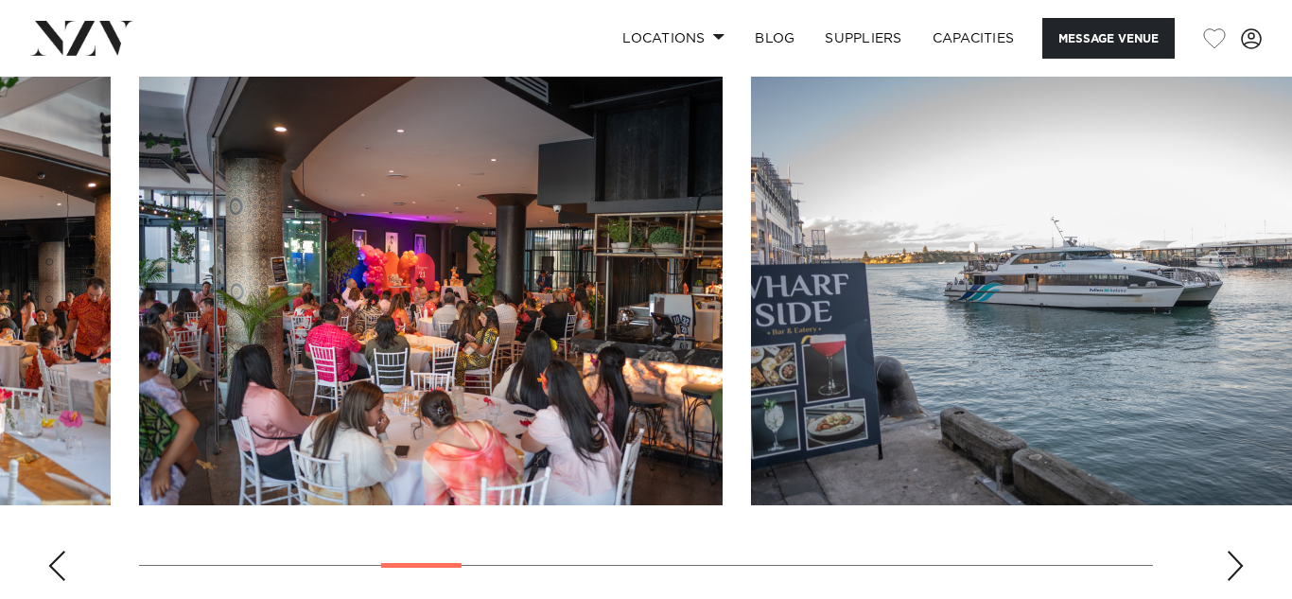
click at [1228, 560] on div "Next slide" at bounding box center [1235, 566] width 19 height 30
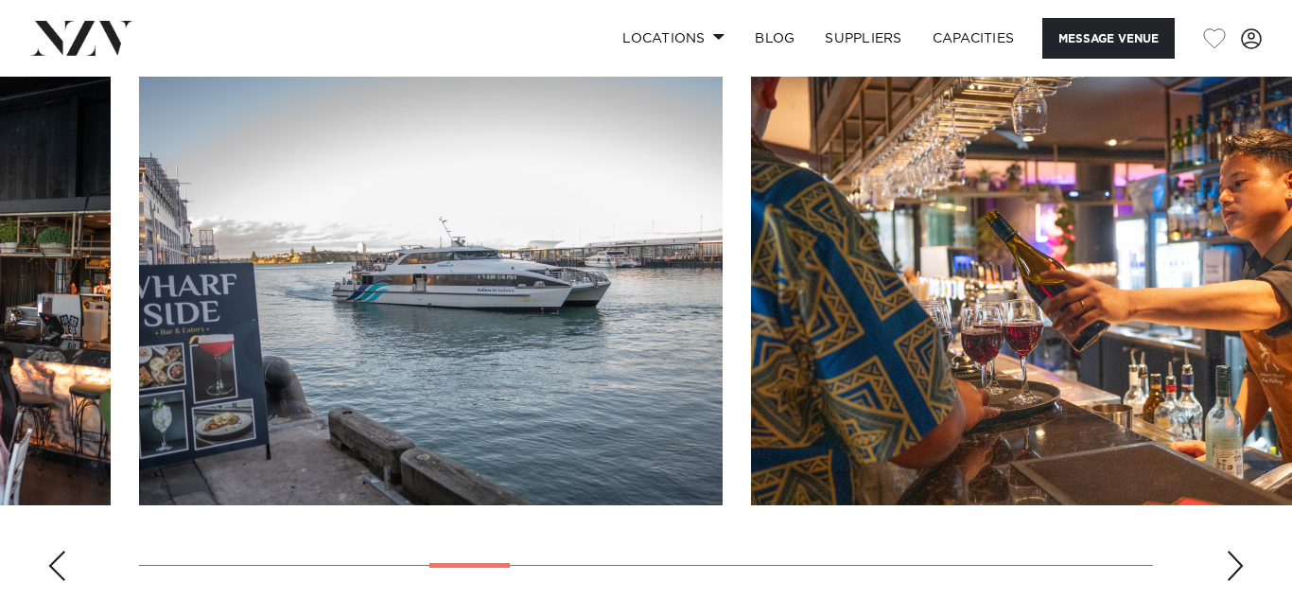
click at [1228, 560] on div "Next slide" at bounding box center [1235, 566] width 19 height 30
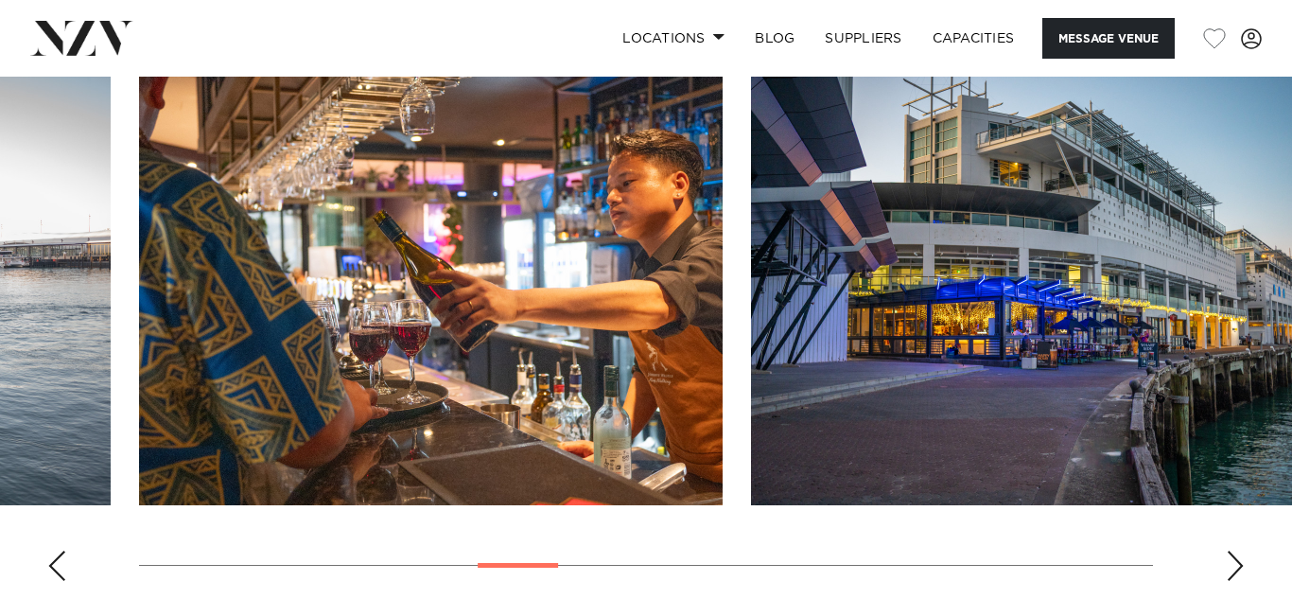
click at [1228, 560] on div "Next slide" at bounding box center [1235, 566] width 19 height 30
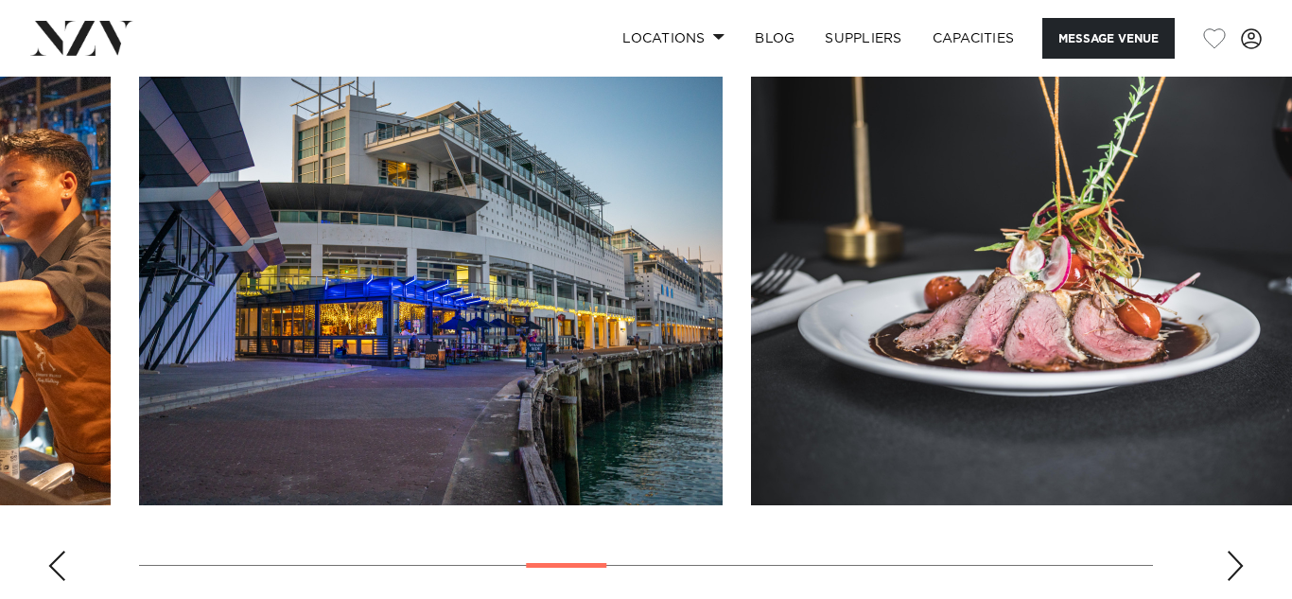
click at [1228, 560] on div "Next slide" at bounding box center [1235, 566] width 19 height 30
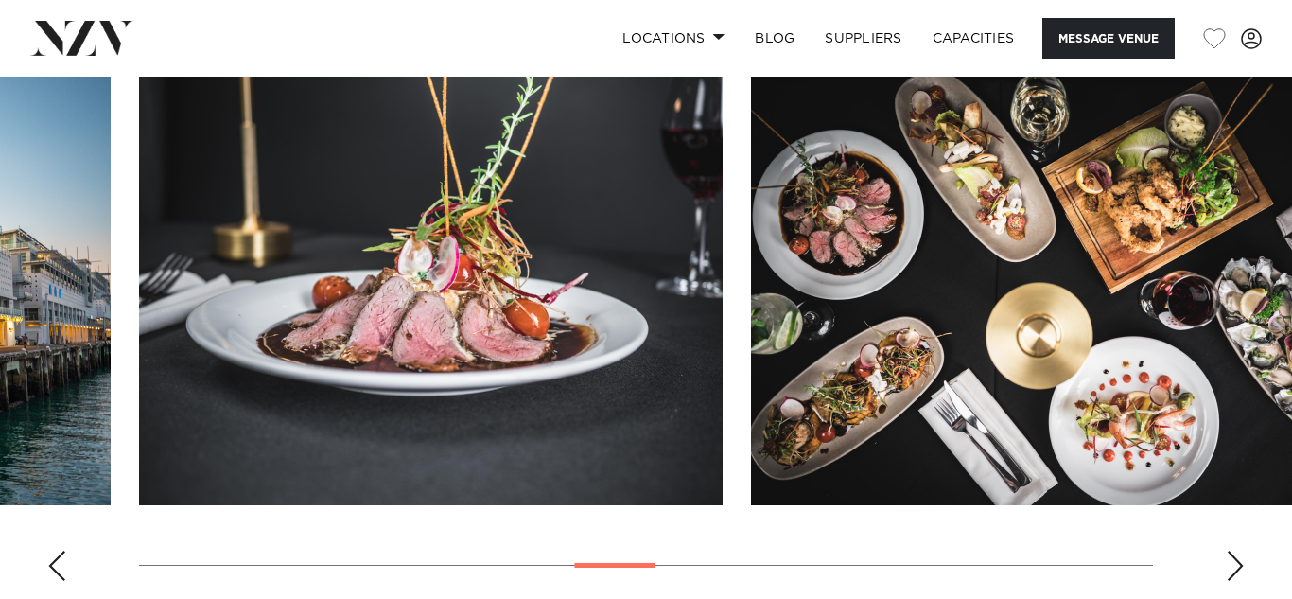
click at [1228, 560] on div "Next slide" at bounding box center [1235, 566] width 19 height 30
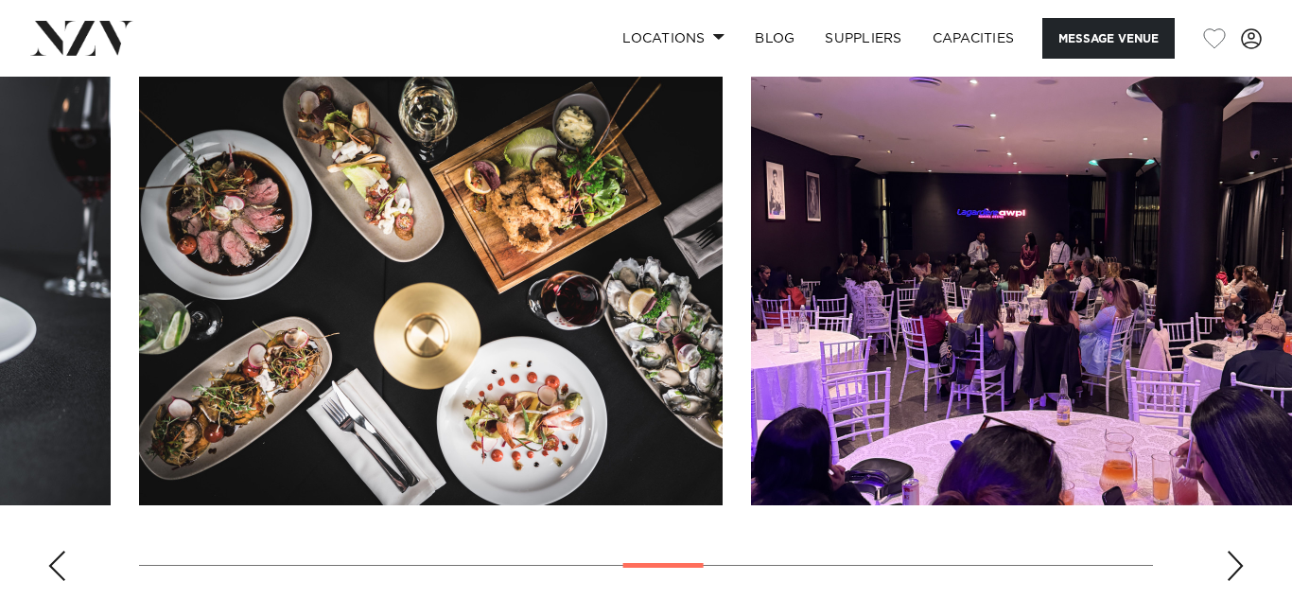
click at [1228, 560] on div "Next slide" at bounding box center [1235, 566] width 19 height 30
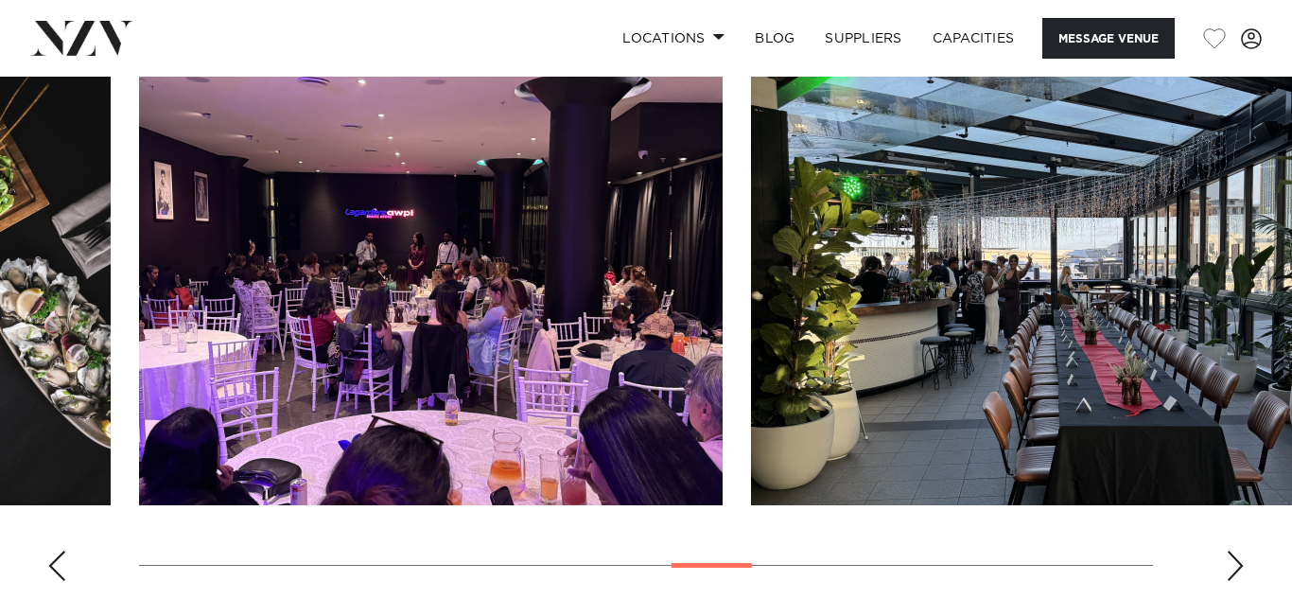
click at [1228, 560] on div "Next slide" at bounding box center [1235, 566] width 19 height 30
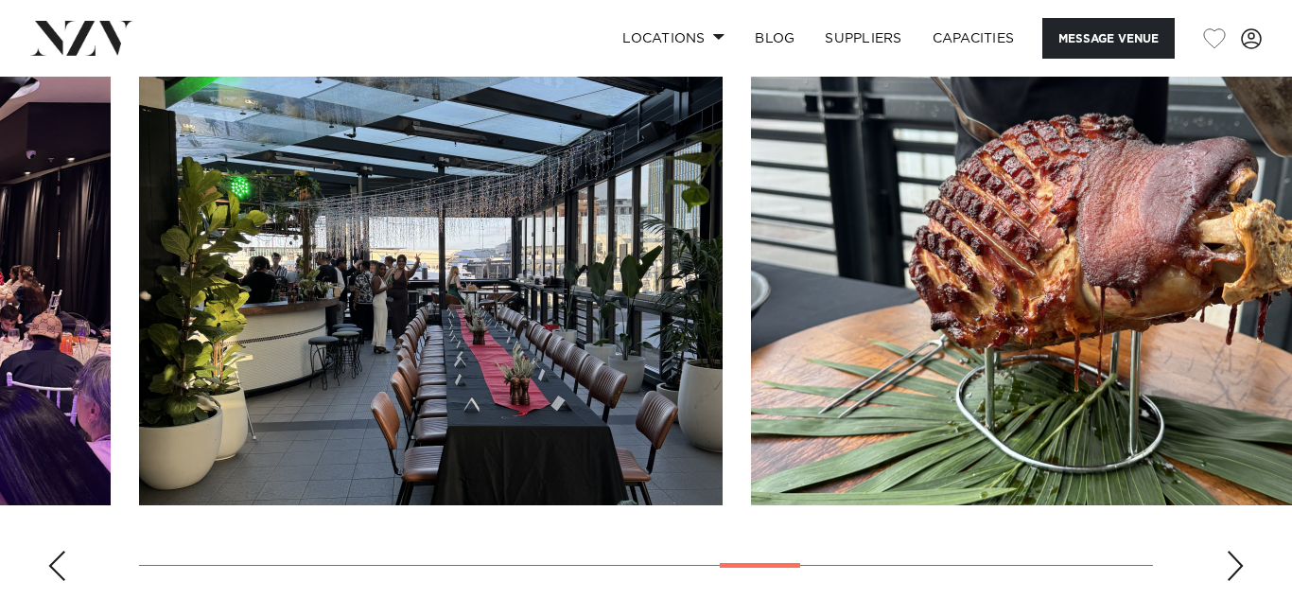
click at [1228, 560] on div "Next slide" at bounding box center [1235, 566] width 19 height 30
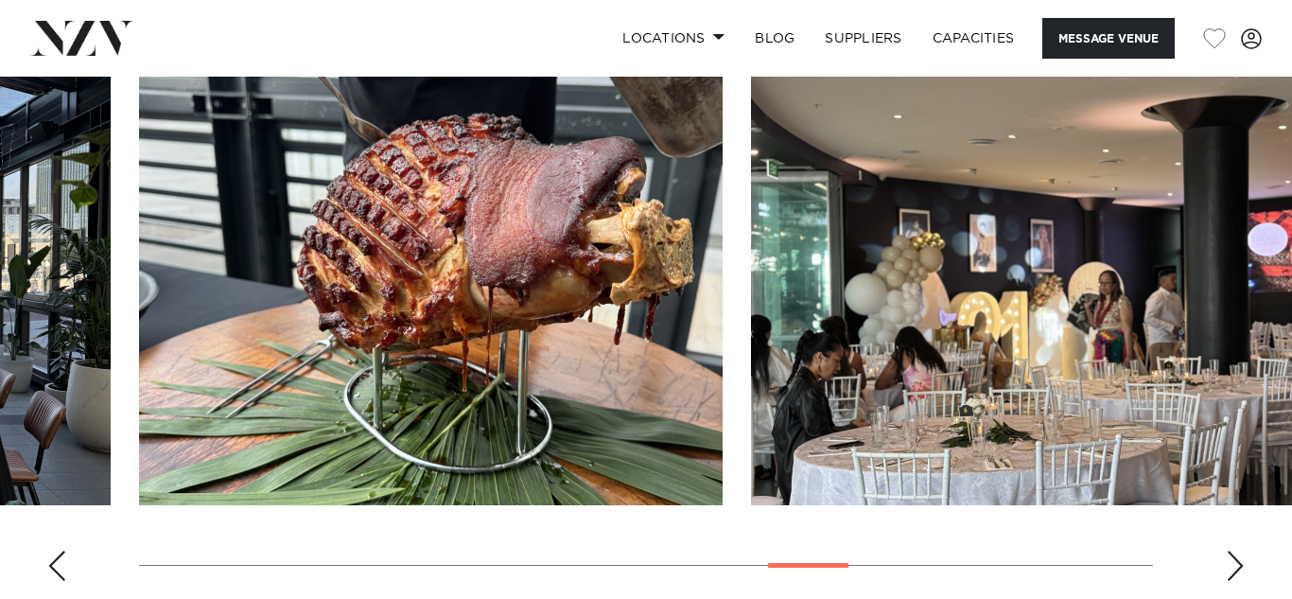
click at [1228, 560] on div "Next slide" at bounding box center [1235, 566] width 19 height 30
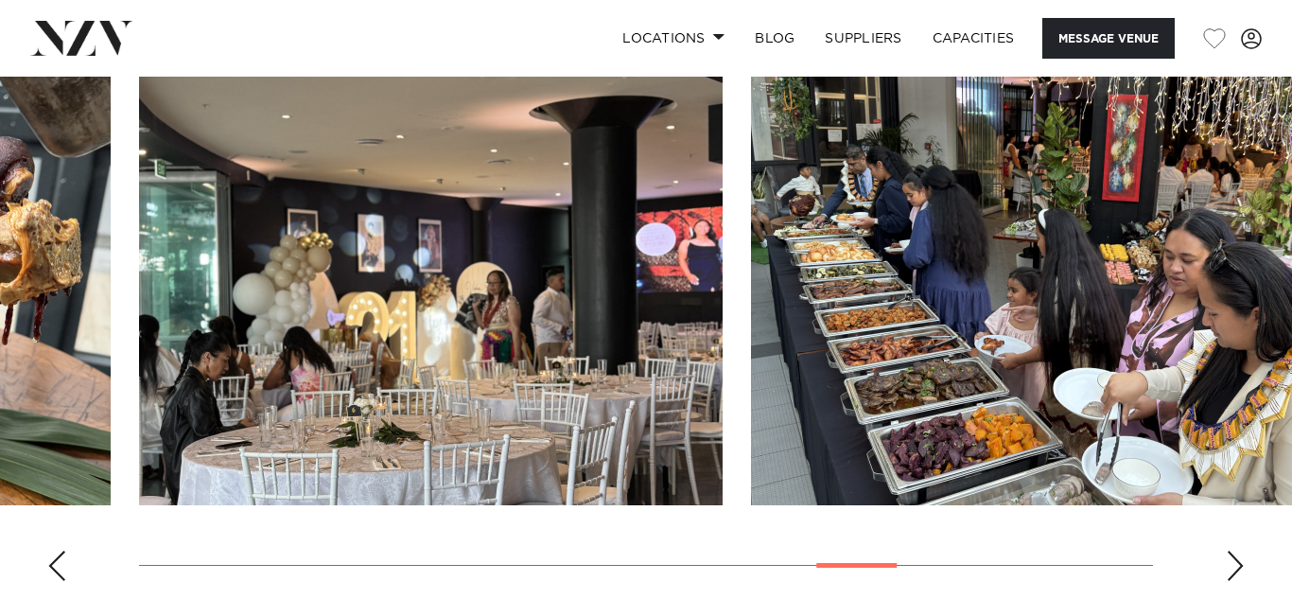
click at [1228, 560] on div "Next slide" at bounding box center [1235, 566] width 19 height 30
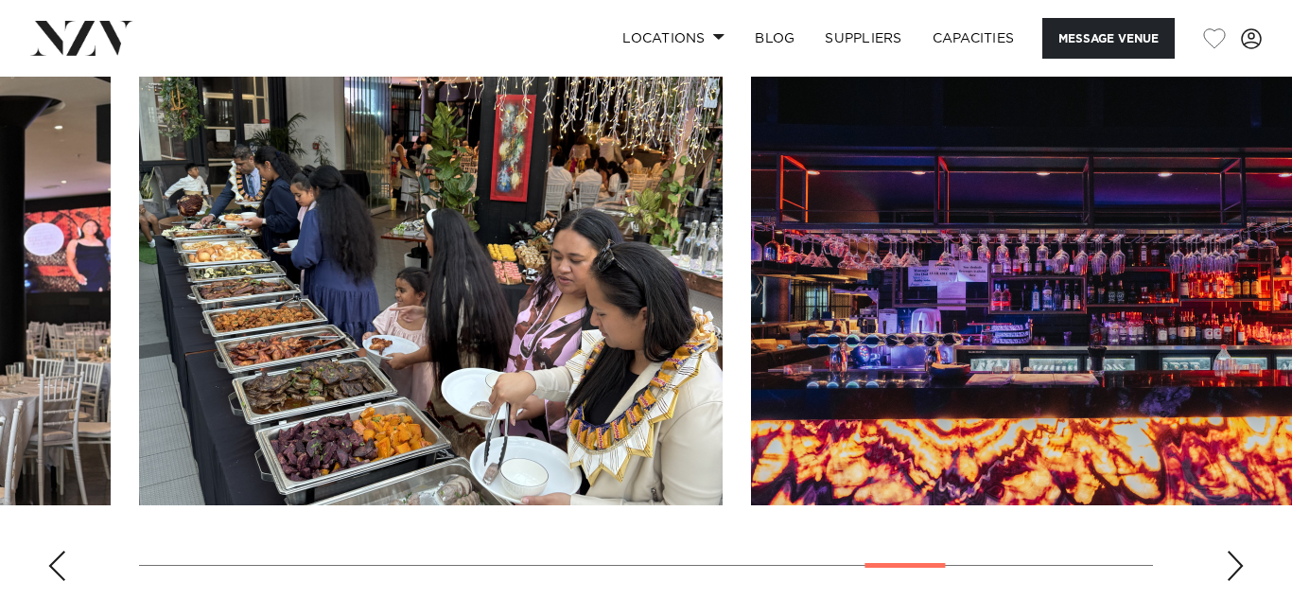
click at [1236, 563] on div "Next slide" at bounding box center [1235, 566] width 19 height 30
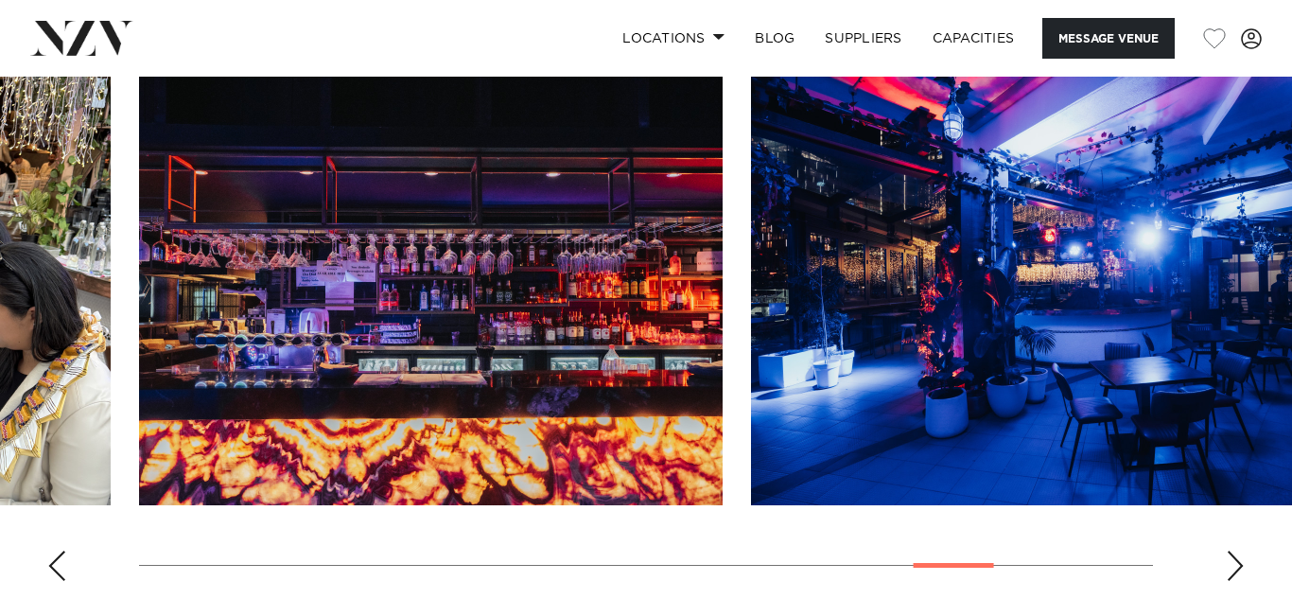
click at [1236, 563] on div "Next slide" at bounding box center [1235, 566] width 19 height 30
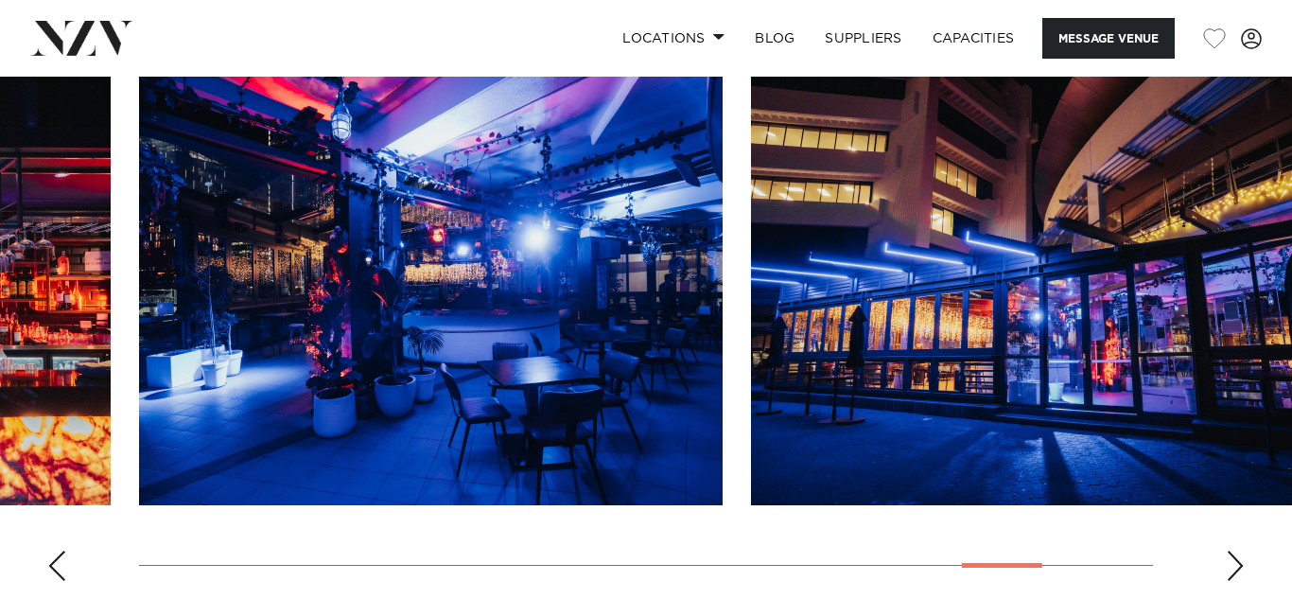
click at [1236, 563] on div "Next slide" at bounding box center [1235, 566] width 19 height 30
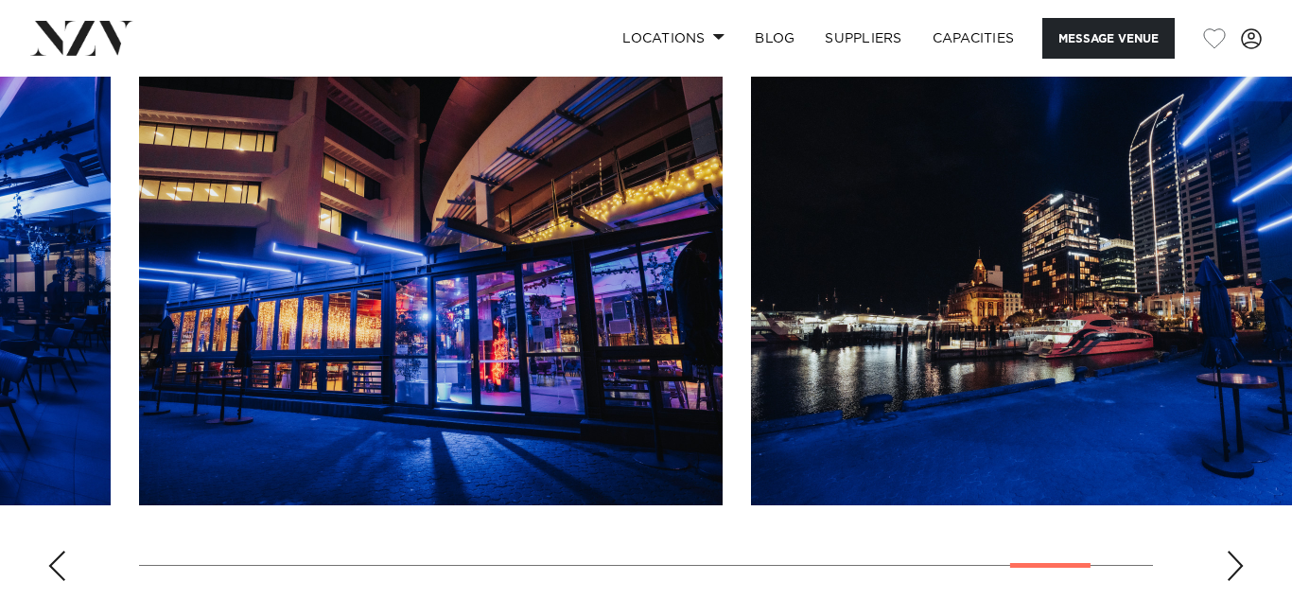
click at [1236, 563] on div "Next slide" at bounding box center [1235, 566] width 19 height 30
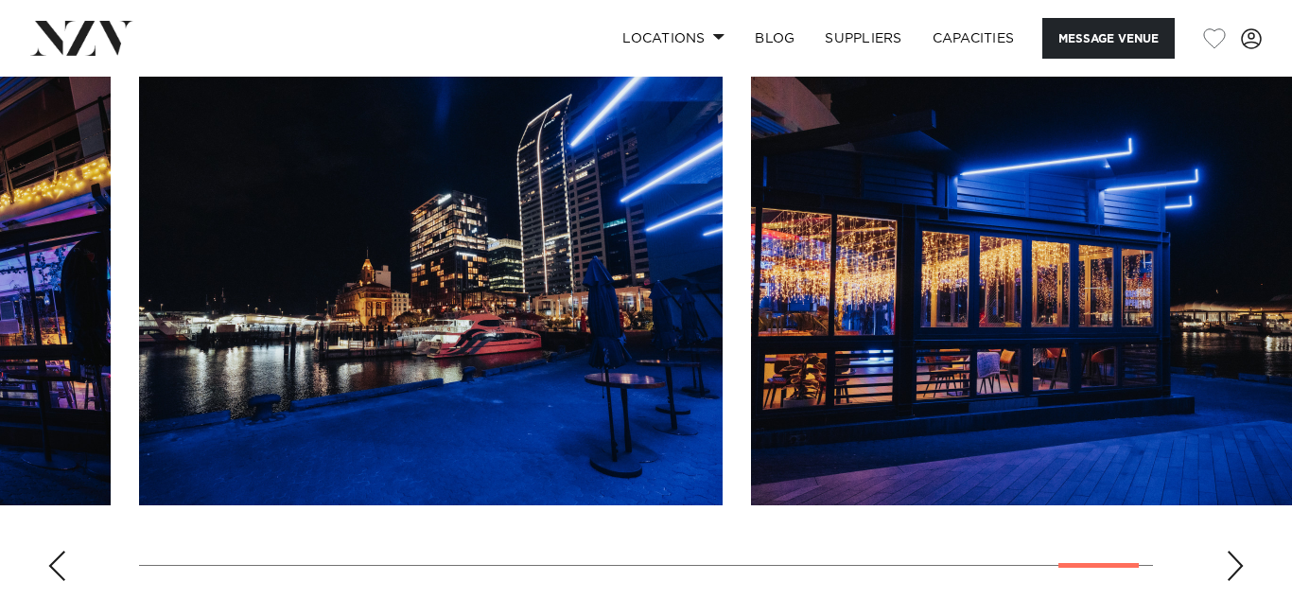
click at [1236, 563] on div "Next slide" at bounding box center [1235, 566] width 19 height 30
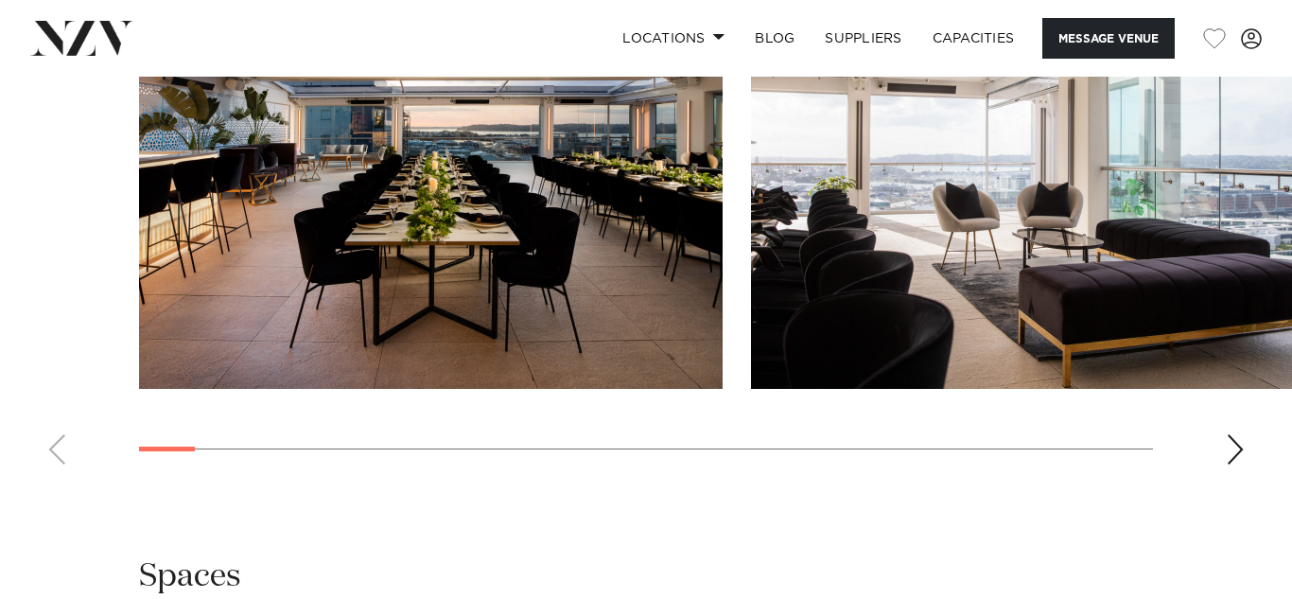
scroll to position [2671, 0]
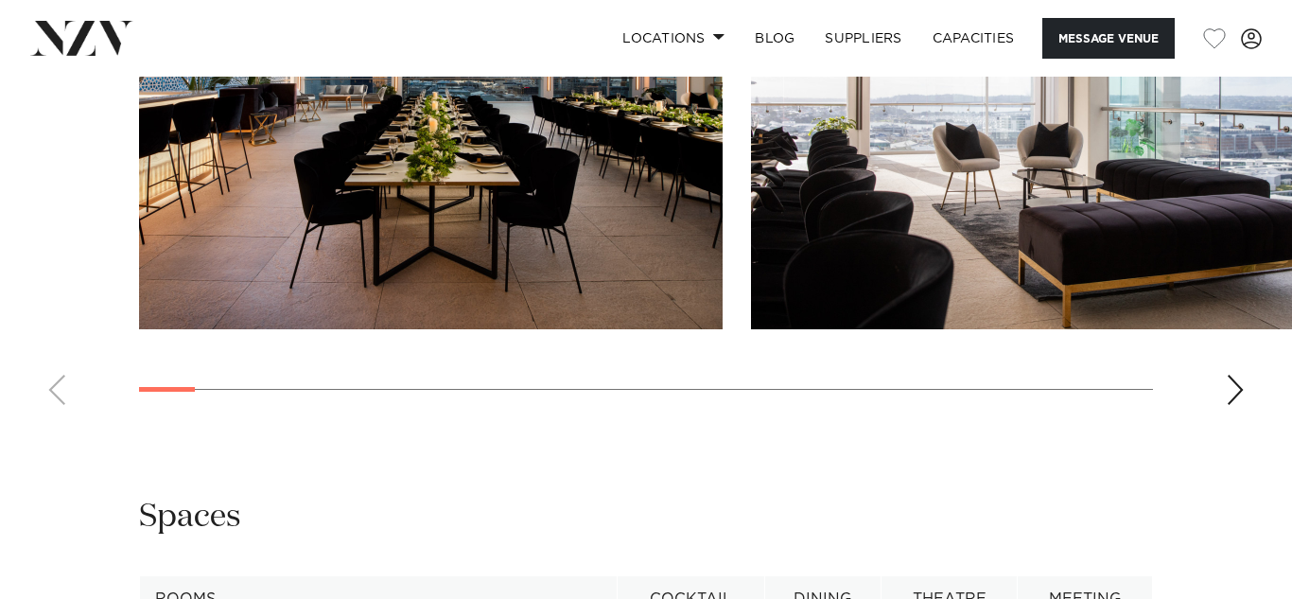
click at [1243, 405] on div "Next slide" at bounding box center [1235, 390] width 19 height 30
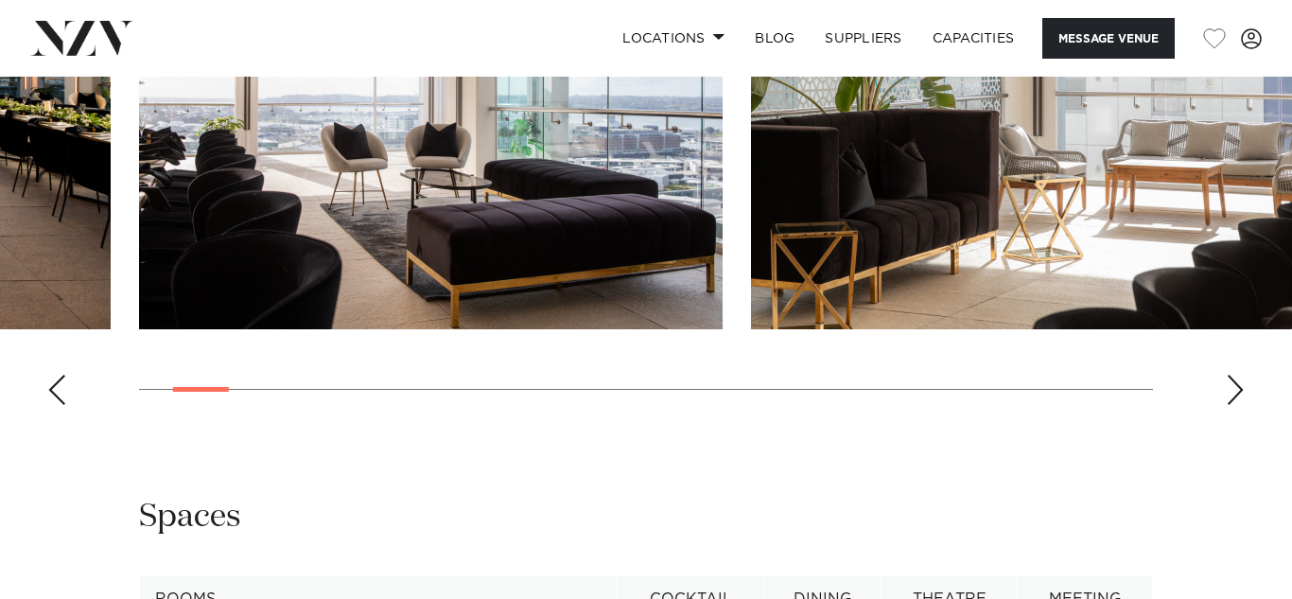
click at [1243, 405] on div "Next slide" at bounding box center [1235, 390] width 19 height 30
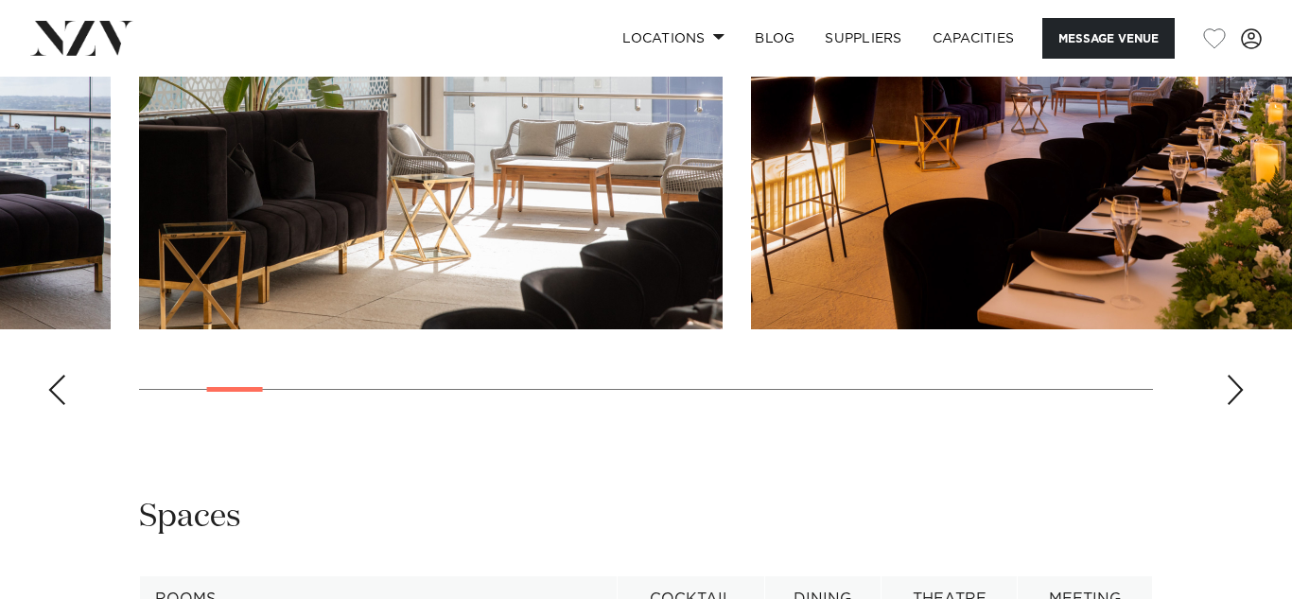
click at [1243, 405] on div "Next slide" at bounding box center [1235, 390] width 19 height 30
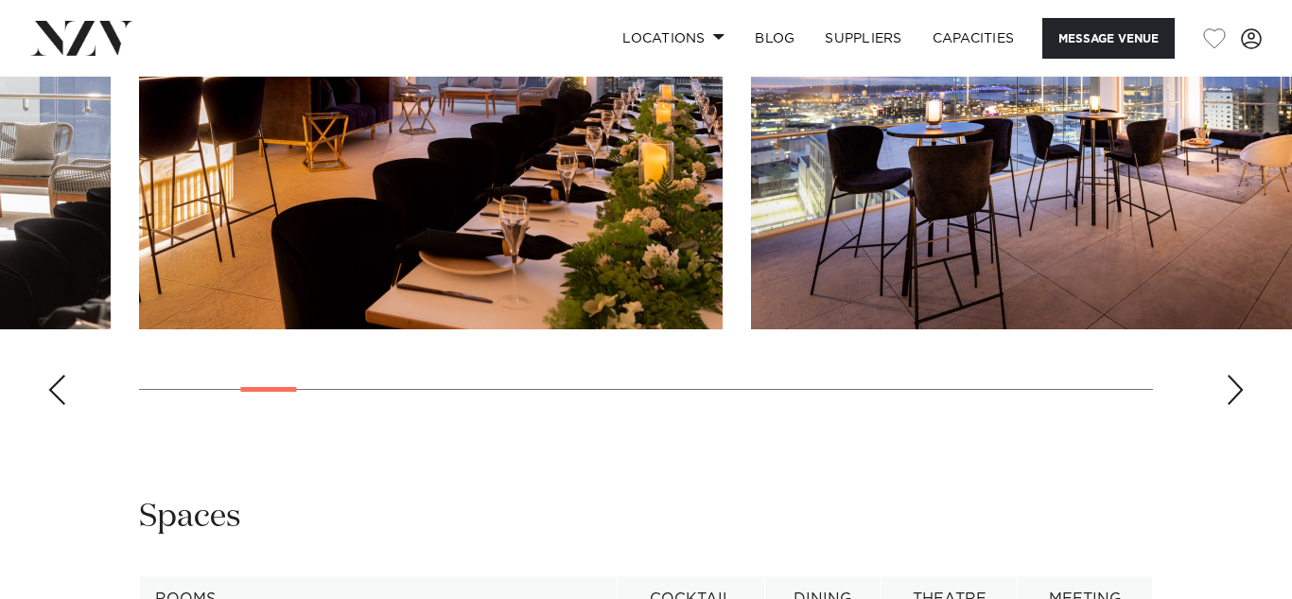
click at [1243, 405] on div "Next slide" at bounding box center [1235, 390] width 19 height 30
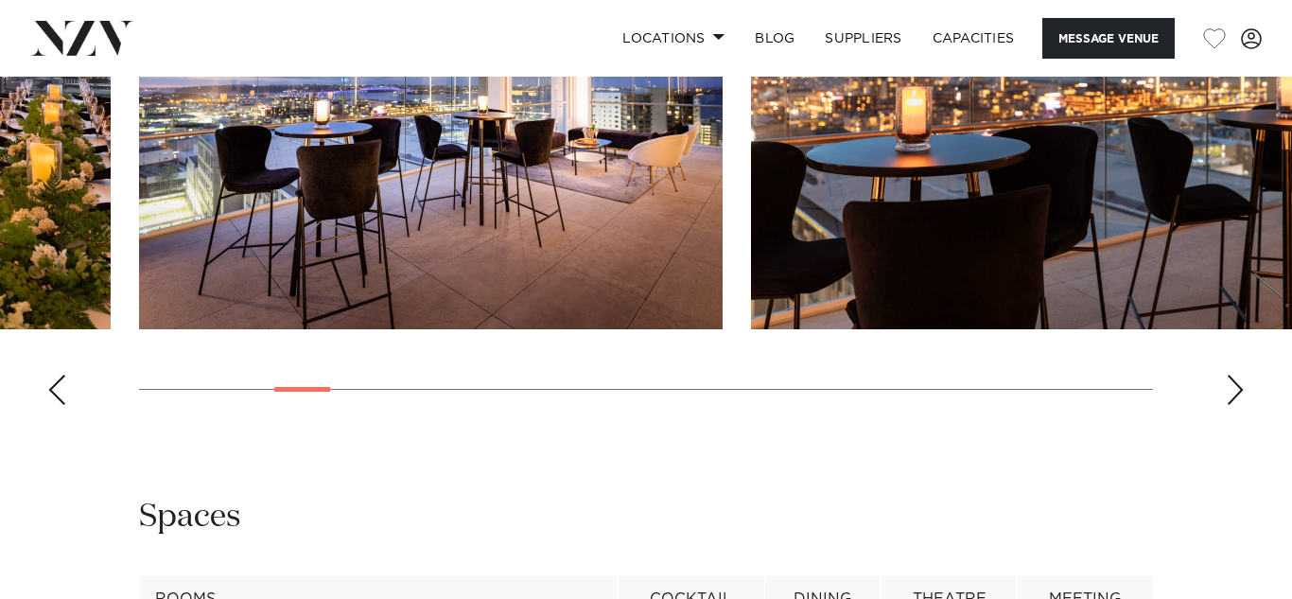
click at [1243, 405] on div "Next slide" at bounding box center [1235, 390] width 19 height 30
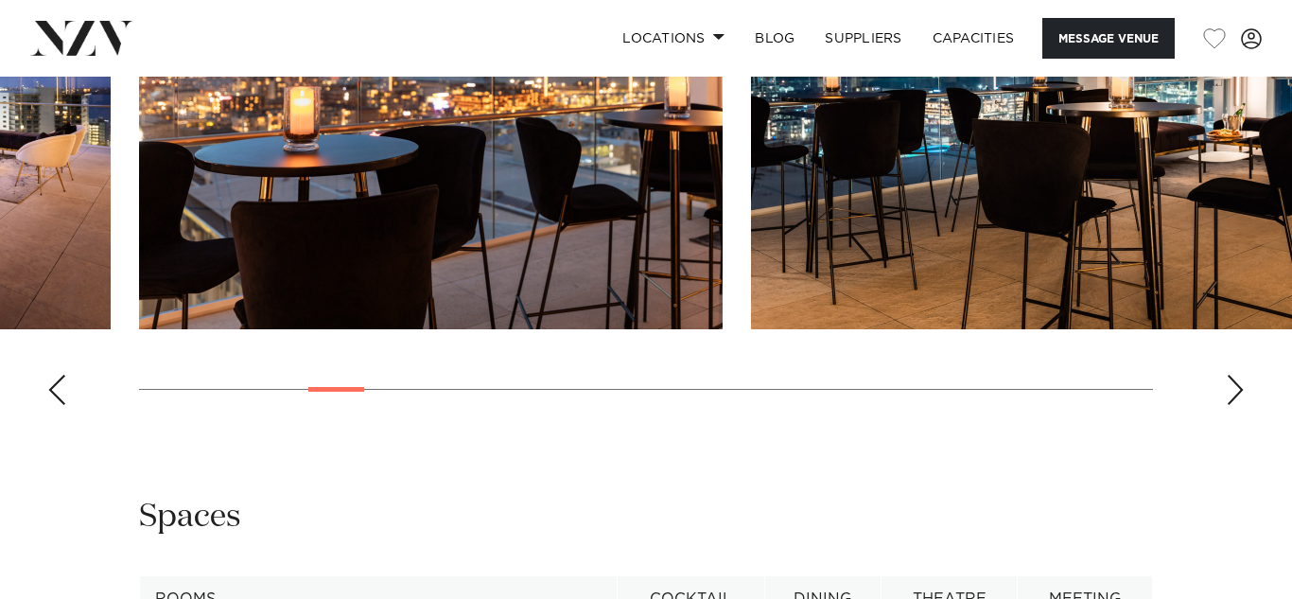
click at [1243, 405] on div "Next slide" at bounding box center [1235, 390] width 19 height 30
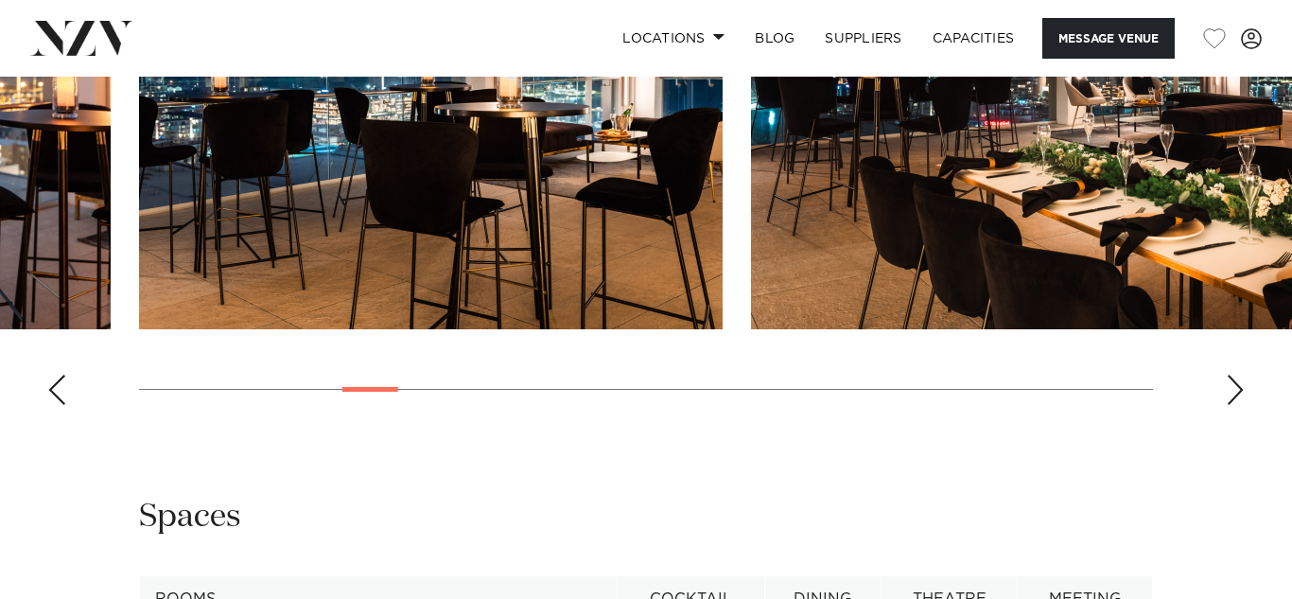
click at [1243, 405] on div "Next slide" at bounding box center [1235, 390] width 19 height 30
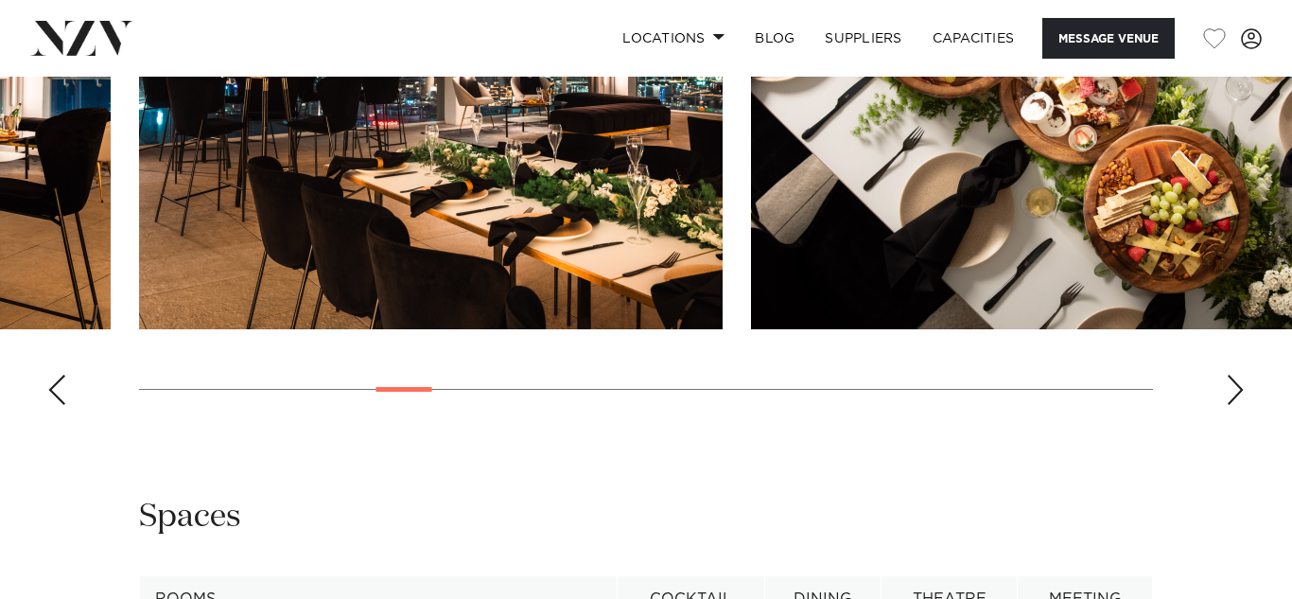
click at [1243, 405] on div "Next slide" at bounding box center [1235, 390] width 19 height 30
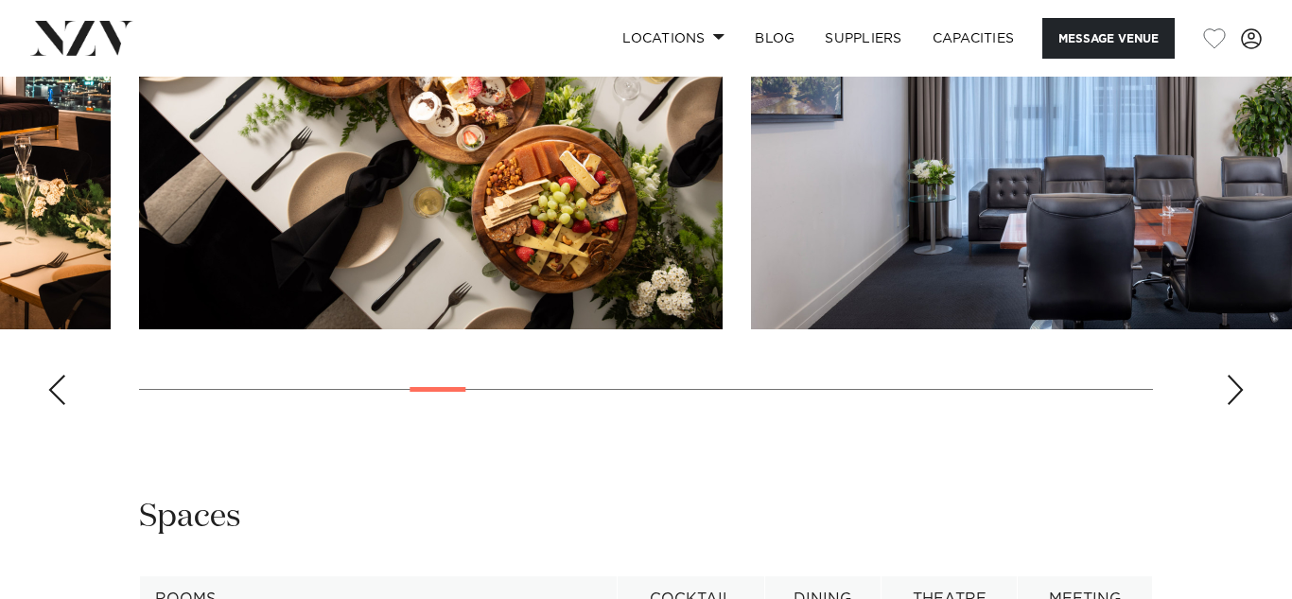
click at [1243, 405] on div "Next slide" at bounding box center [1235, 390] width 19 height 30
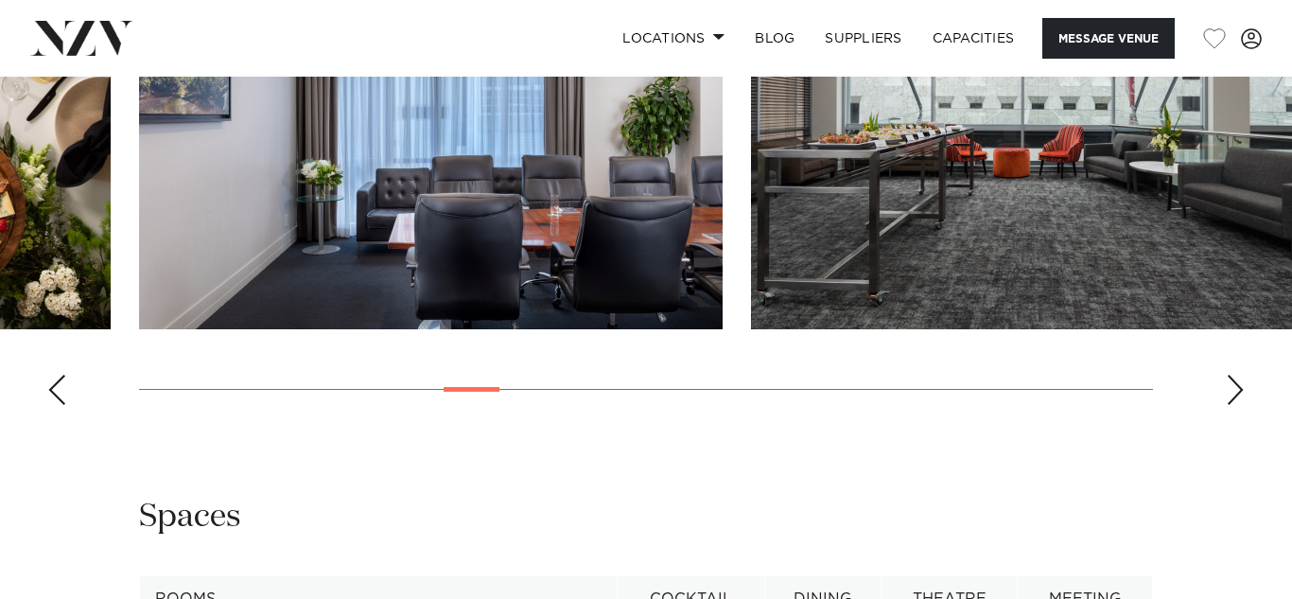
click at [1243, 405] on div "Next slide" at bounding box center [1235, 390] width 19 height 30
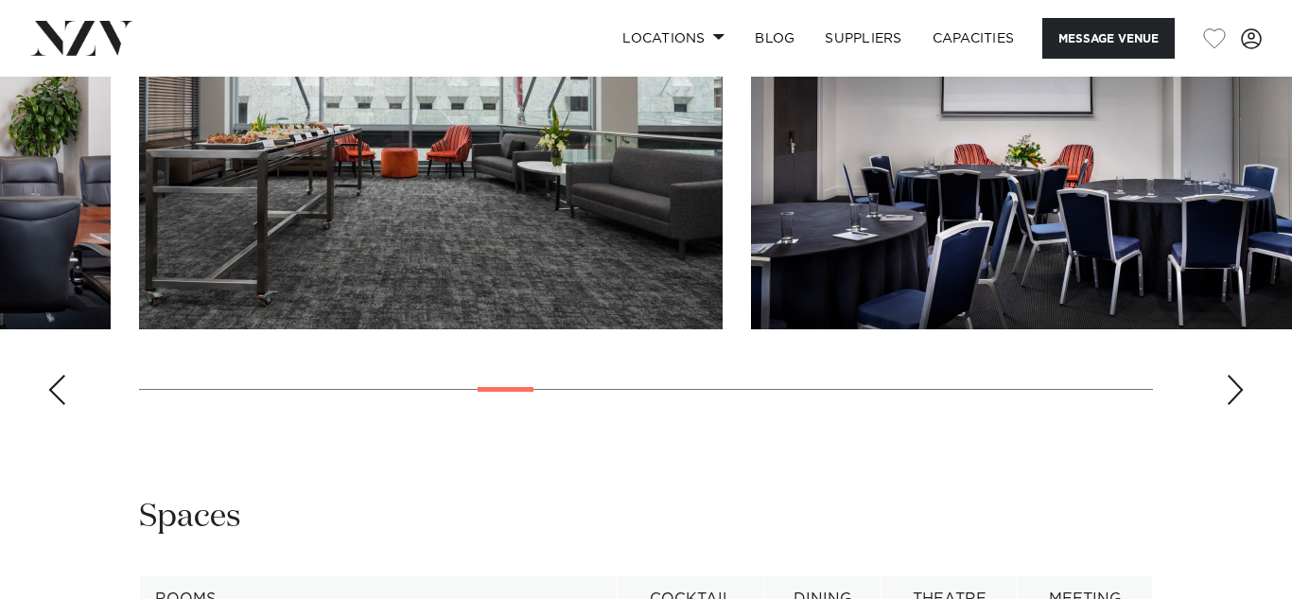
click at [1243, 405] on div "Next slide" at bounding box center [1235, 390] width 19 height 30
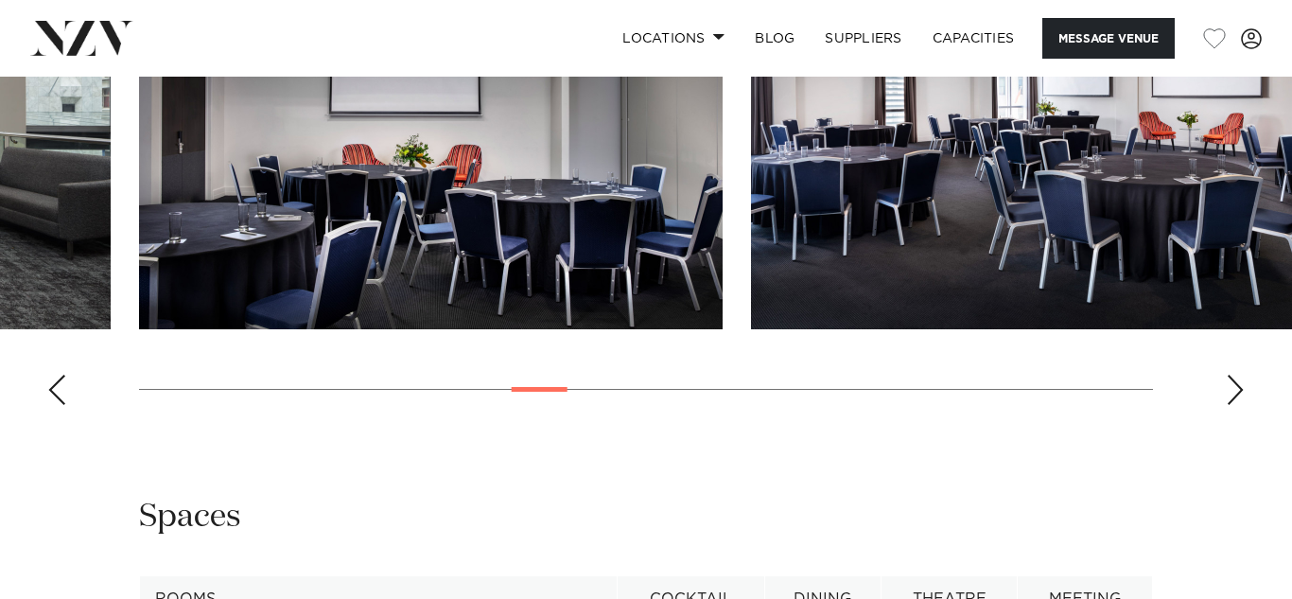
click at [1243, 405] on div "Next slide" at bounding box center [1235, 390] width 19 height 30
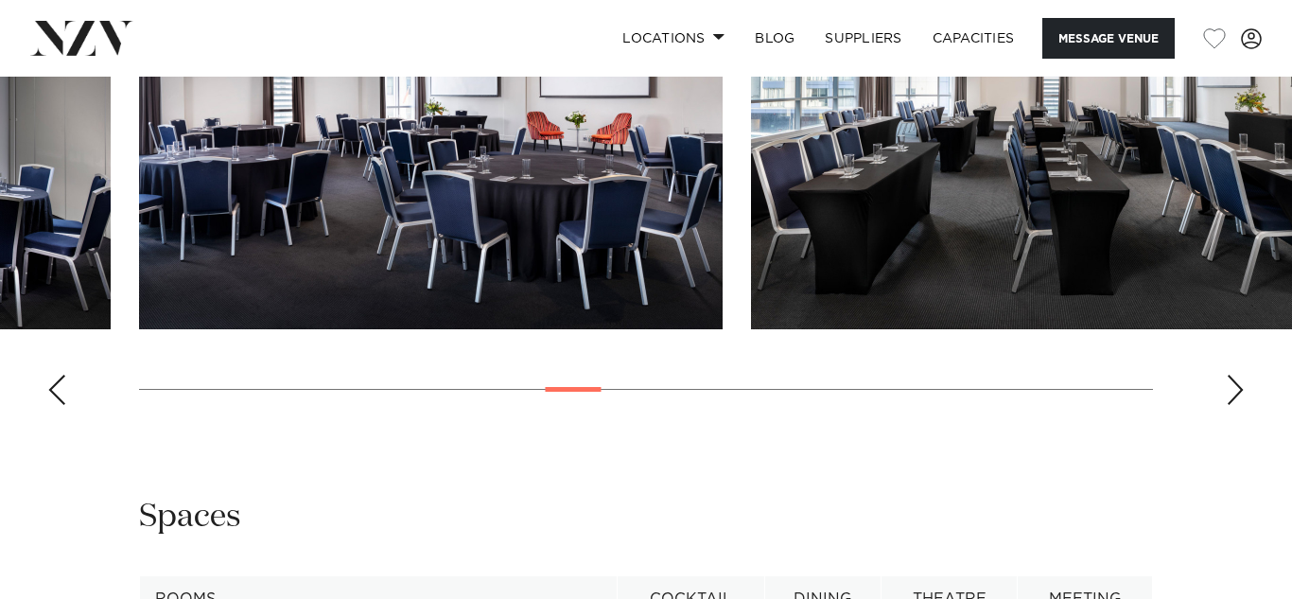
click at [1243, 405] on div "Next slide" at bounding box center [1235, 390] width 19 height 30
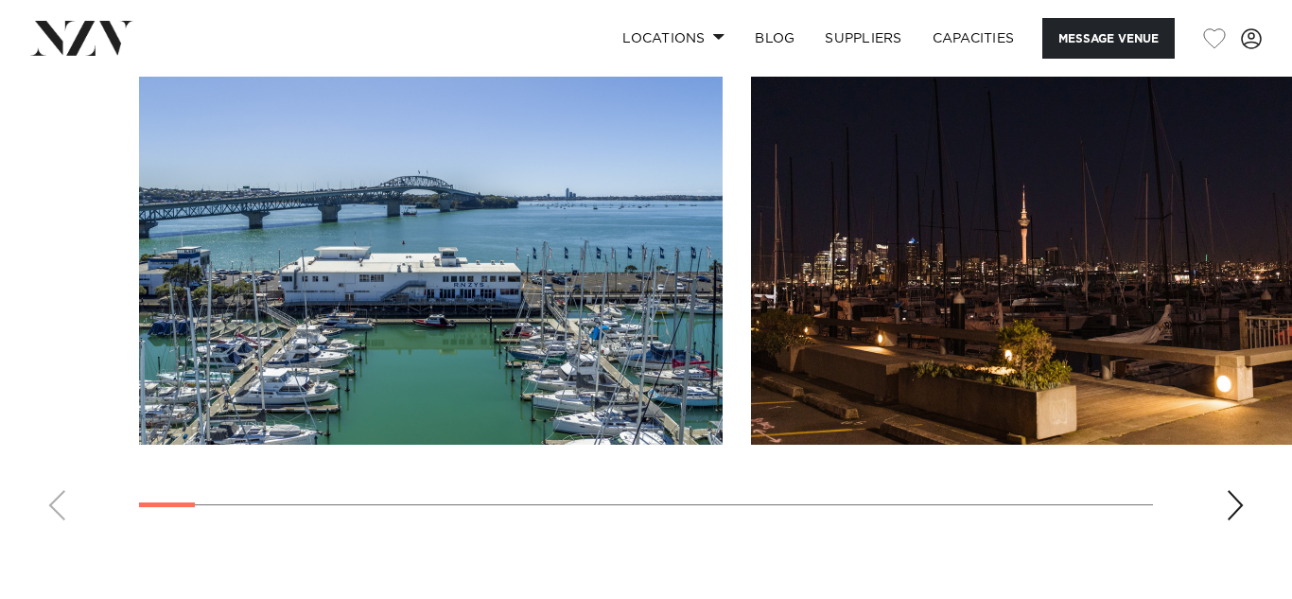
scroll to position [1914, 0]
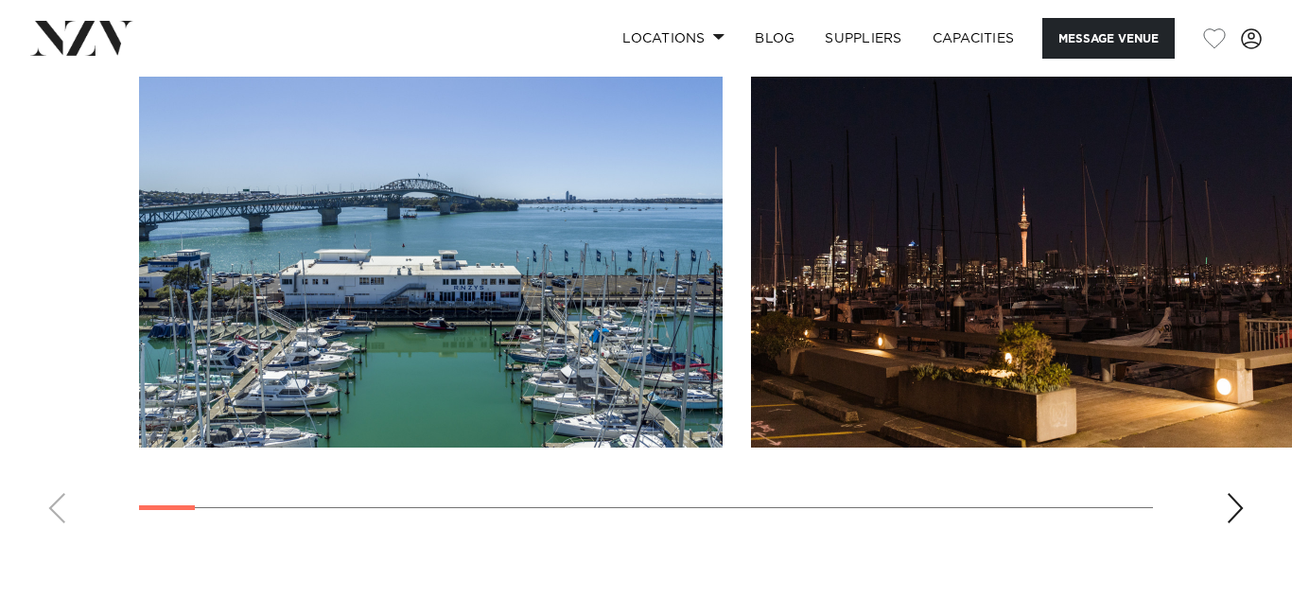
click at [1243, 517] on div "Next slide" at bounding box center [1235, 508] width 19 height 30
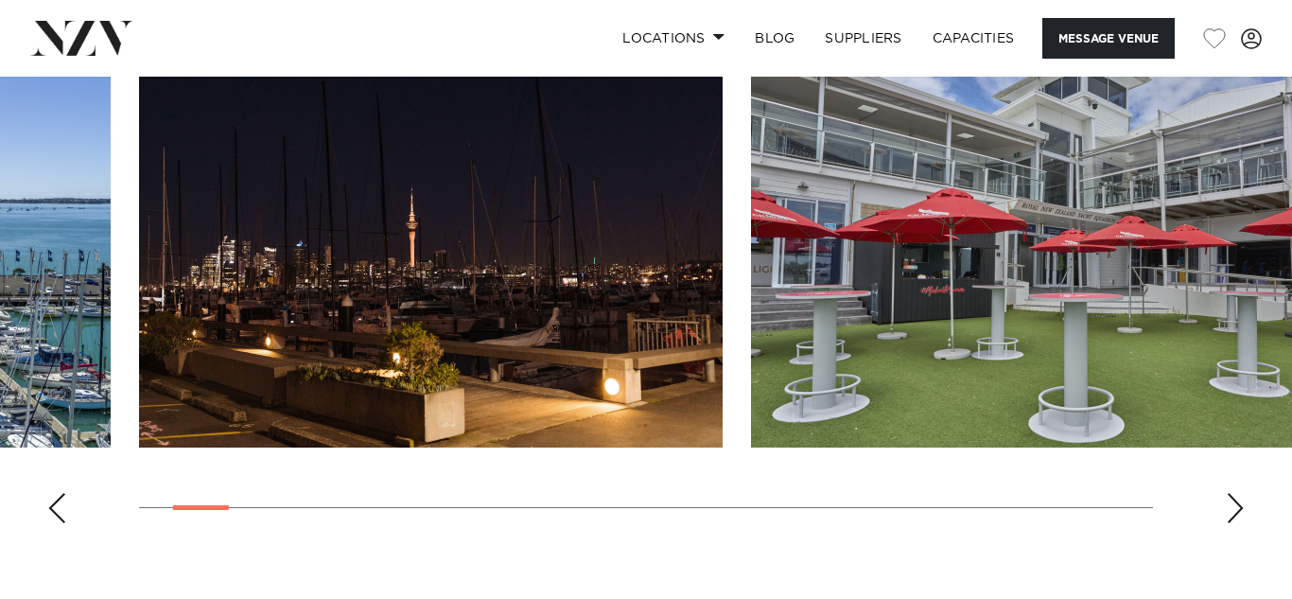
click at [1239, 517] on div "Next slide" at bounding box center [1235, 508] width 19 height 30
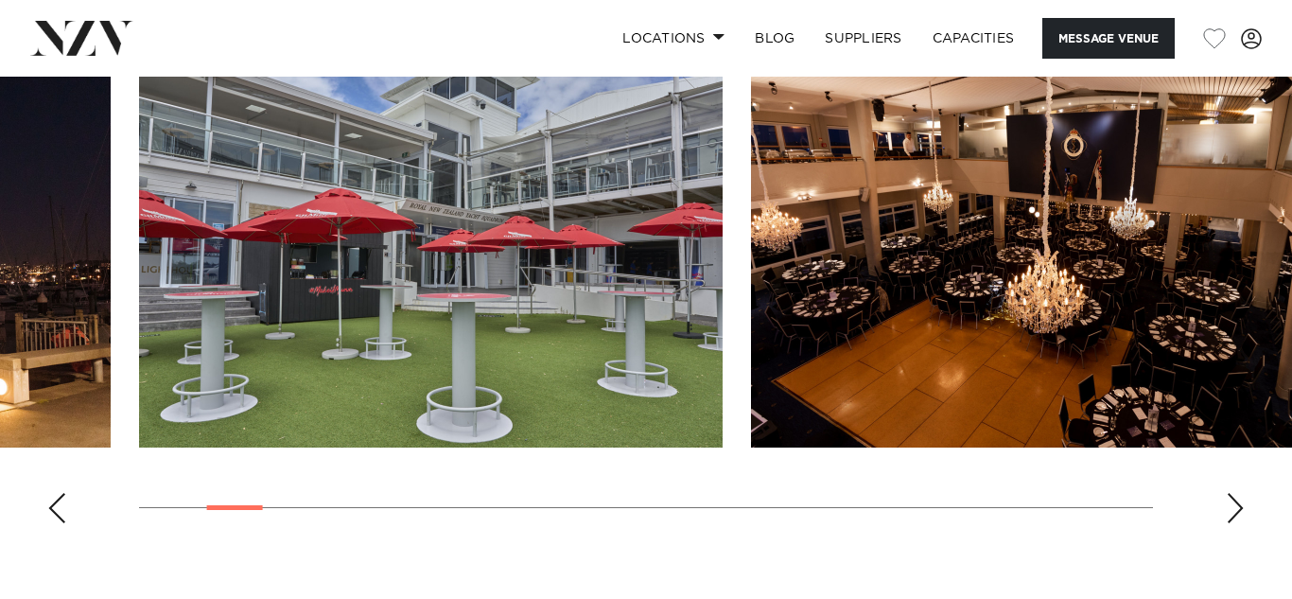
click at [1238, 517] on div "Next slide" at bounding box center [1235, 508] width 19 height 30
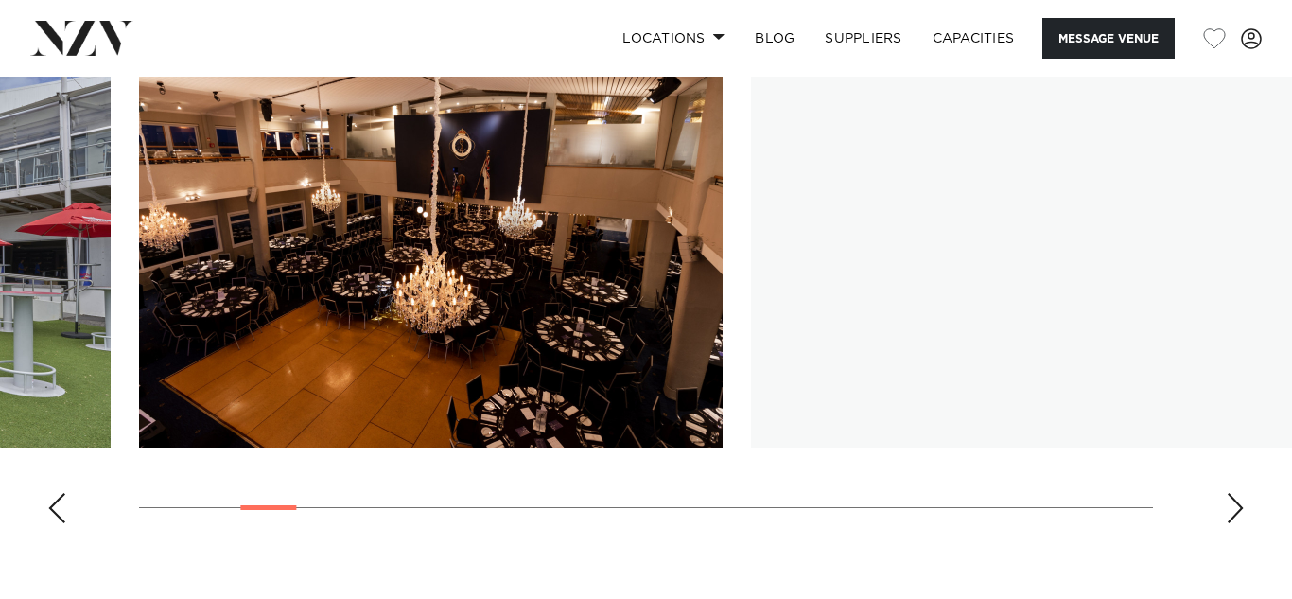
click at [1238, 517] on div "Next slide" at bounding box center [1235, 508] width 19 height 30
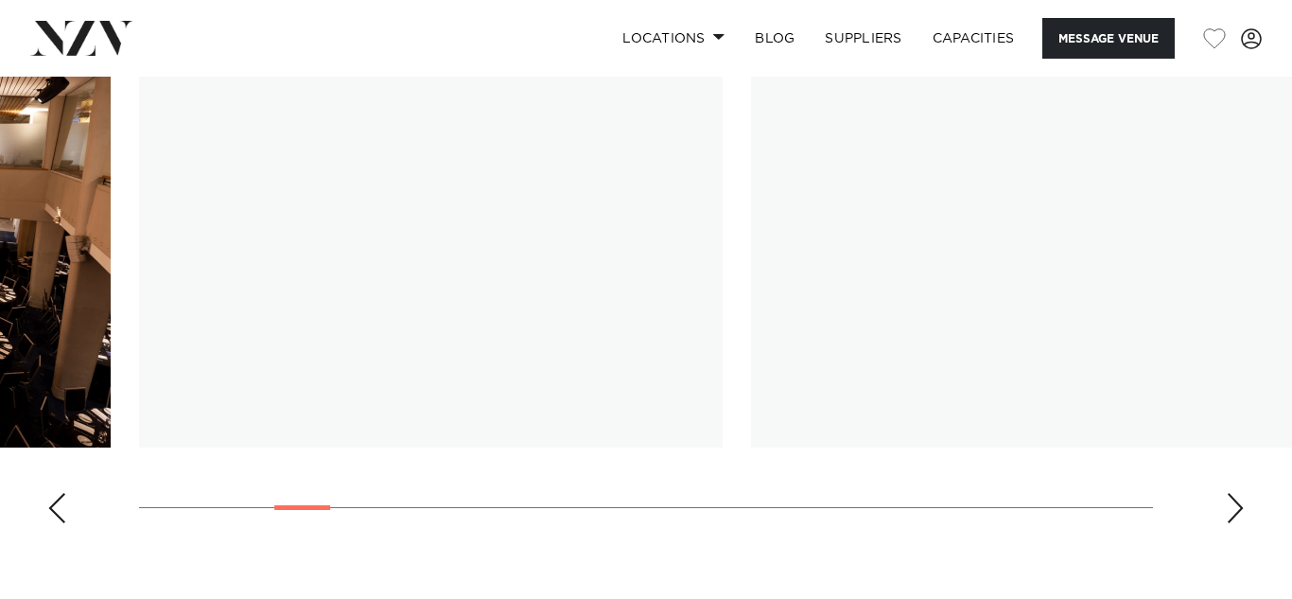
click at [1238, 517] on div "Next slide" at bounding box center [1235, 508] width 19 height 30
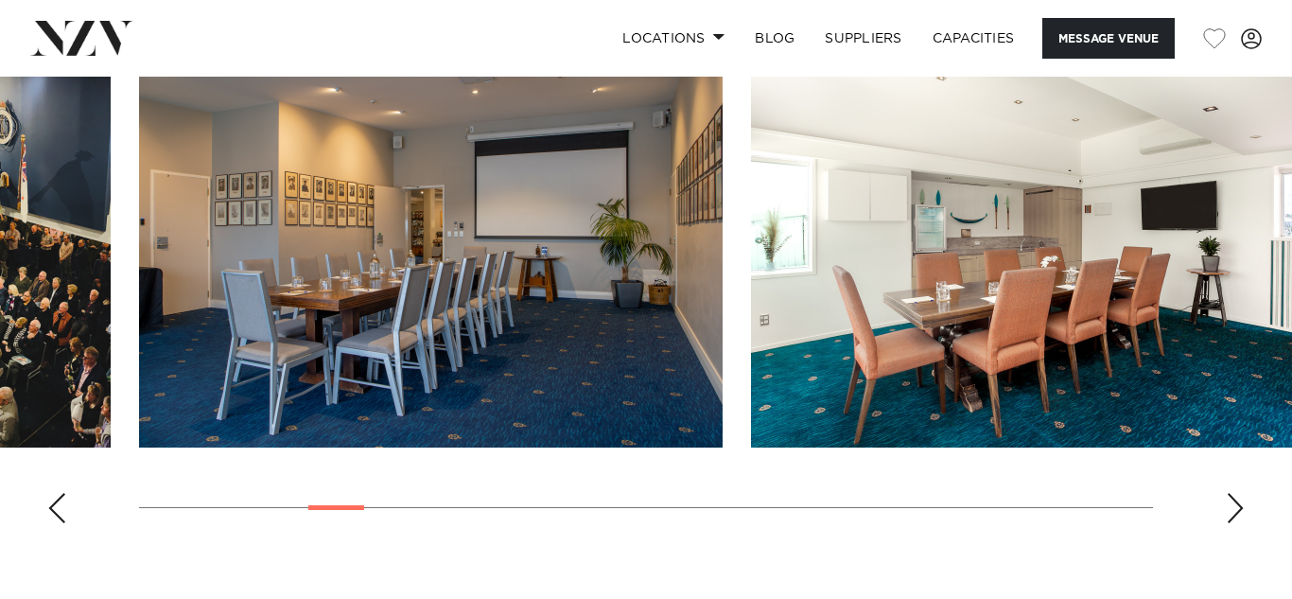
click at [51, 513] on div "Previous slide" at bounding box center [56, 508] width 19 height 30
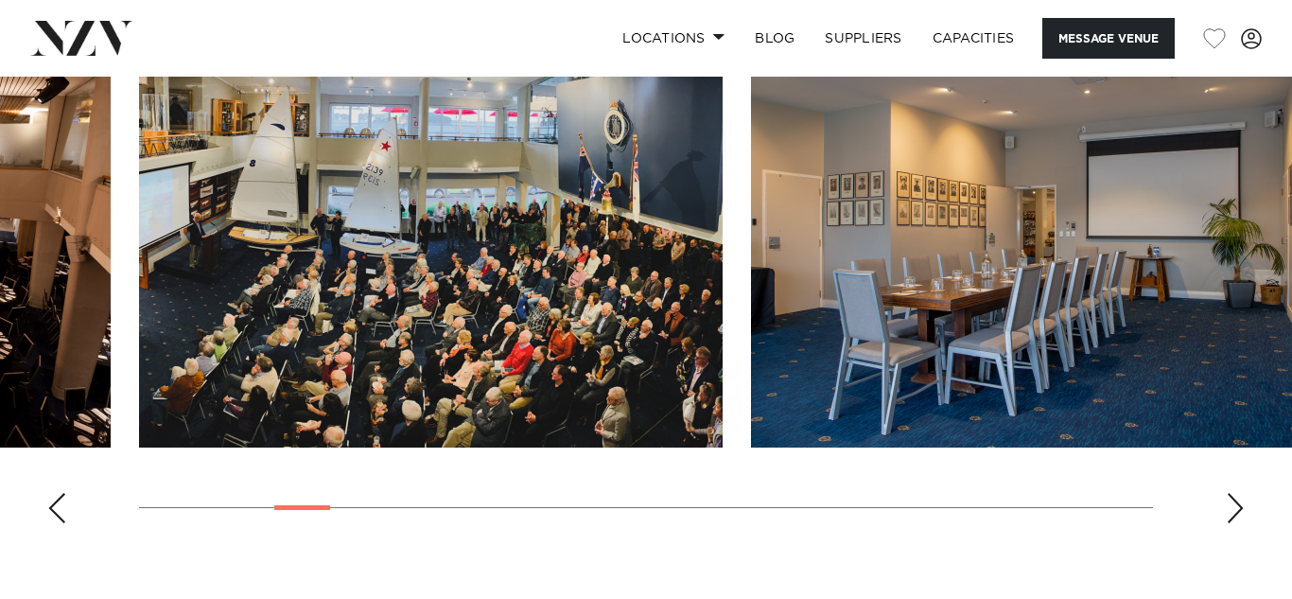
click at [1236, 505] on div "Next slide" at bounding box center [1235, 508] width 19 height 30
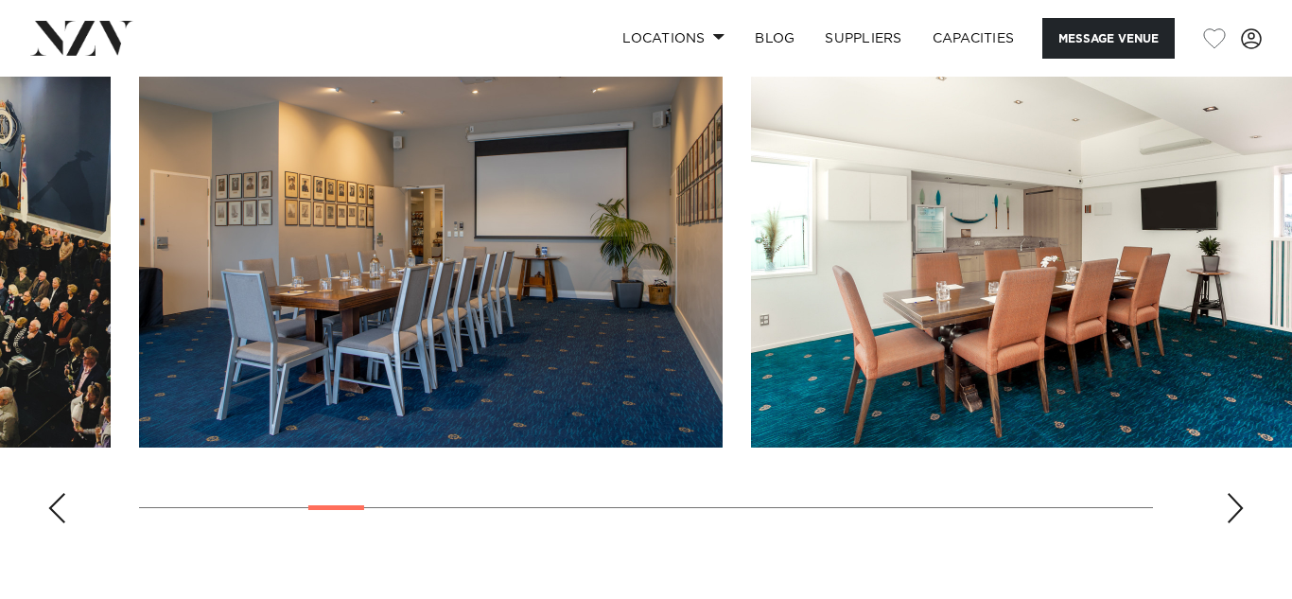
click at [1234, 505] on div "Next slide" at bounding box center [1235, 508] width 19 height 30
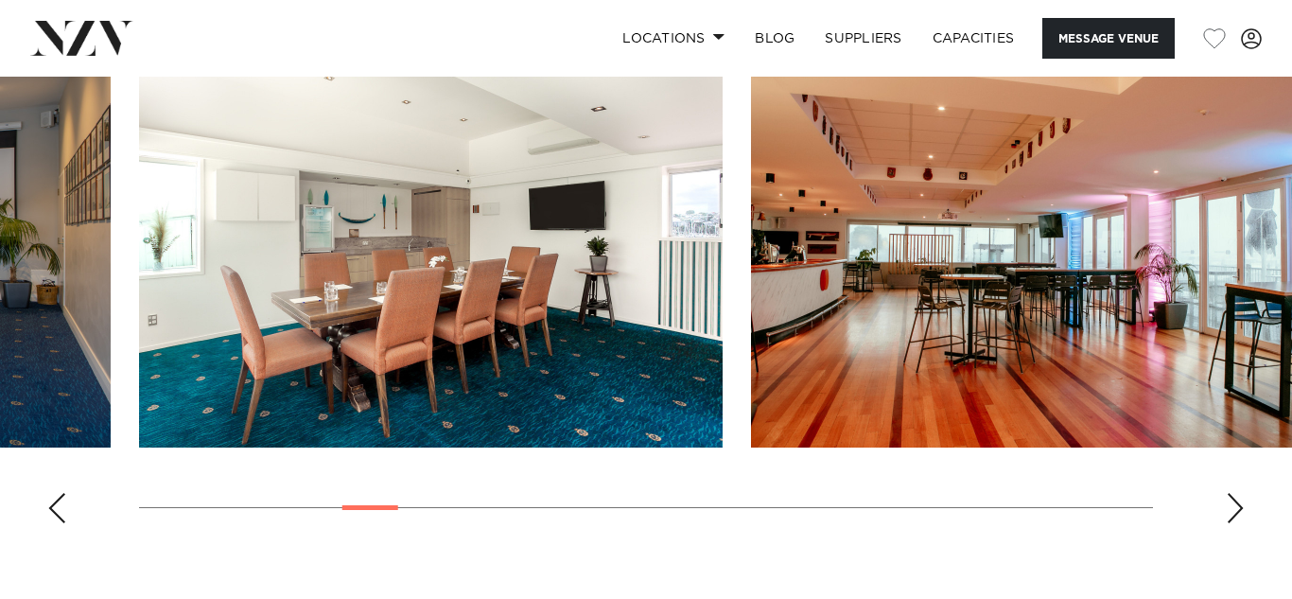
click at [1234, 505] on div "Next slide" at bounding box center [1235, 508] width 19 height 30
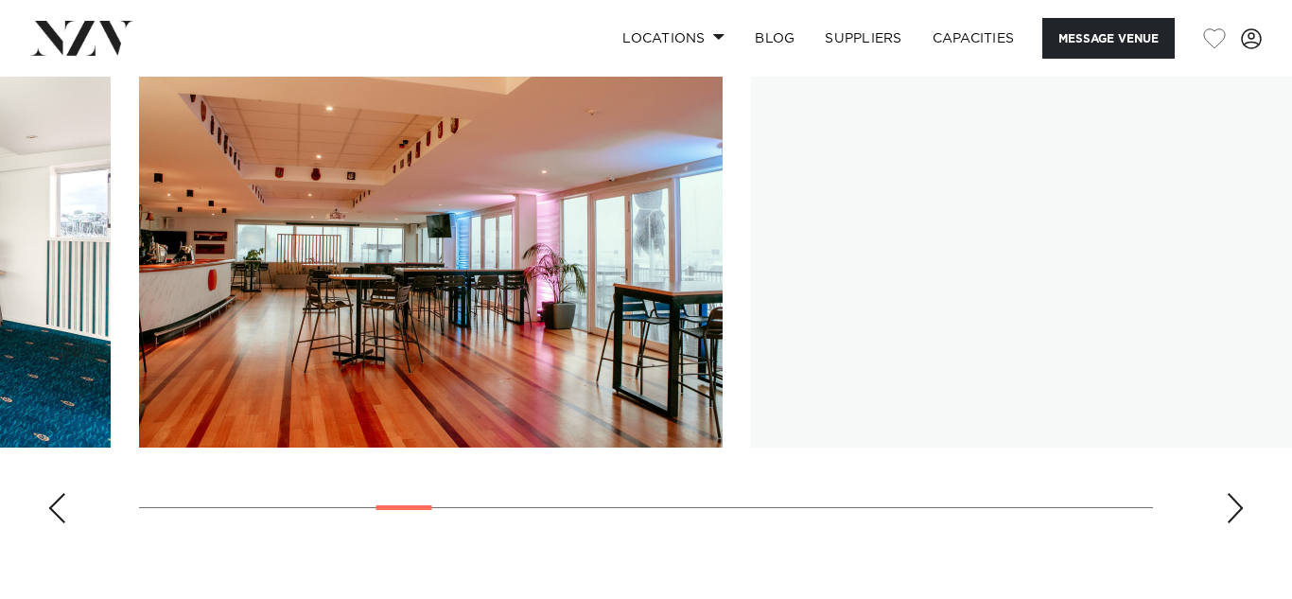
click at [1234, 505] on div "Next slide" at bounding box center [1235, 508] width 19 height 30
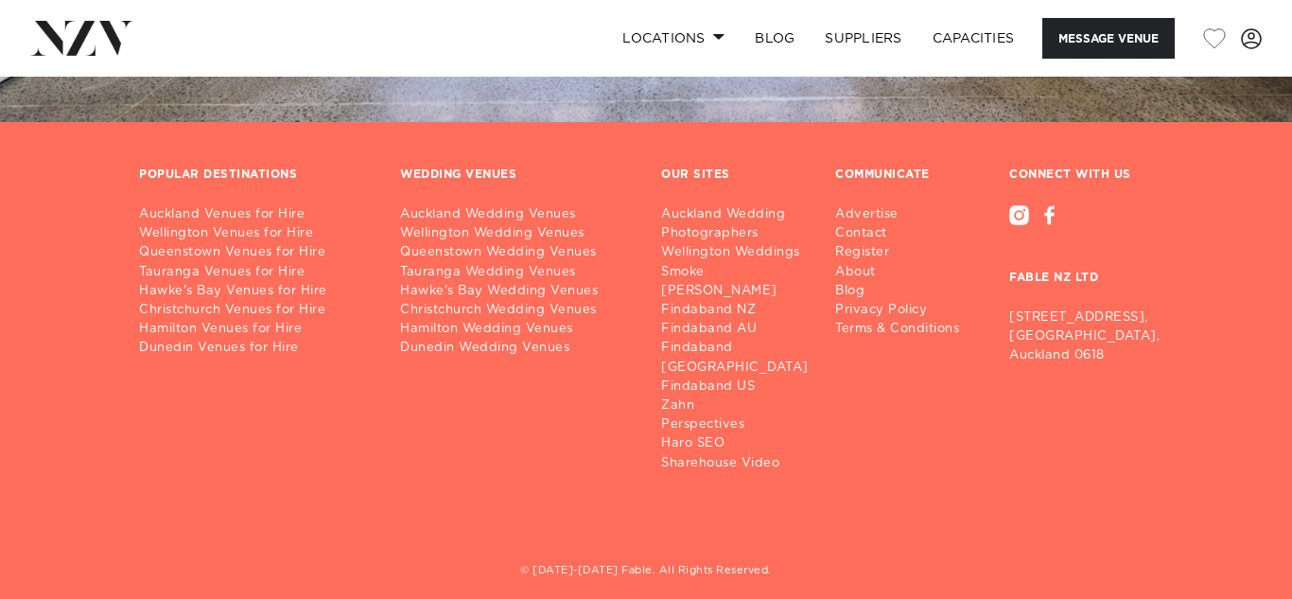
scroll to position [4456, 0]
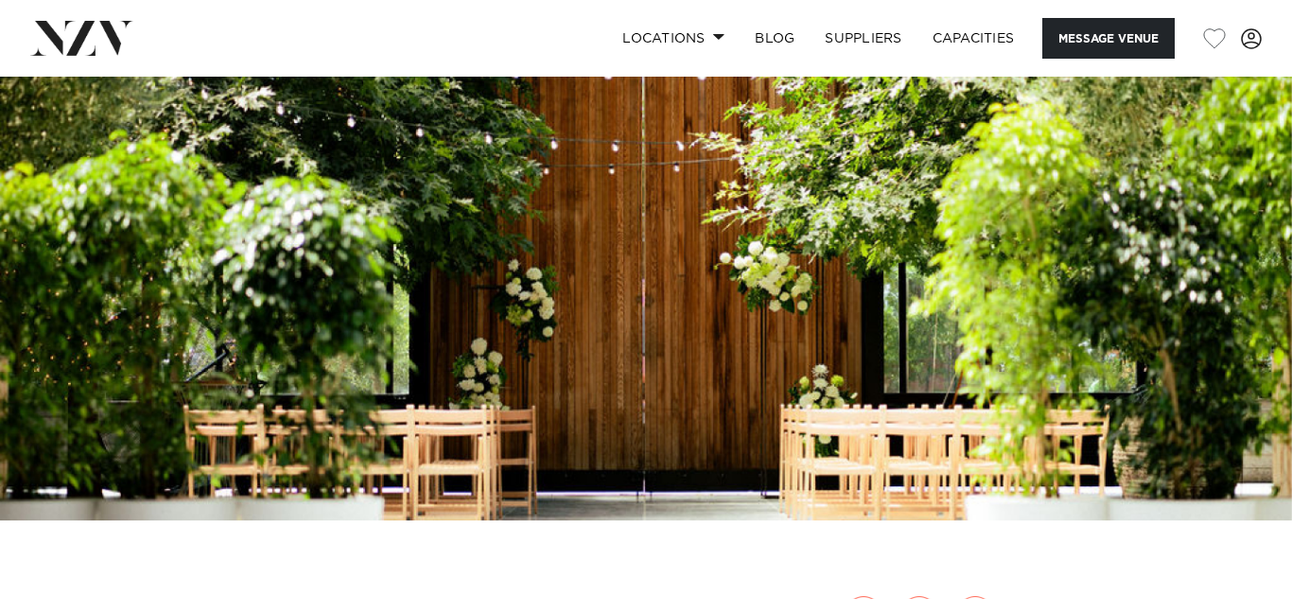
scroll to position [595, 0]
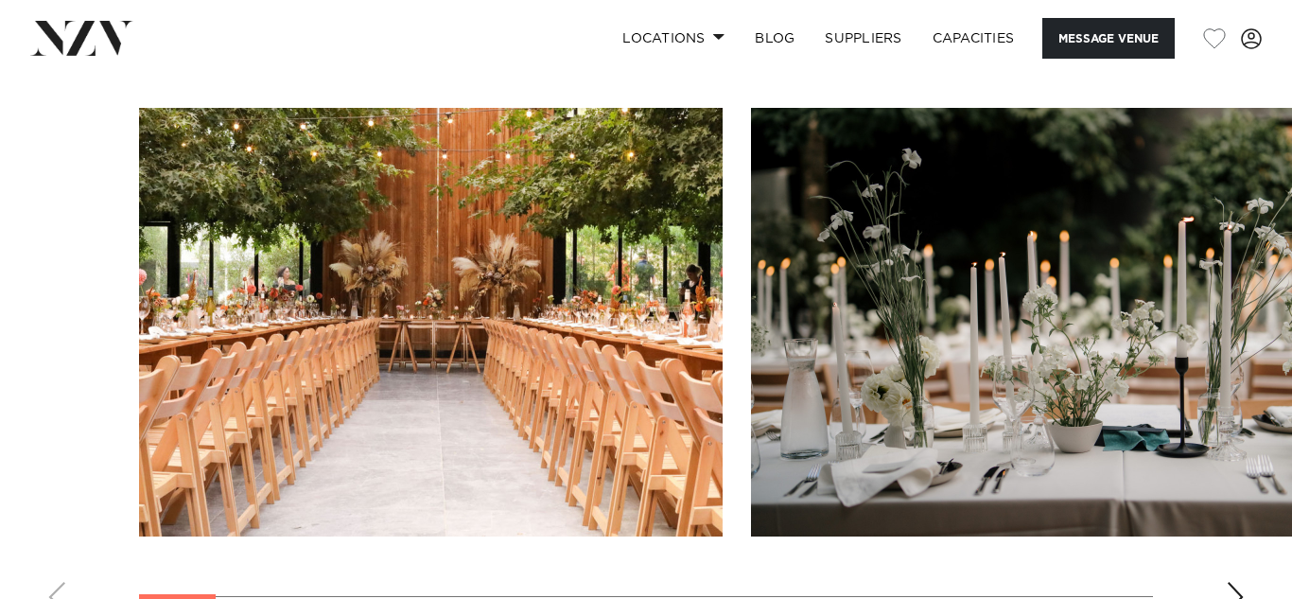
scroll to position [1821, 0]
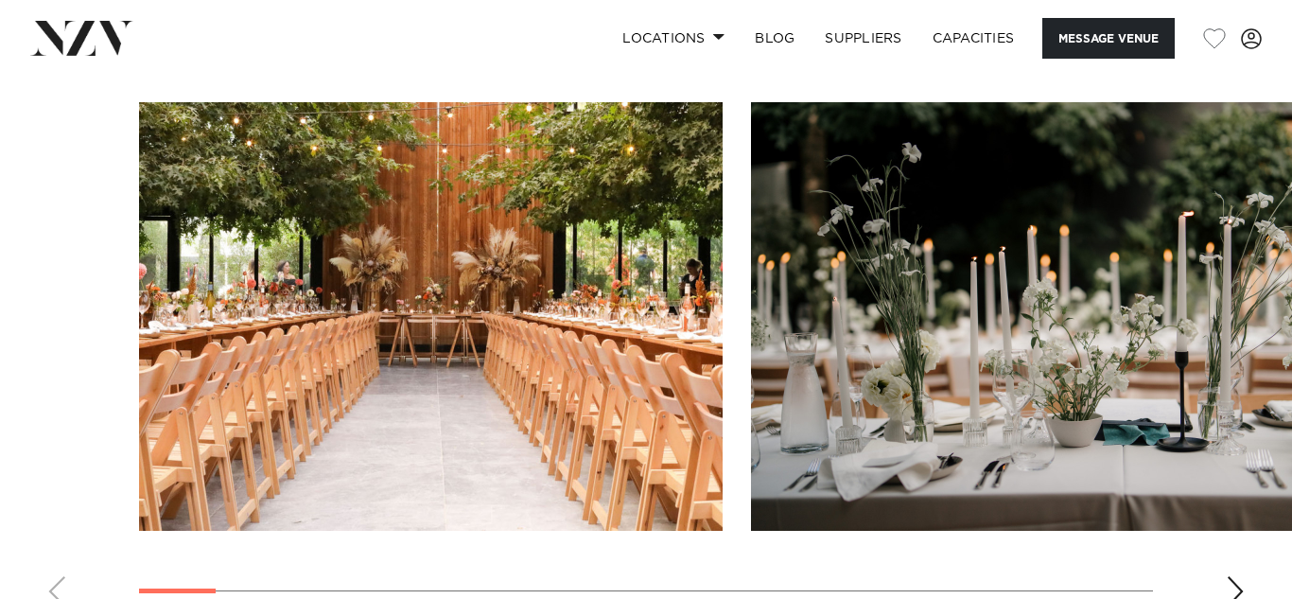
click at [1253, 421] on img "2 / 22" at bounding box center [1043, 316] width 584 height 429
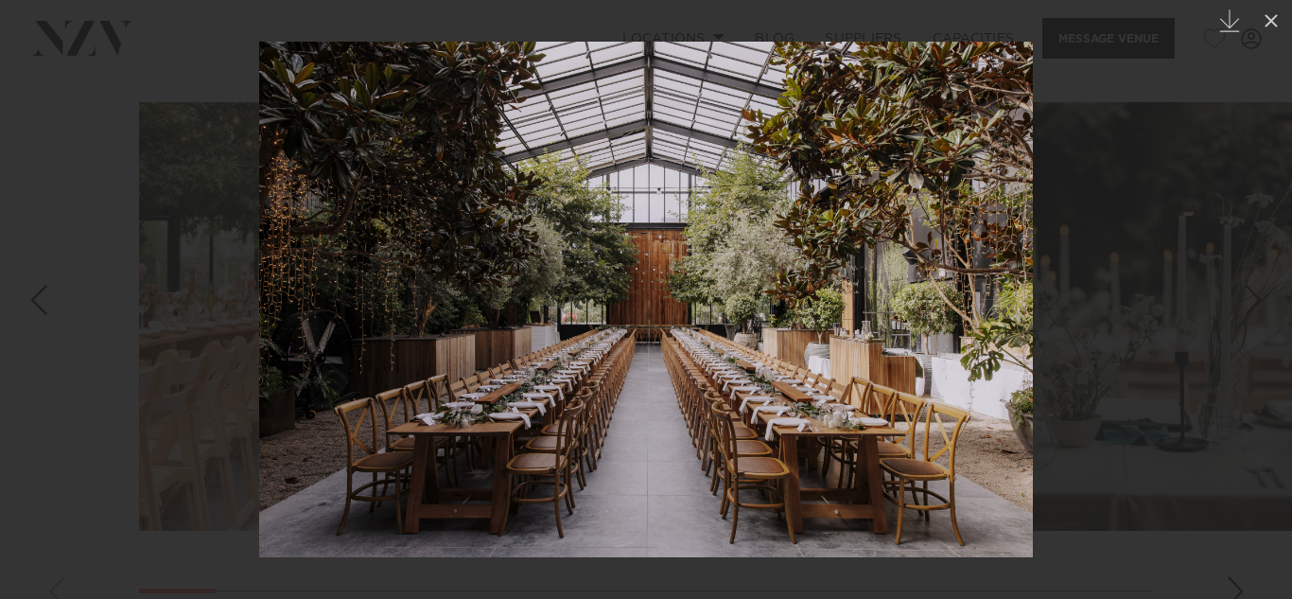
click at [825, 459] on img at bounding box center [646, 300] width 774 height 516
